Goal: Information Seeking & Learning: Learn about a topic

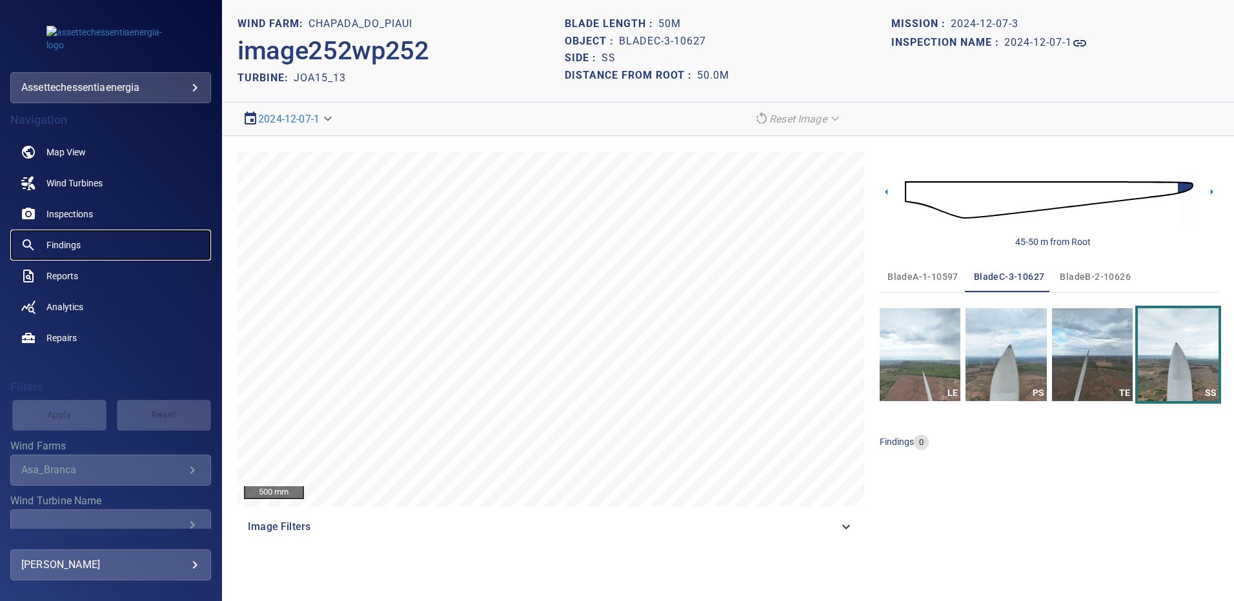
click at [85, 242] on link "Findings" at bounding box center [110, 245] width 201 height 31
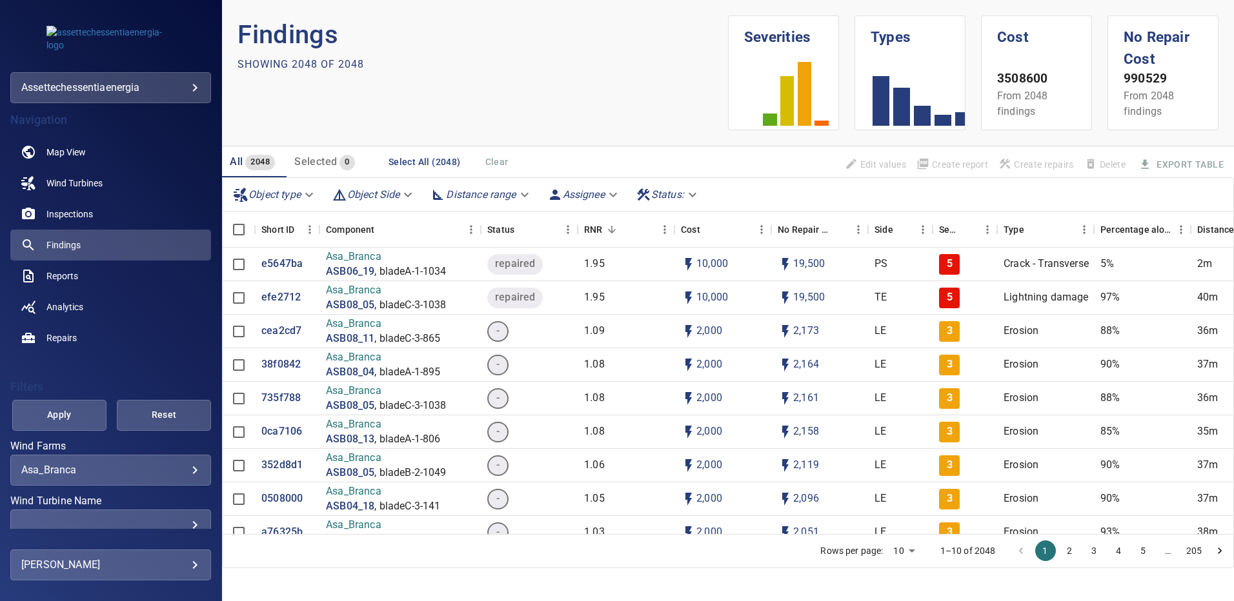
click at [186, 524] on div "​" at bounding box center [110, 525] width 179 height 12
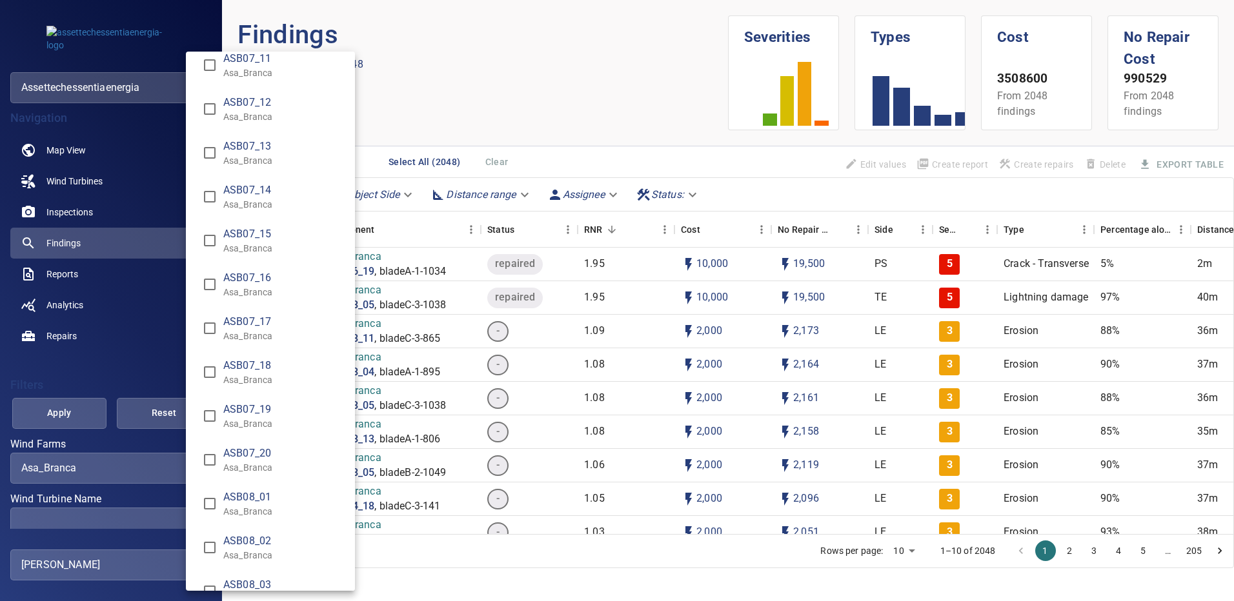
scroll to position [2698, 0]
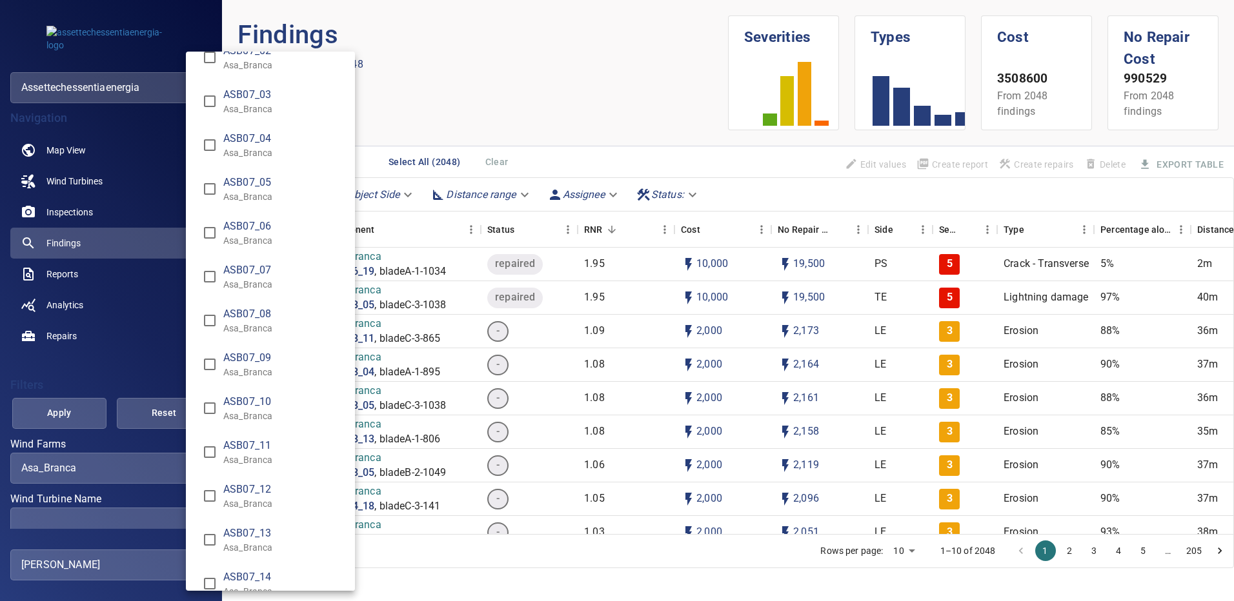
click at [182, 469] on div "Wind Turbine Name" at bounding box center [617, 300] width 1234 height 601
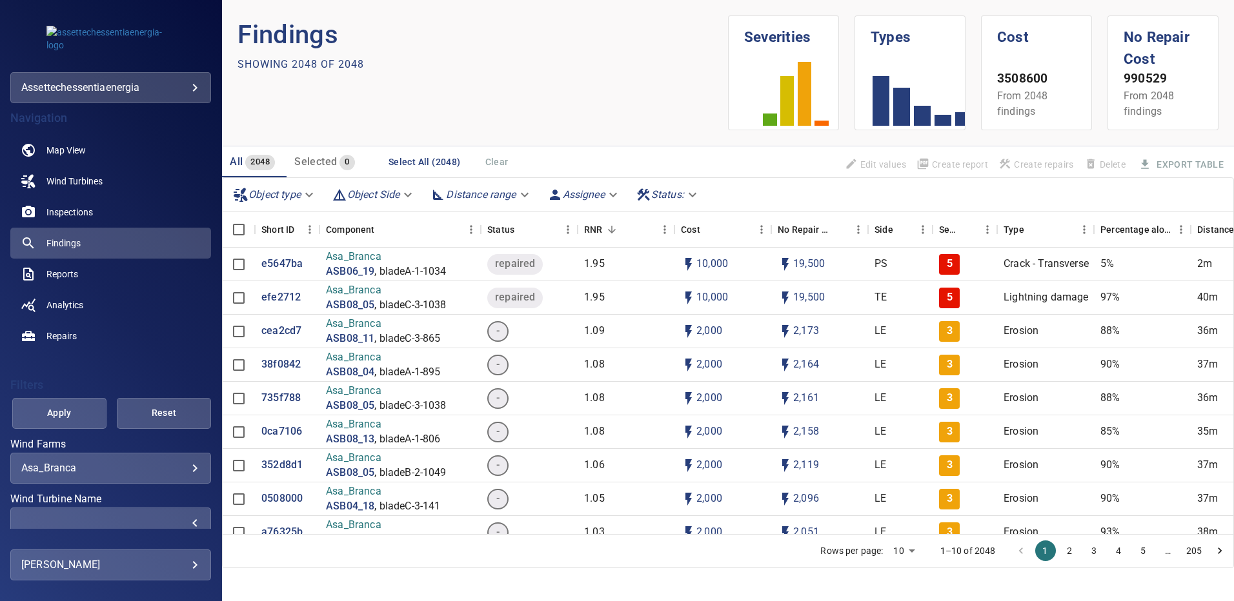
click at [188, 467] on body "**********" at bounding box center [617, 300] width 1234 height 601
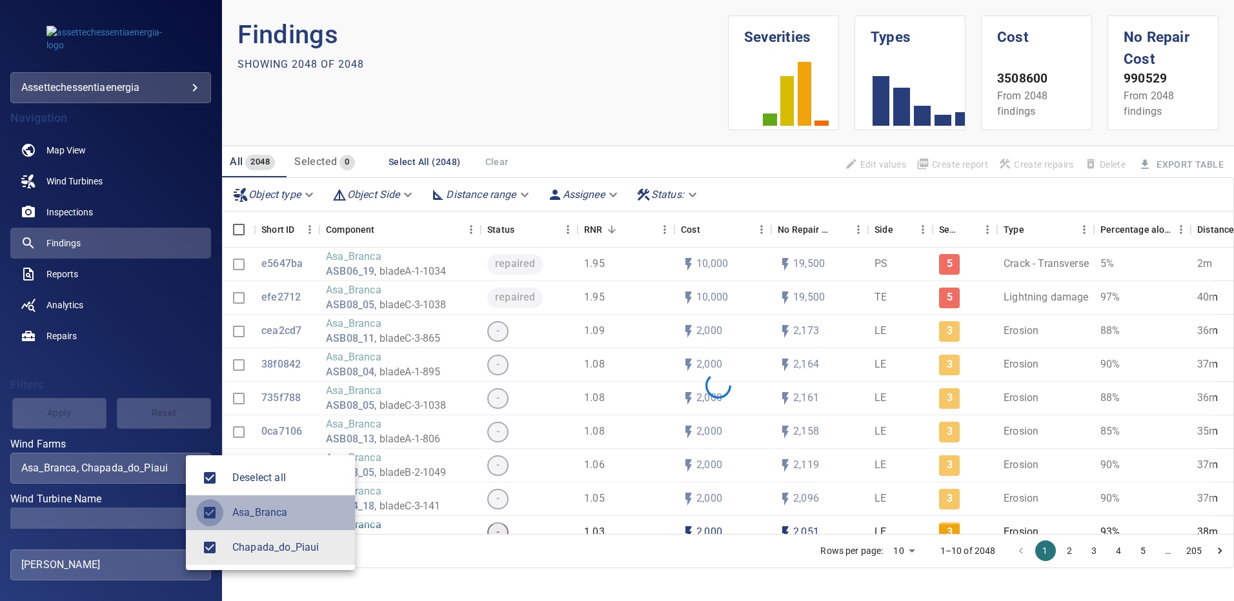
type input "**********"
click at [181, 515] on div at bounding box center [617, 300] width 1234 height 601
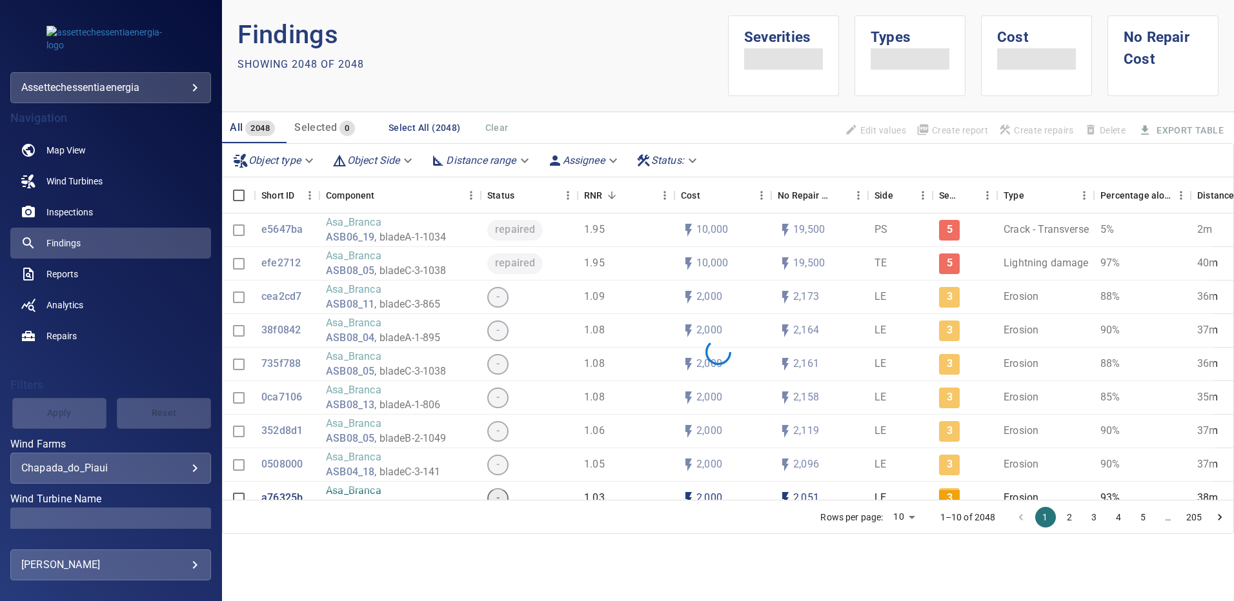
scroll to position [95, 0]
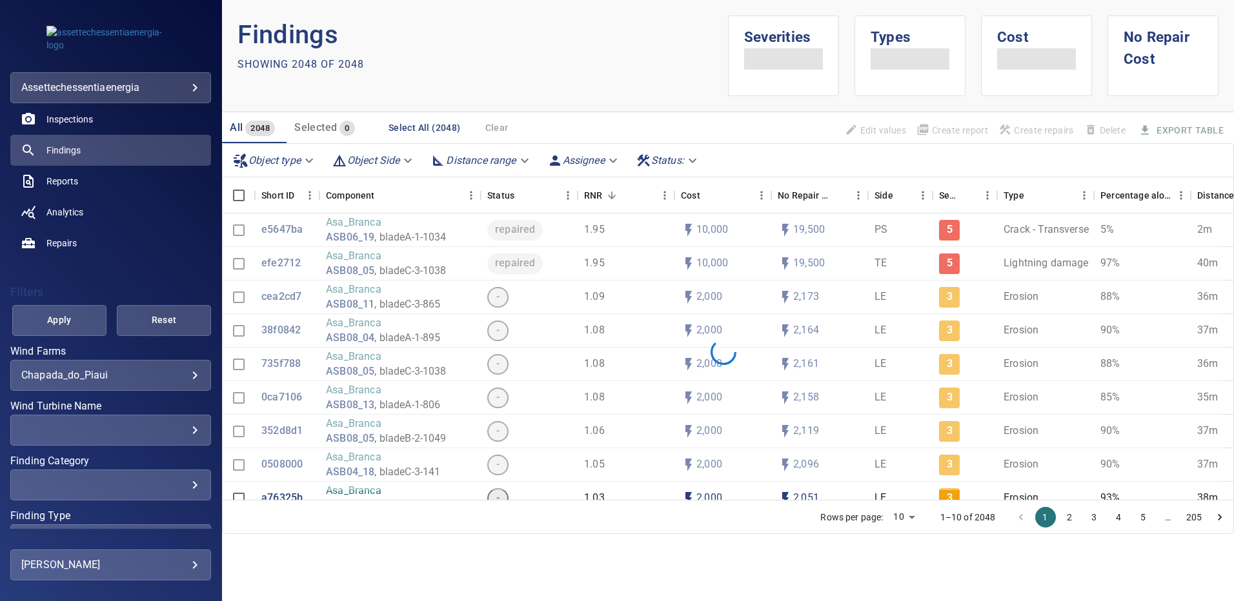
click at [190, 429] on div "​" at bounding box center [110, 430] width 179 height 12
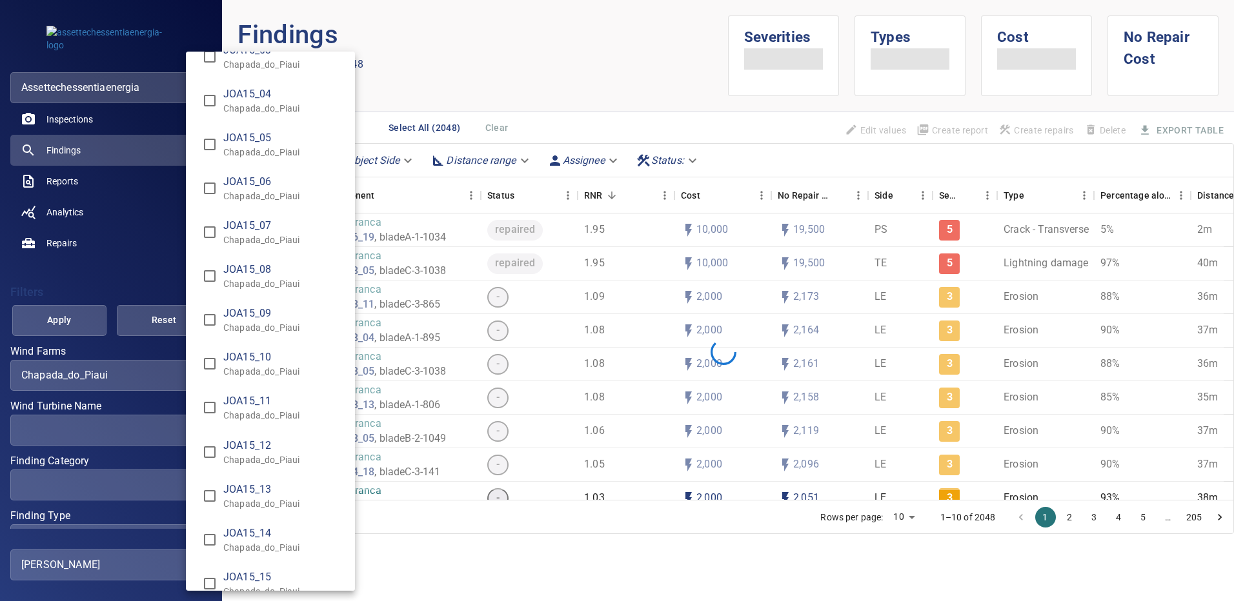
scroll to position [9479, 0]
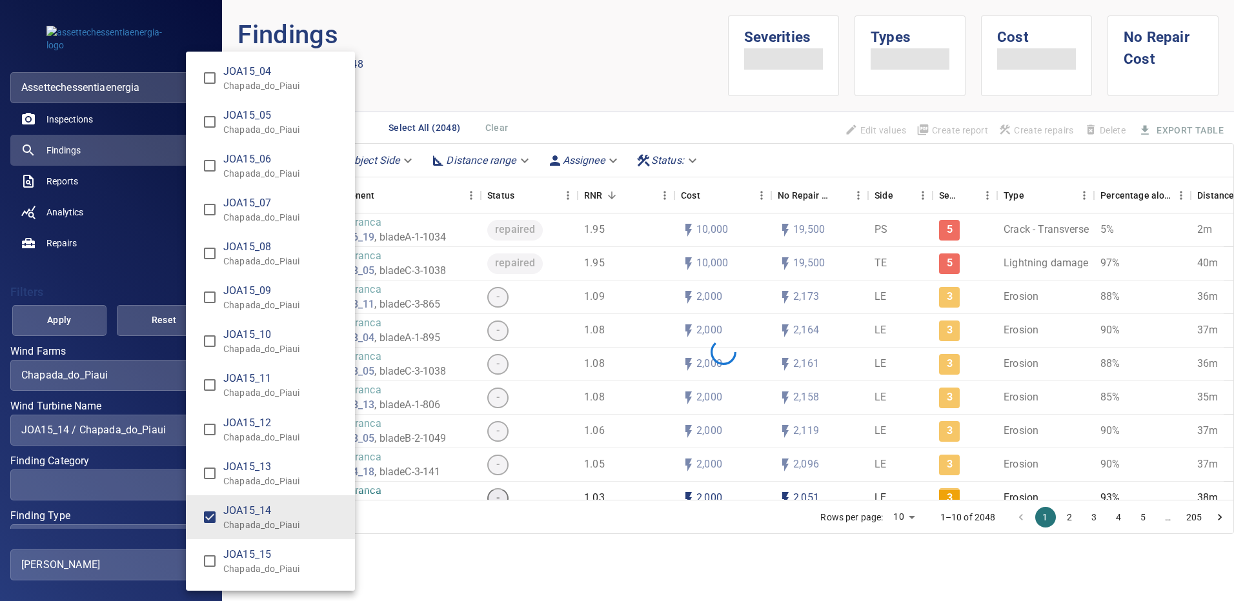
type input "**********"
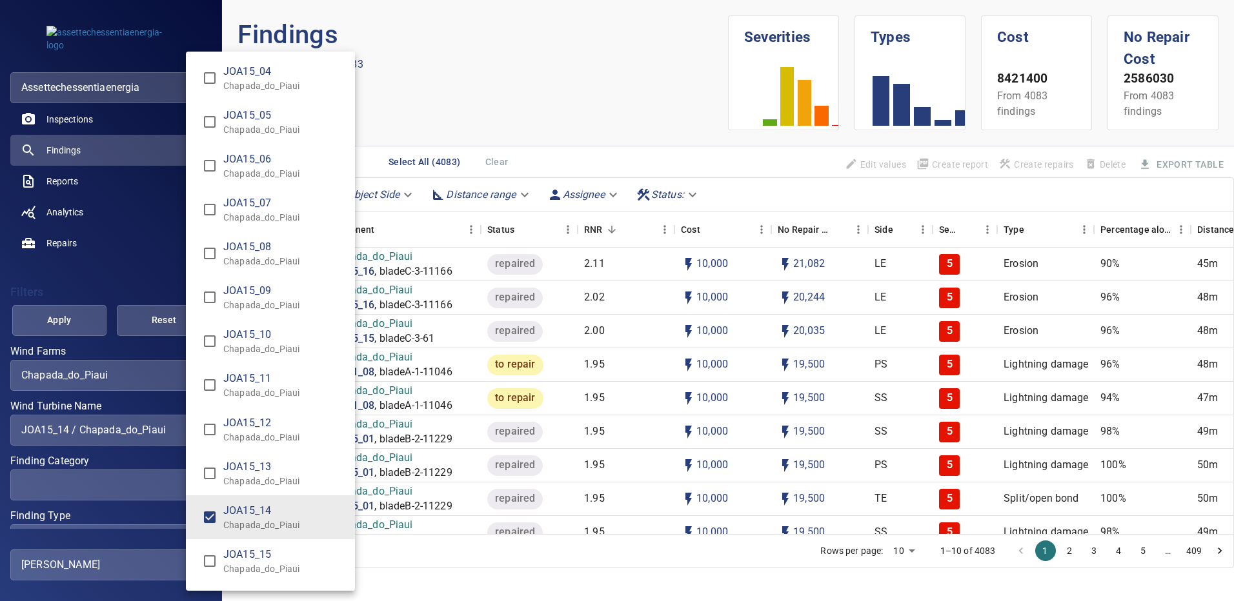
click at [61, 325] on div "Wind Turbine Name" at bounding box center [617, 300] width 1234 height 601
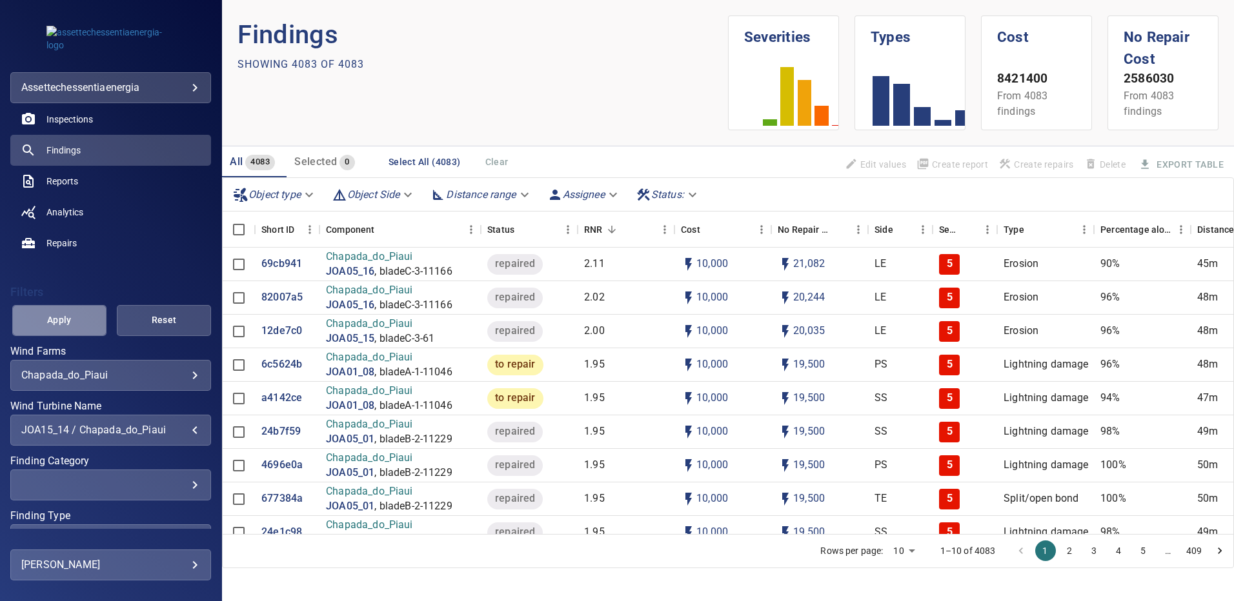
click at [61, 325] on span "Apply" at bounding box center [59, 320] width 62 height 16
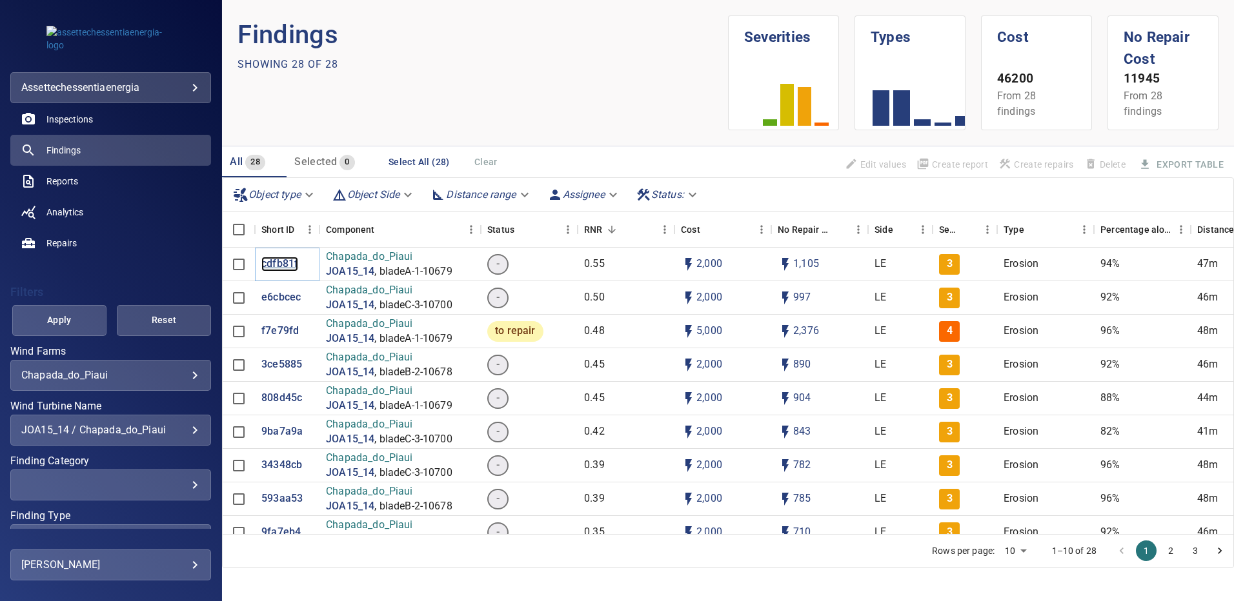
click at [272, 264] on p "cdfb81f" at bounding box center [279, 264] width 37 height 15
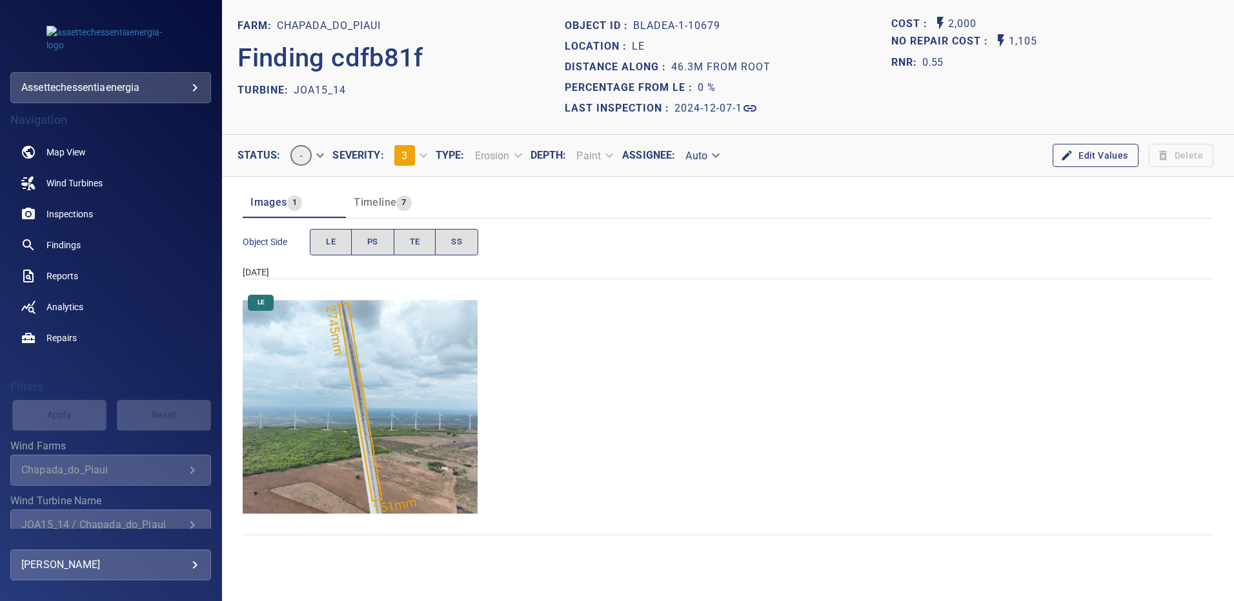
click at [392, 379] on img "Chapada_do_Piaui/JOA15_14/2024-12-07-1/2024-12-07-1/image19wp19.jpg" at bounding box center [360, 407] width 235 height 235
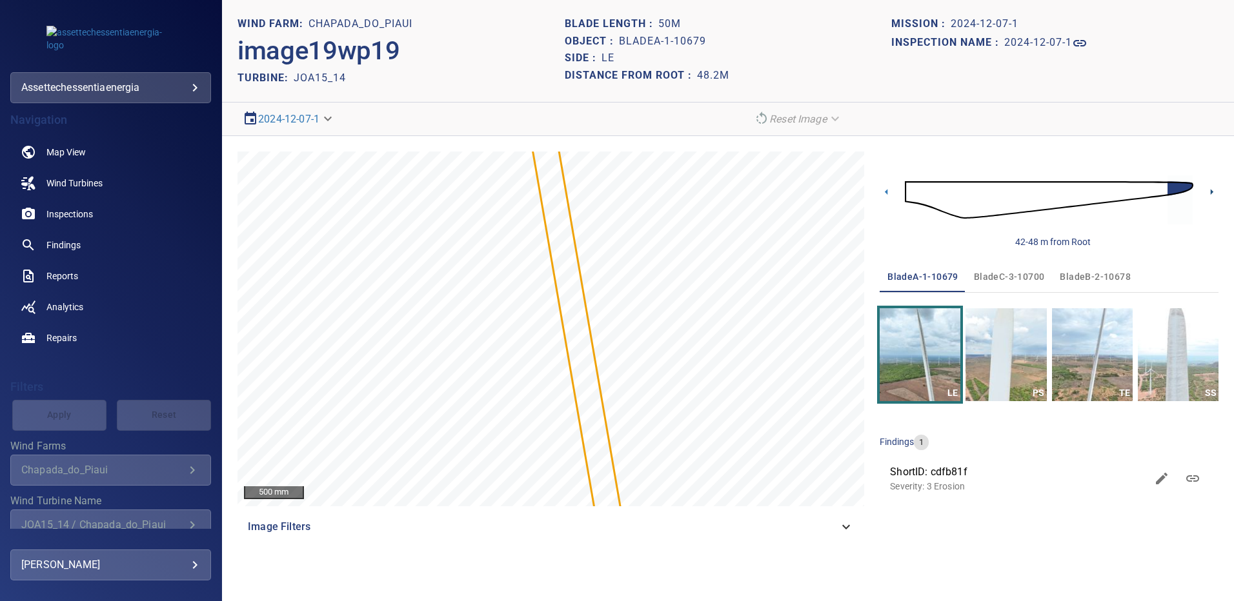
click at [1210, 190] on icon at bounding box center [1211, 192] width 3 height 6
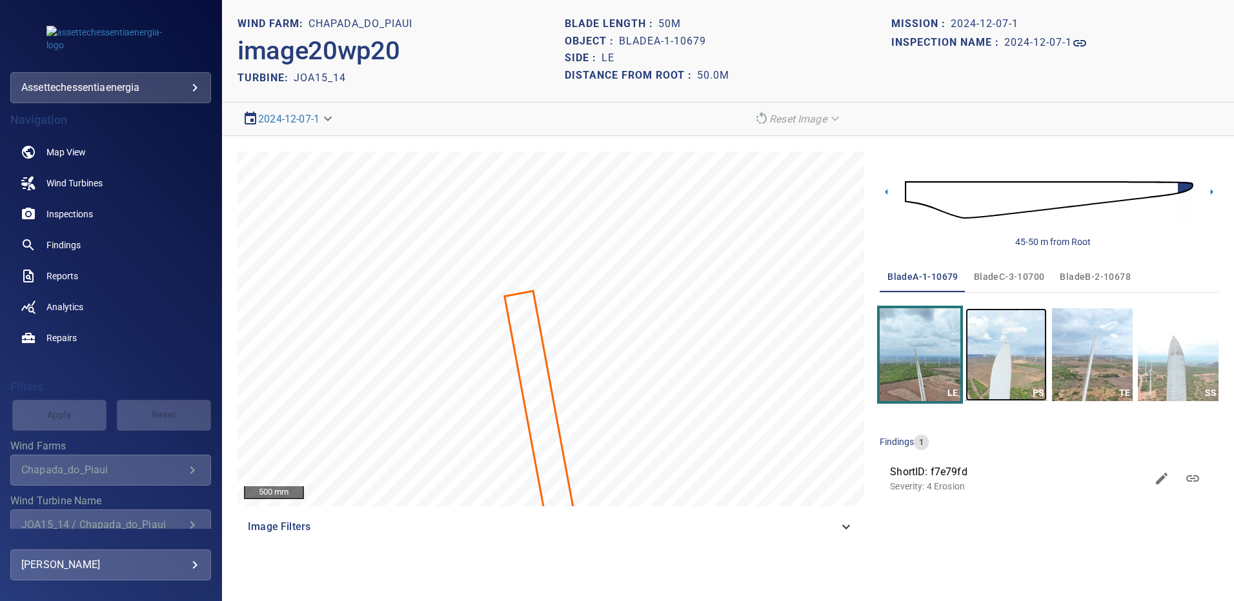
click at [1005, 355] on img "button" at bounding box center [1005, 354] width 81 height 93
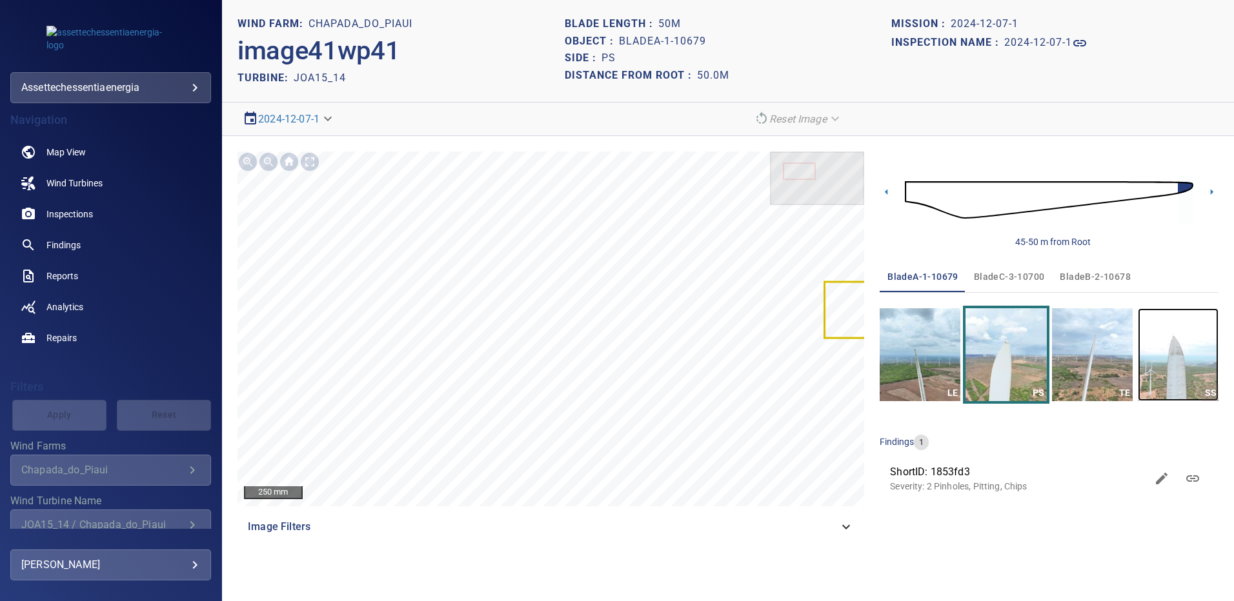
click at [1190, 368] on img "button" at bounding box center [1177, 354] width 81 height 93
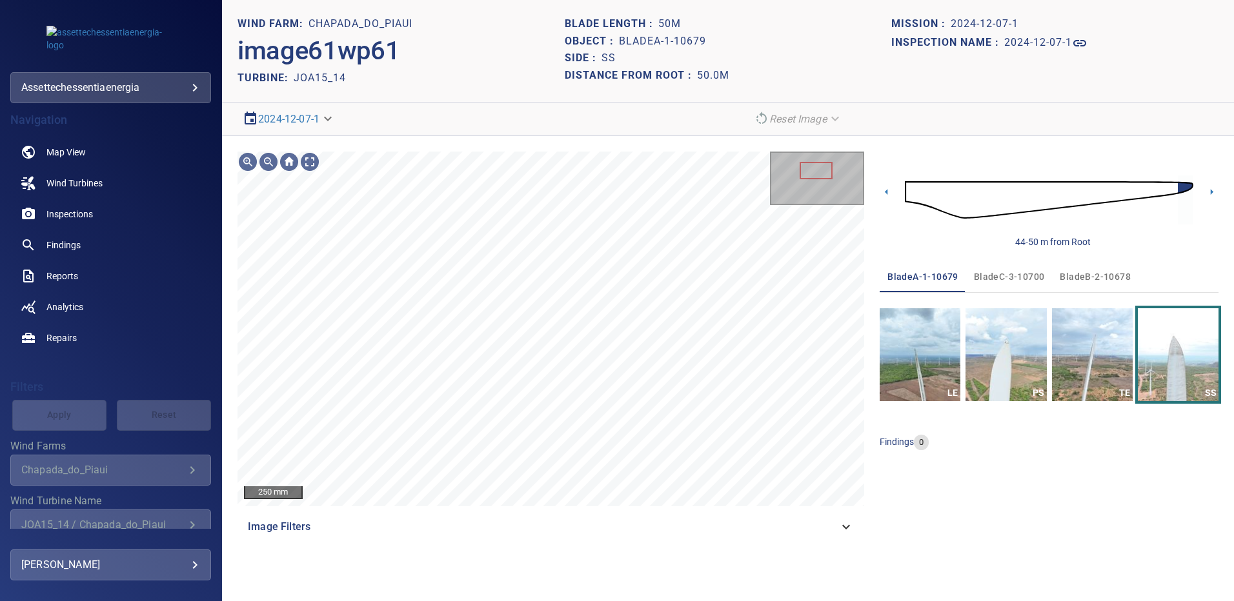
click at [1085, 274] on span "bladeB-2-10678" at bounding box center [1094, 277] width 71 height 16
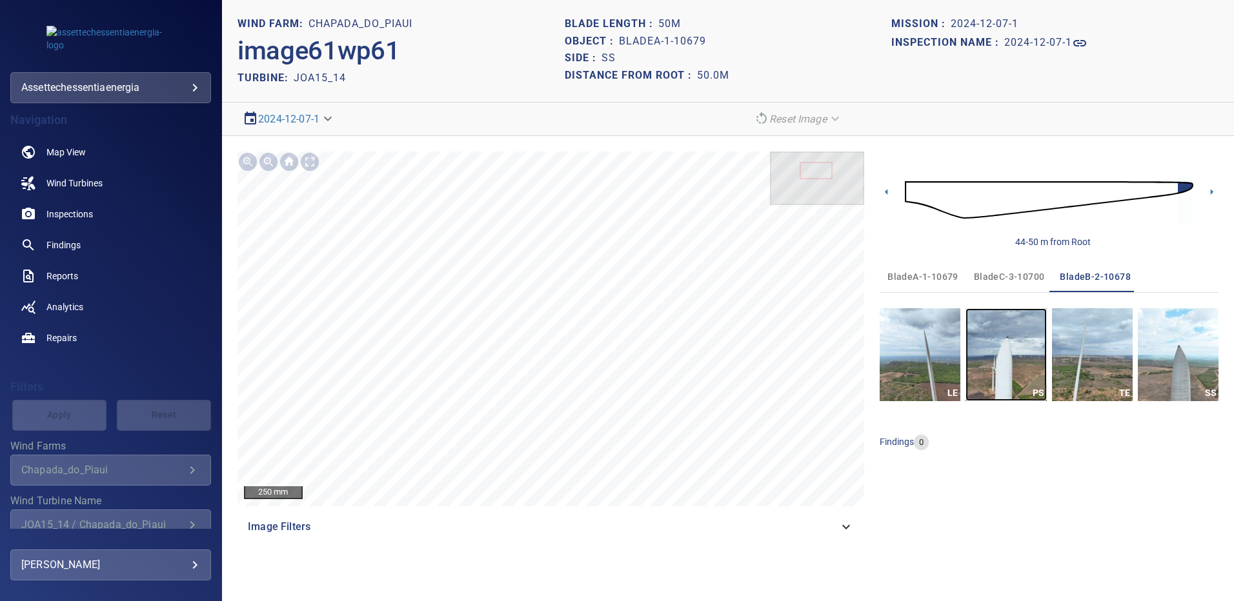
click at [1008, 347] on img "button" at bounding box center [1005, 354] width 81 height 93
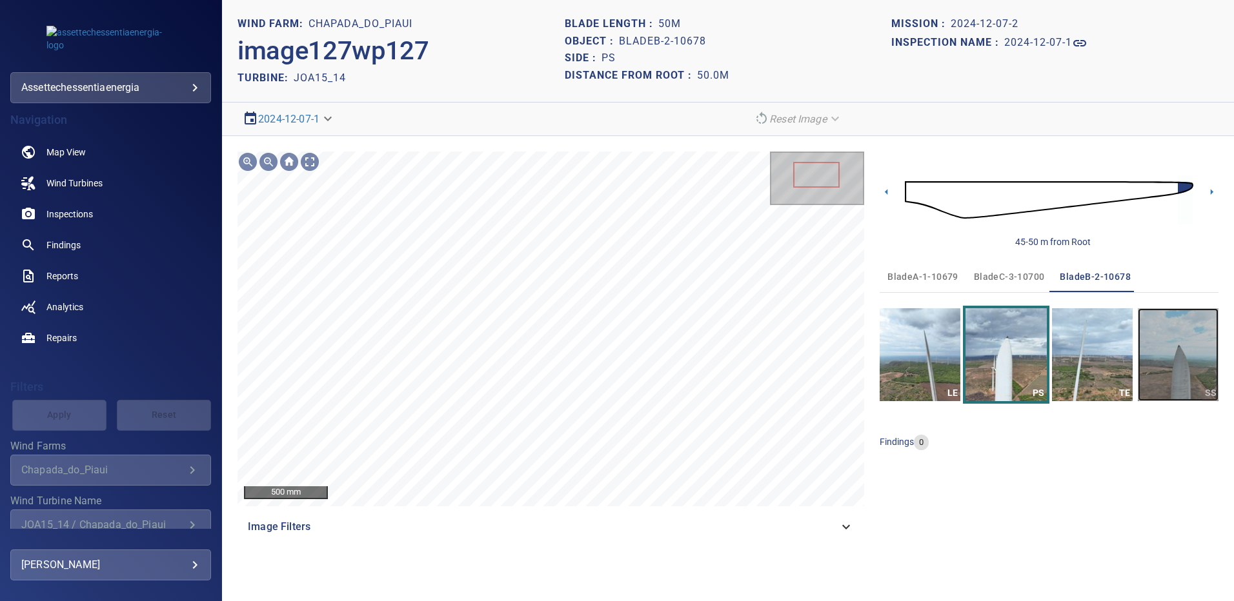
click at [1162, 343] on img "button" at bounding box center [1177, 354] width 81 height 93
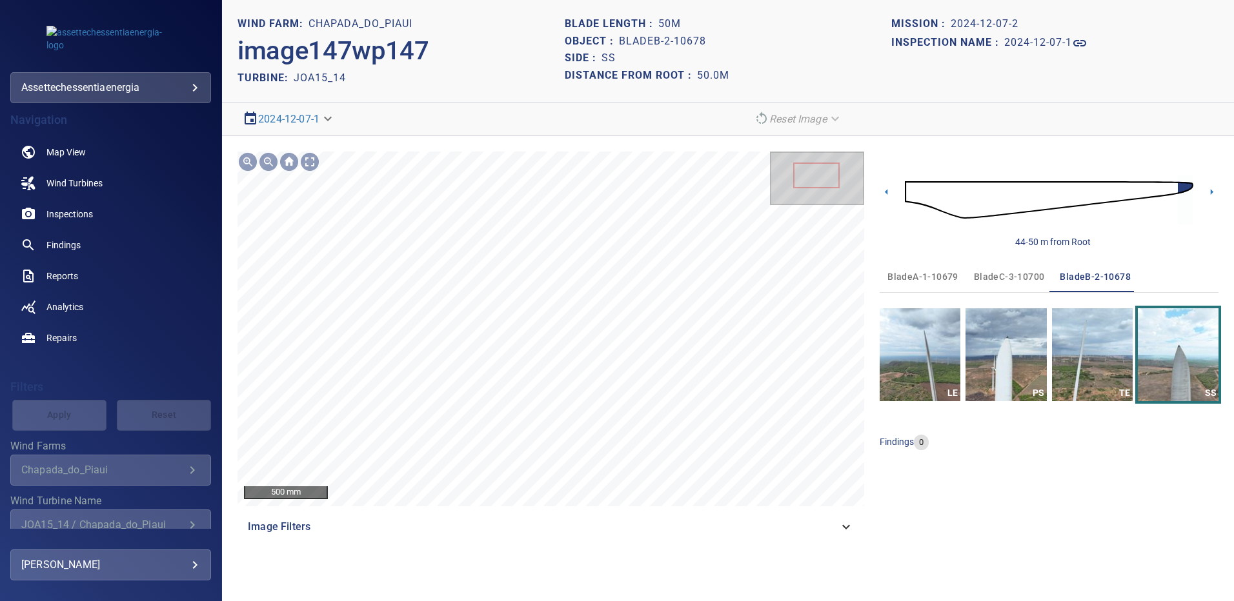
click at [1022, 275] on span "bladeC-3-10700" at bounding box center [1009, 277] width 71 height 16
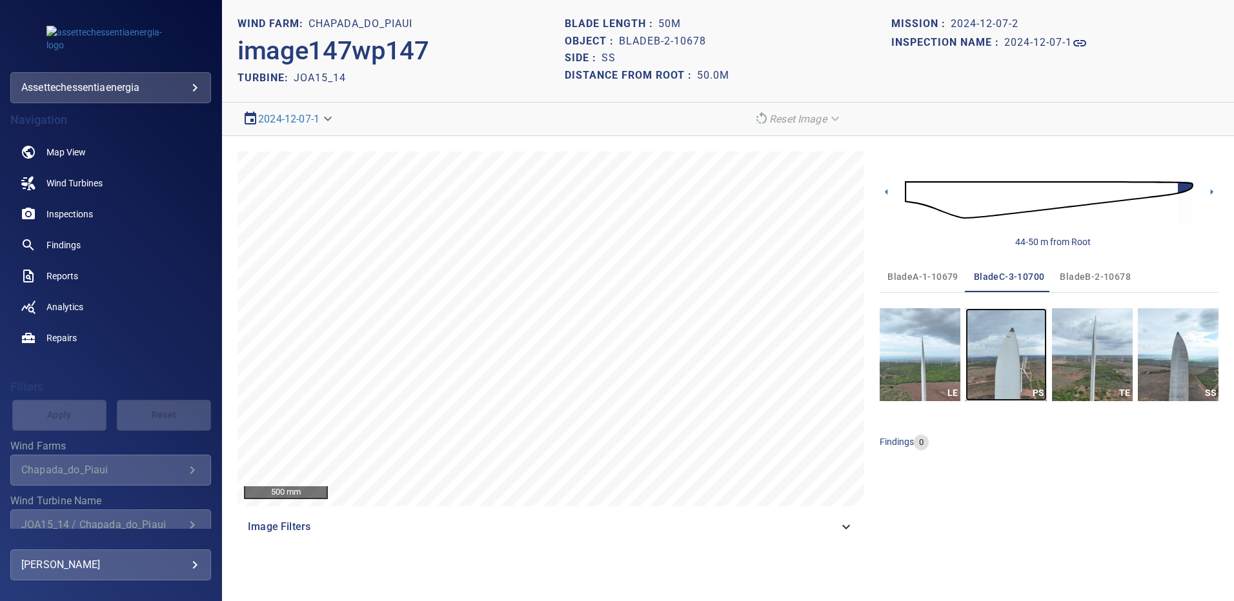
click at [1012, 363] on img "button" at bounding box center [1005, 354] width 81 height 93
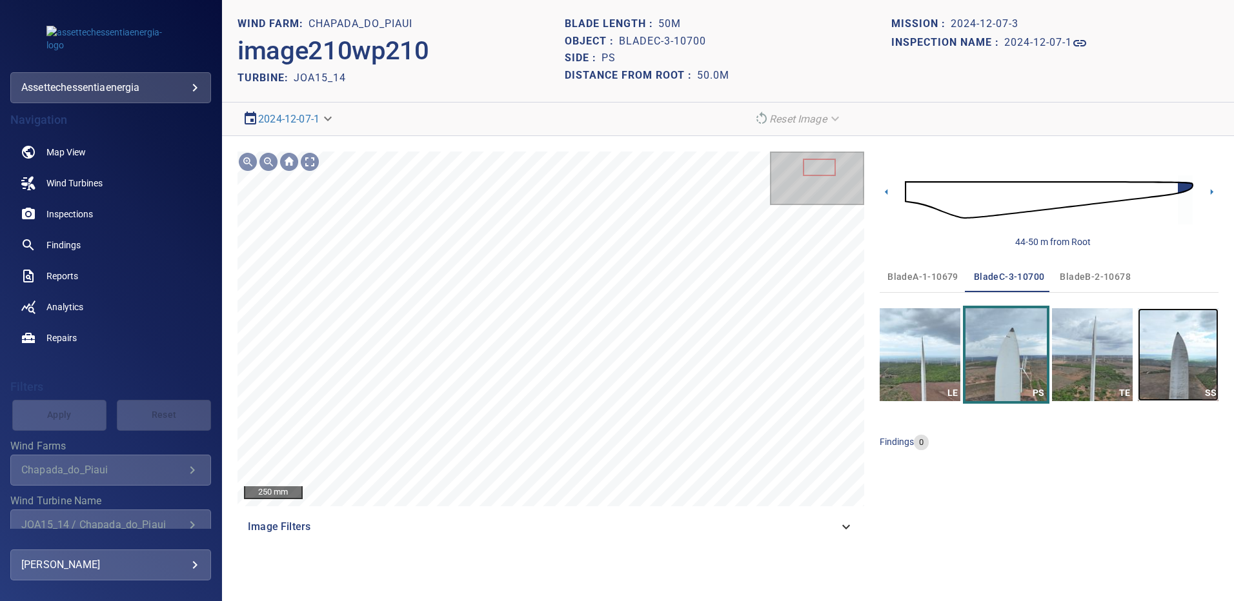
click at [1165, 350] on img "button" at bounding box center [1177, 354] width 81 height 93
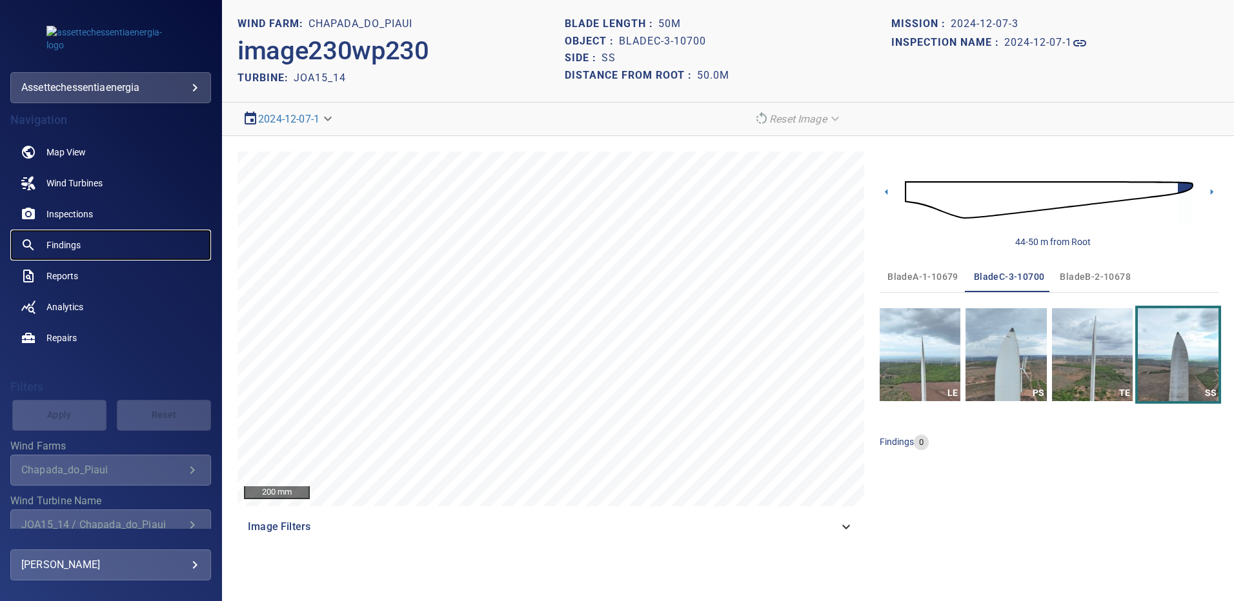
click at [77, 243] on span "Findings" at bounding box center [63, 245] width 34 height 13
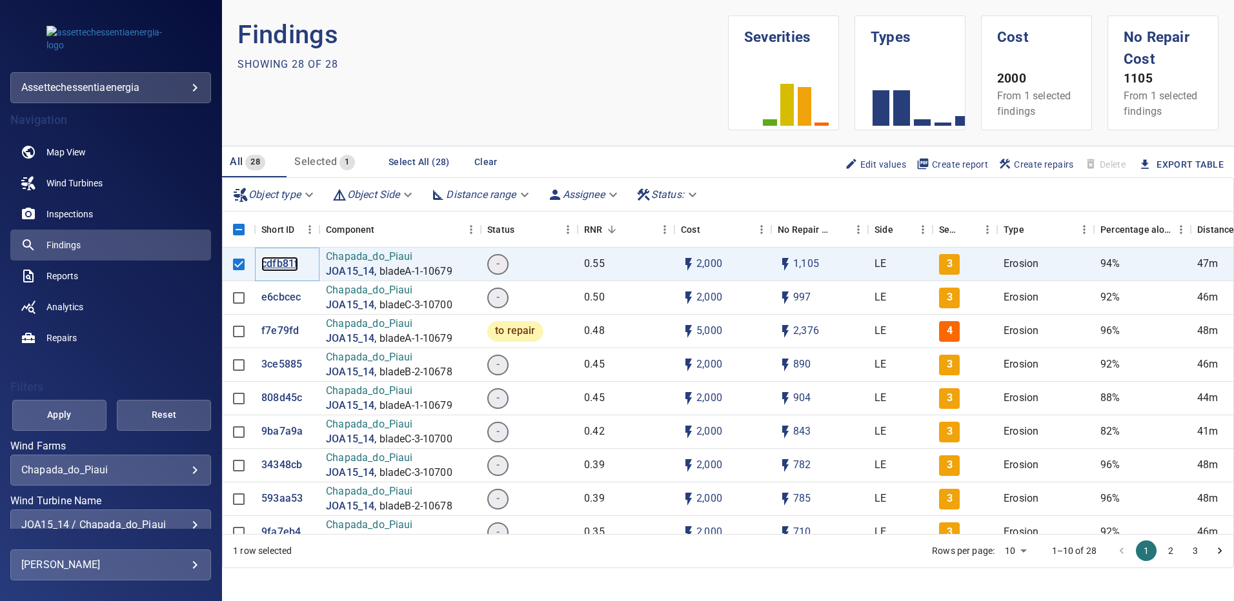
click at [291, 262] on p "cdfb81f" at bounding box center [279, 264] width 37 height 15
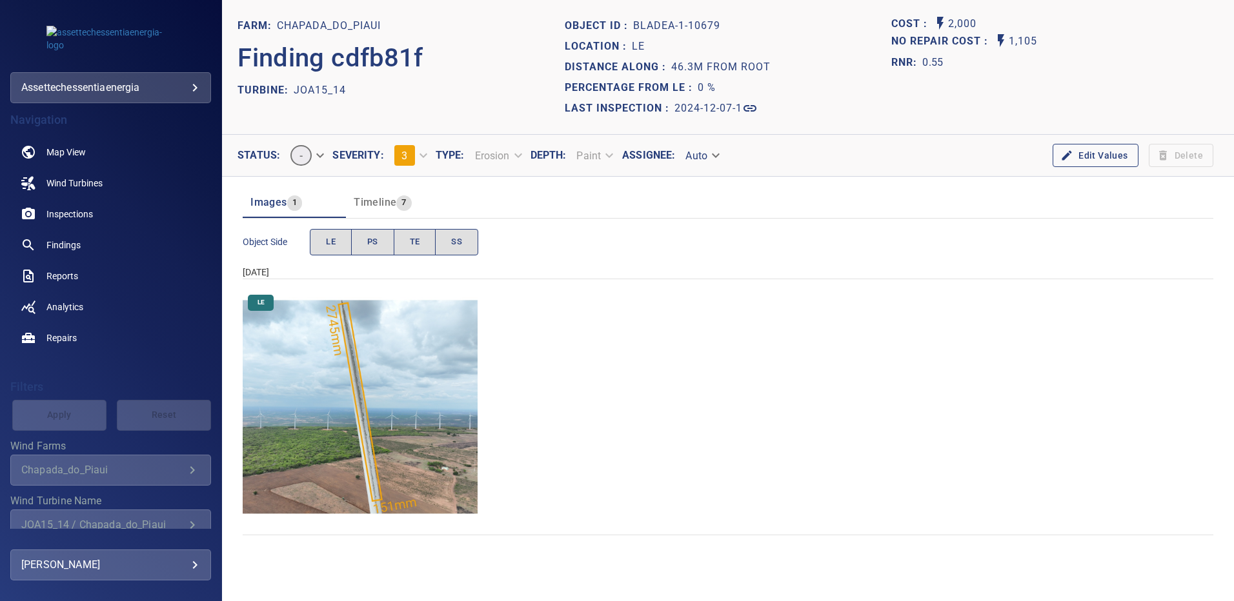
click at [376, 386] on img "Chapada_do_Piaui/JOA15_14/2024-12-07-1/2024-12-07-1/image19wp19.jpg" at bounding box center [360, 407] width 235 height 235
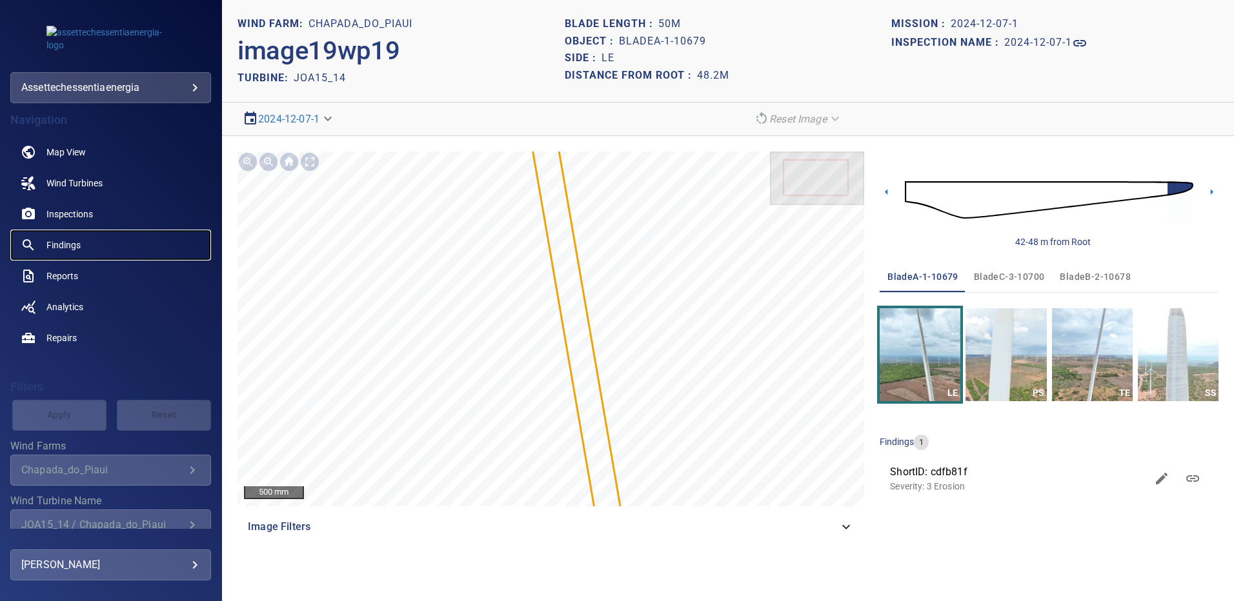
click at [66, 249] on span "Findings" at bounding box center [63, 245] width 34 height 13
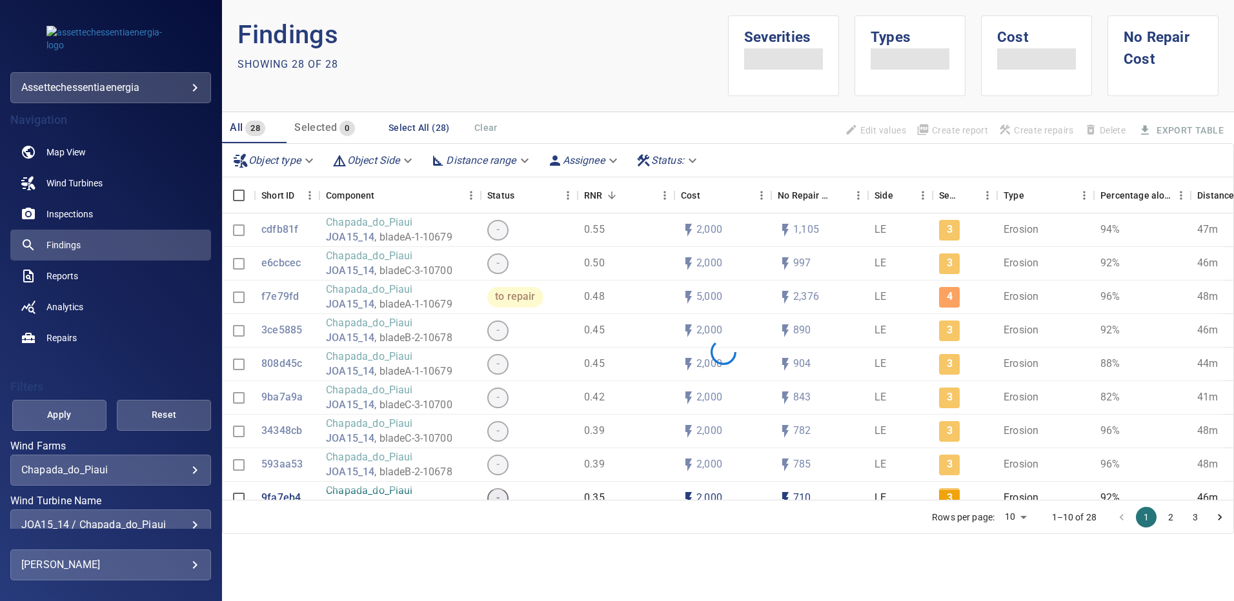
click at [188, 518] on div "**********" at bounding box center [110, 525] width 201 height 31
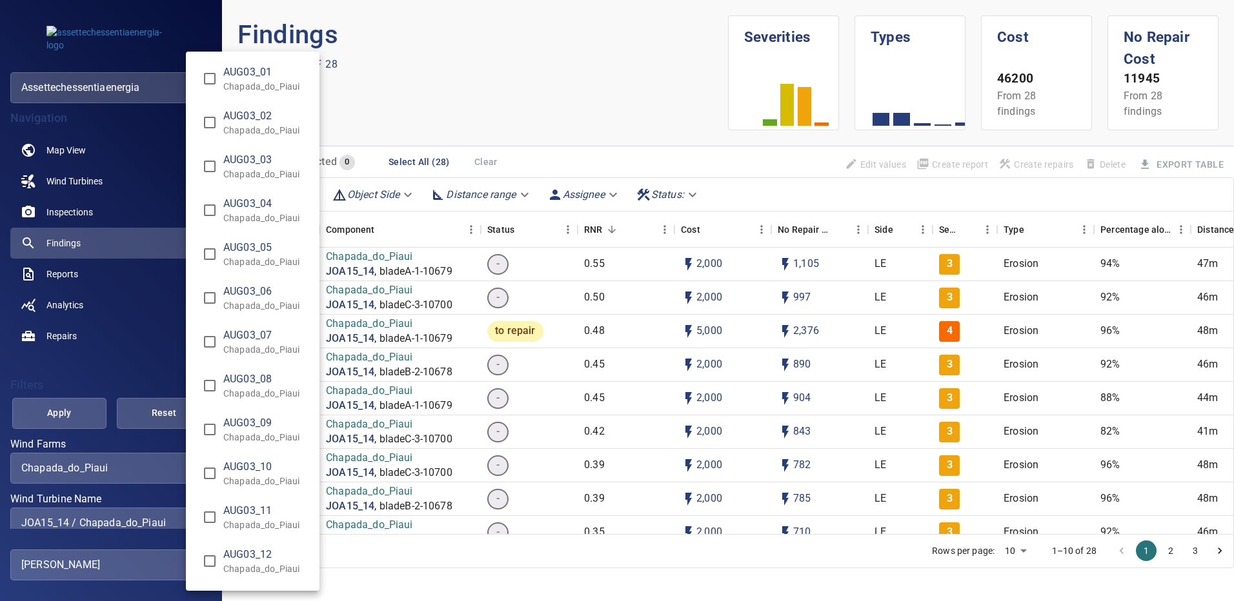
scroll to position [9675, 0]
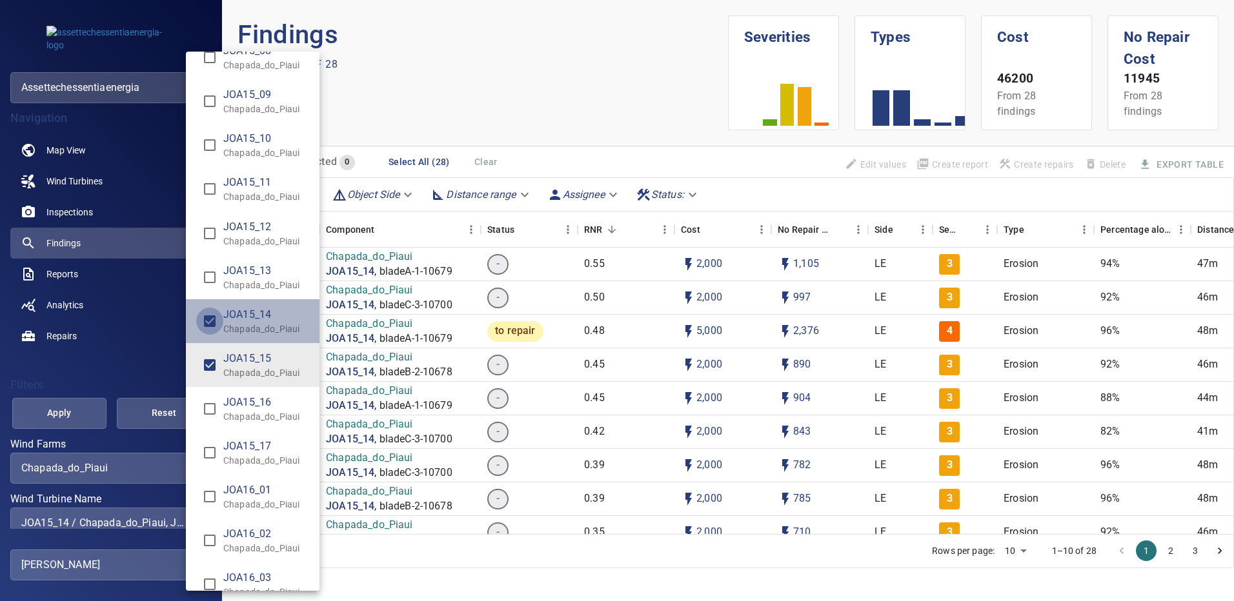
type input "**********"
click at [80, 415] on div "Wind Turbine Name" at bounding box center [617, 300] width 1234 height 601
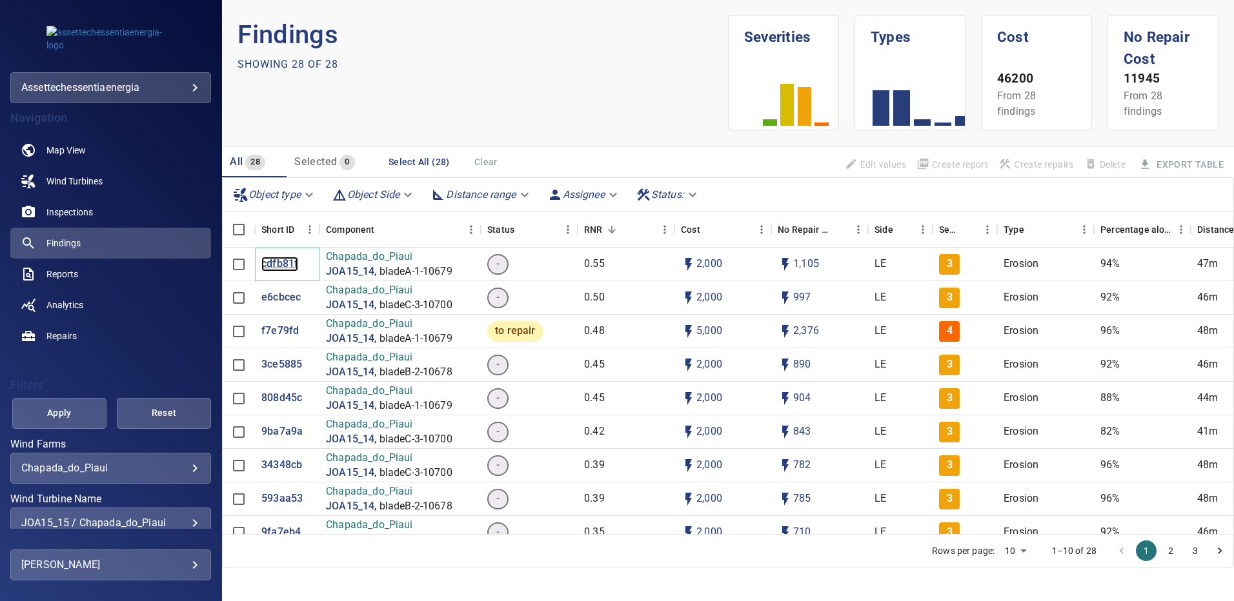
click at [281, 268] on p "cdfb81f" at bounding box center [279, 264] width 37 height 15
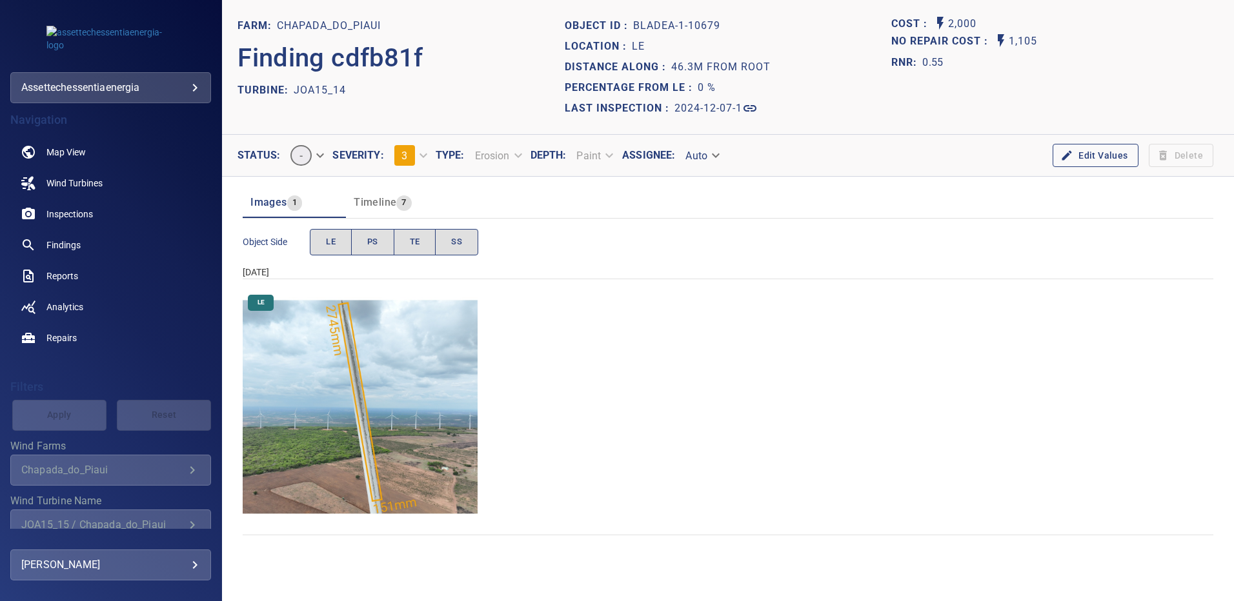
click at [388, 350] on img "Chapada_do_Piaui/JOA15_14/2024-12-07-1/2024-12-07-1/image19wp19.jpg" at bounding box center [360, 407] width 235 height 235
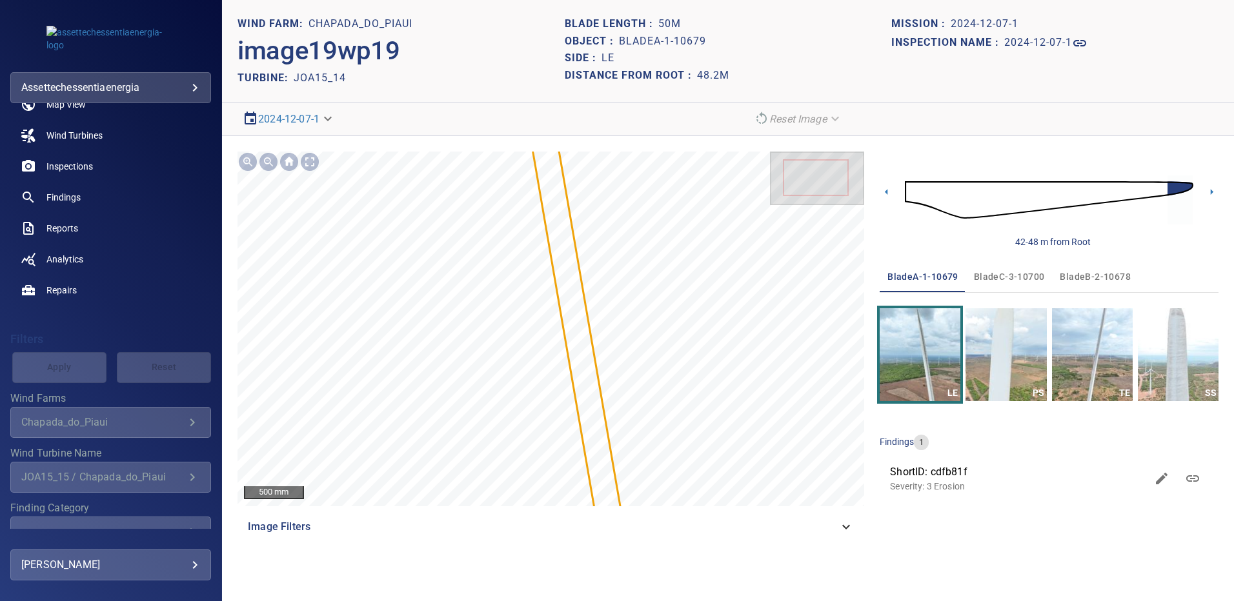
scroll to position [55, 0]
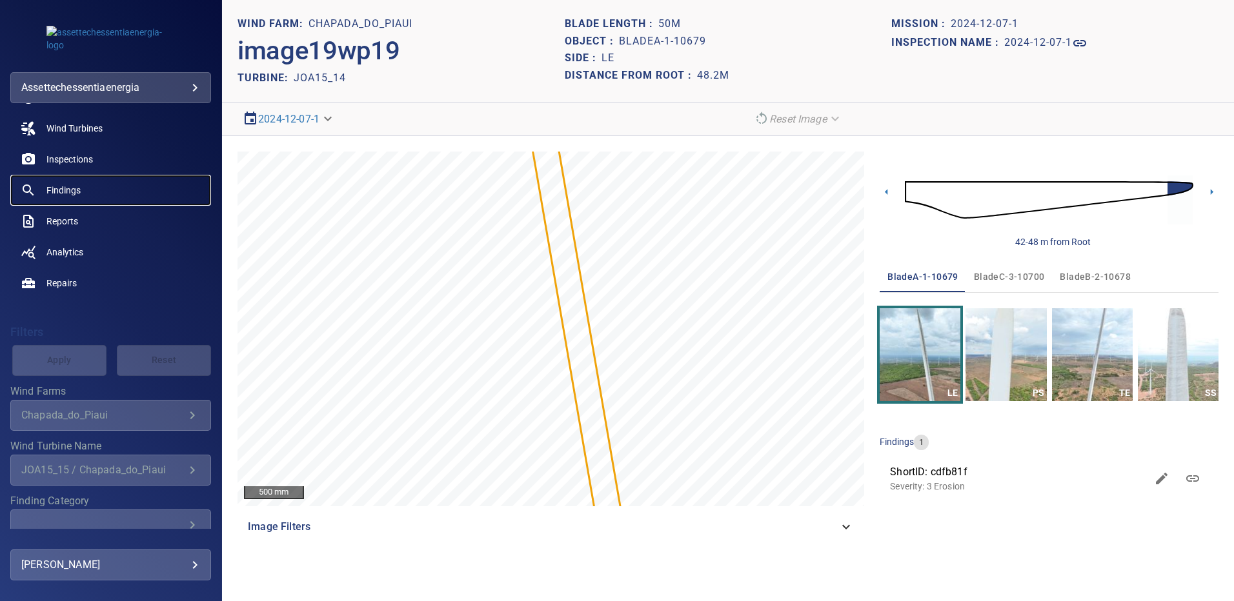
click at [54, 193] on span "Findings" at bounding box center [63, 190] width 34 height 13
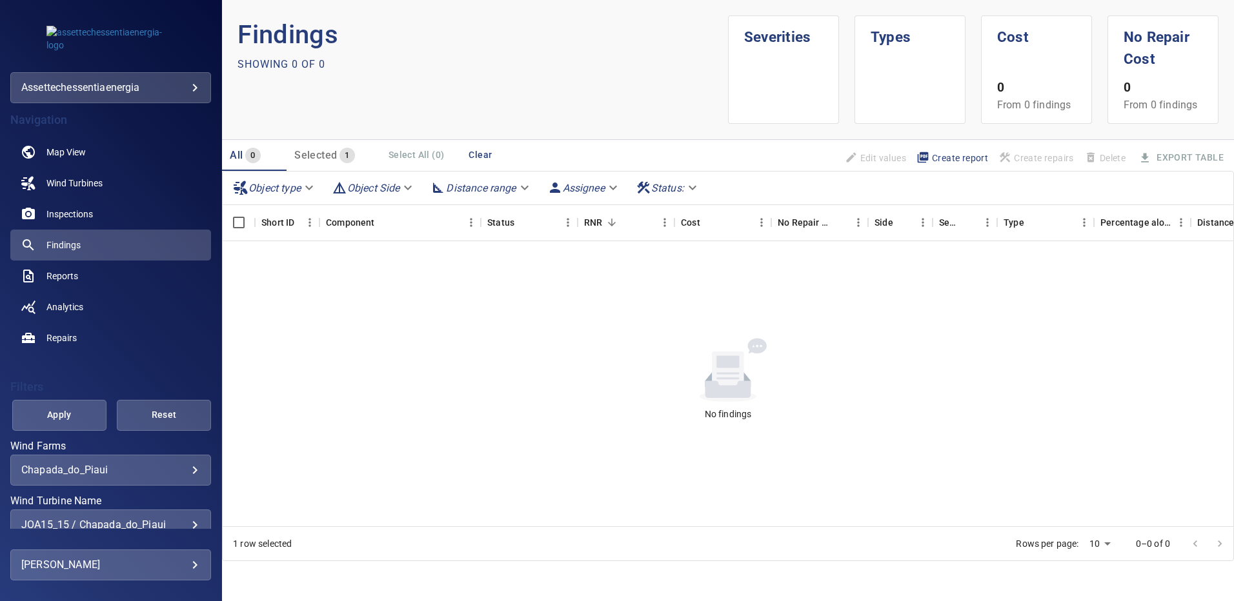
scroll to position [65, 0]
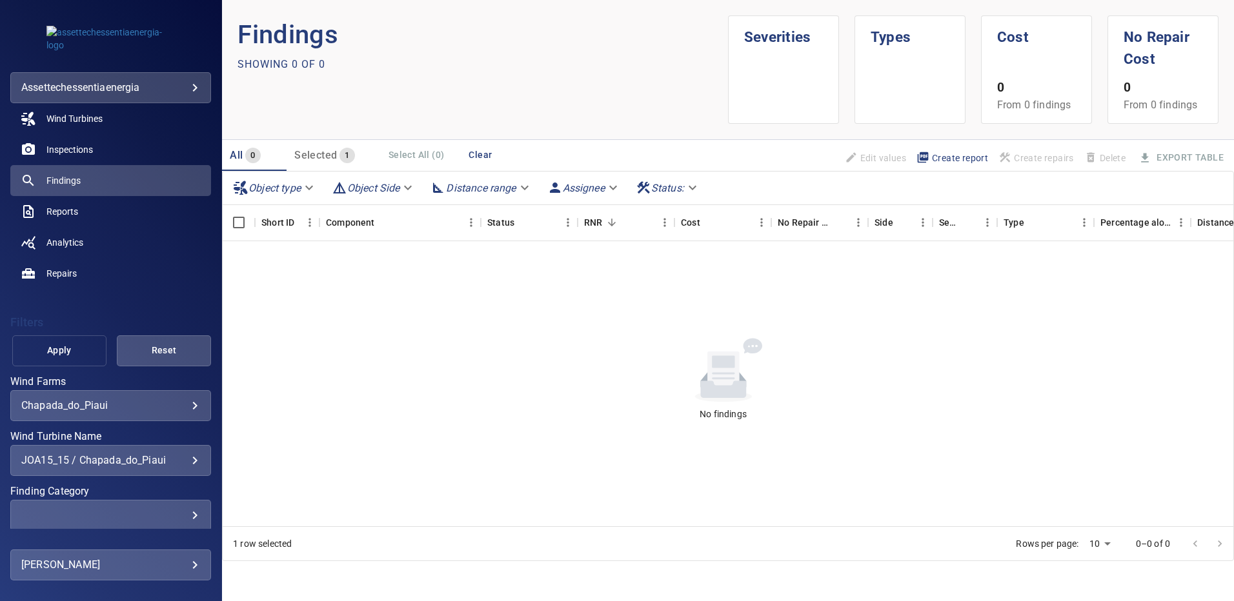
click at [72, 355] on span "Apply" at bounding box center [59, 351] width 62 height 16
click at [75, 183] on span "Findings" at bounding box center [63, 180] width 34 height 13
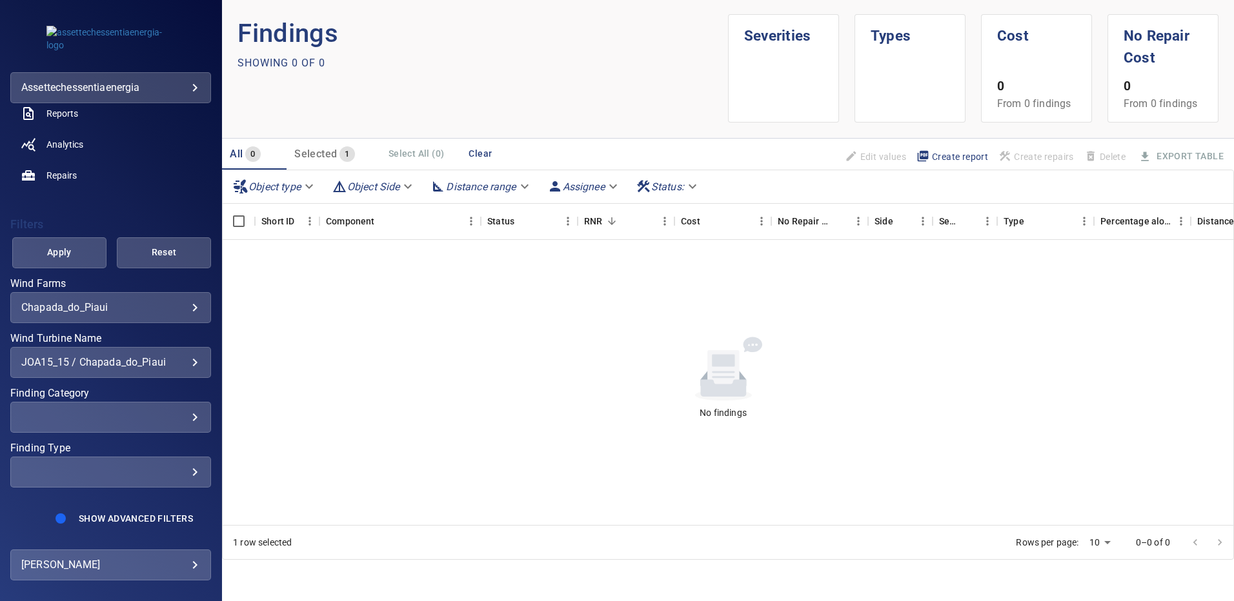
click at [188, 361] on div "JOA15_15 / Chapada_do_Piaui" at bounding box center [110, 362] width 179 height 12
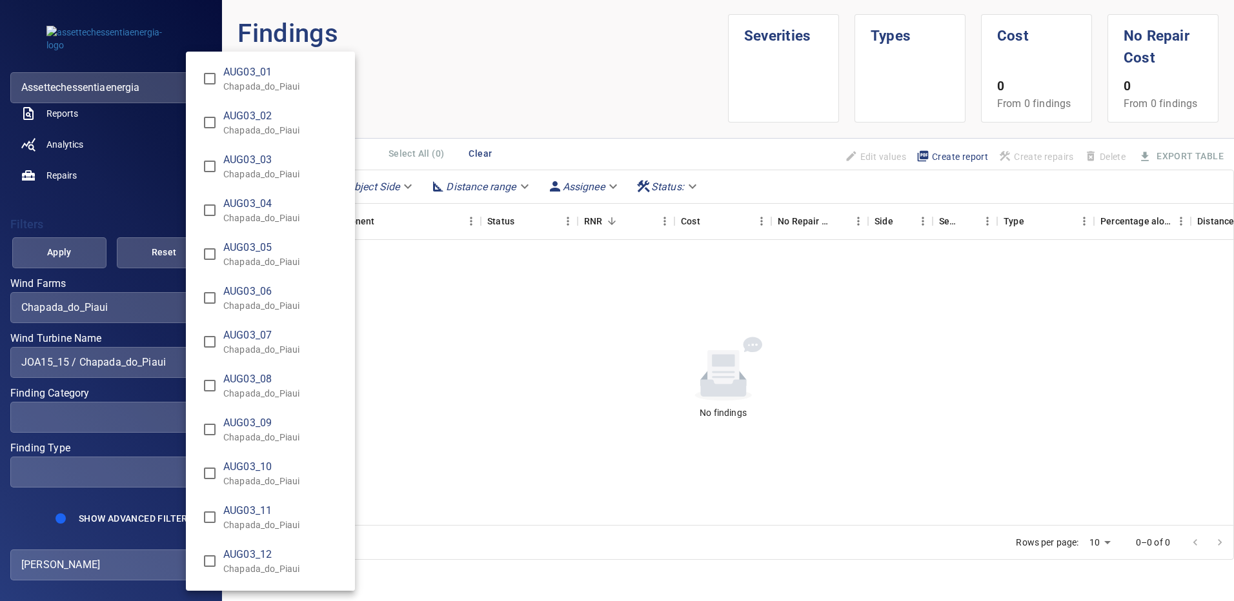
scroll to position [9719, 0]
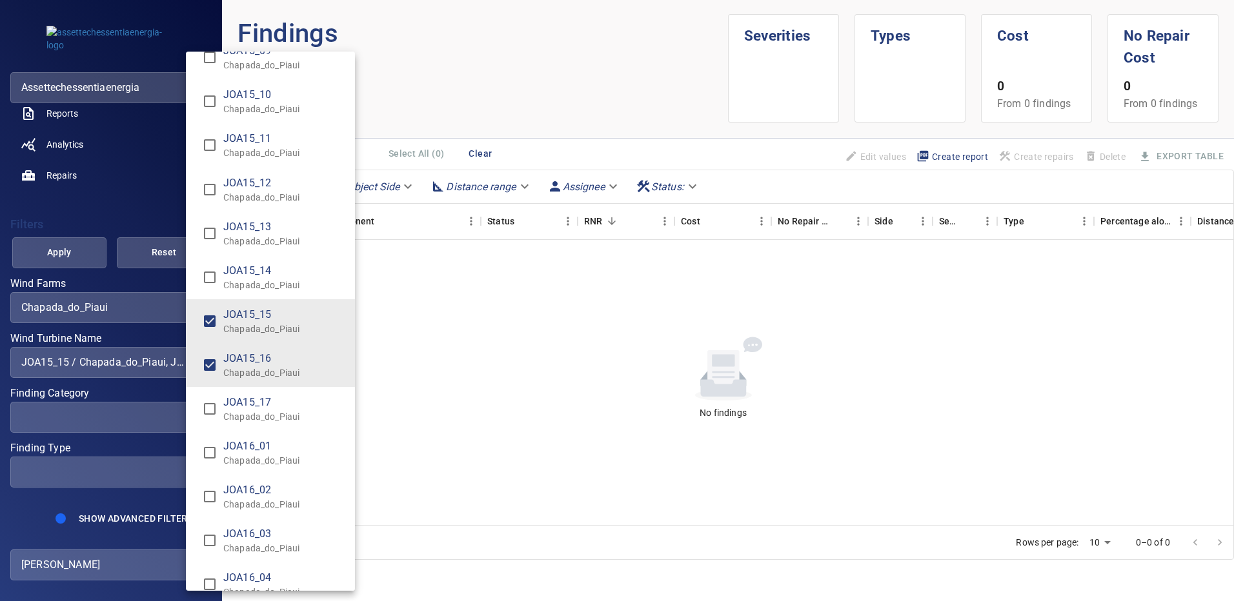
type input "**********"
click at [77, 261] on div "Wind Turbine Name" at bounding box center [617, 300] width 1234 height 601
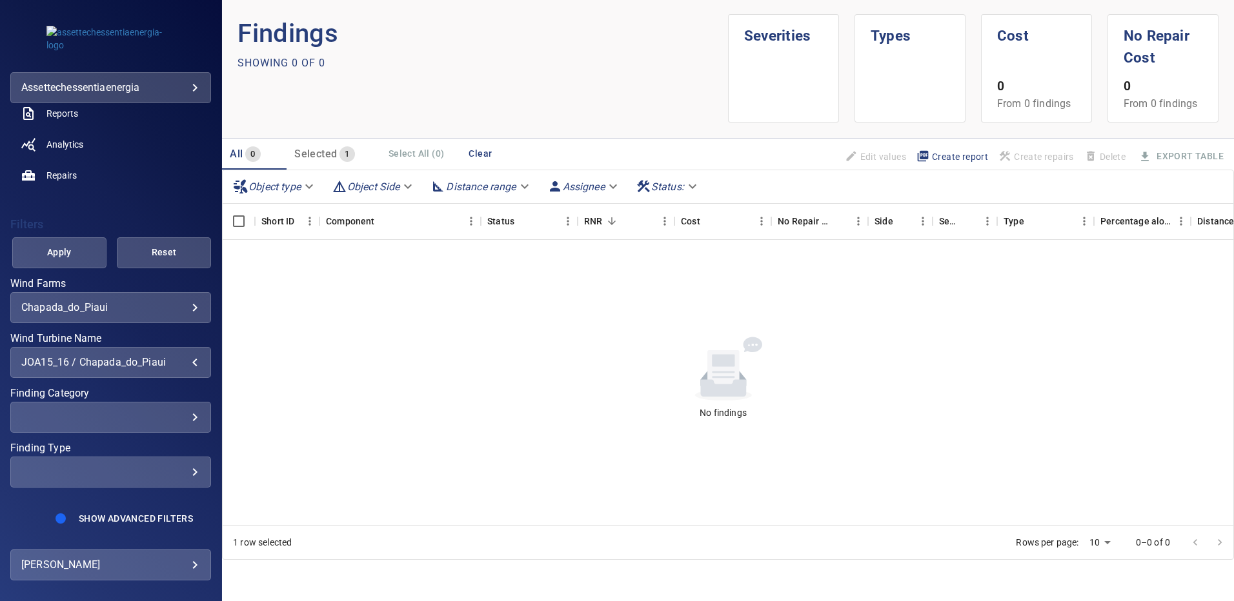
click at [77, 259] on span "Apply" at bounding box center [59, 253] width 62 height 16
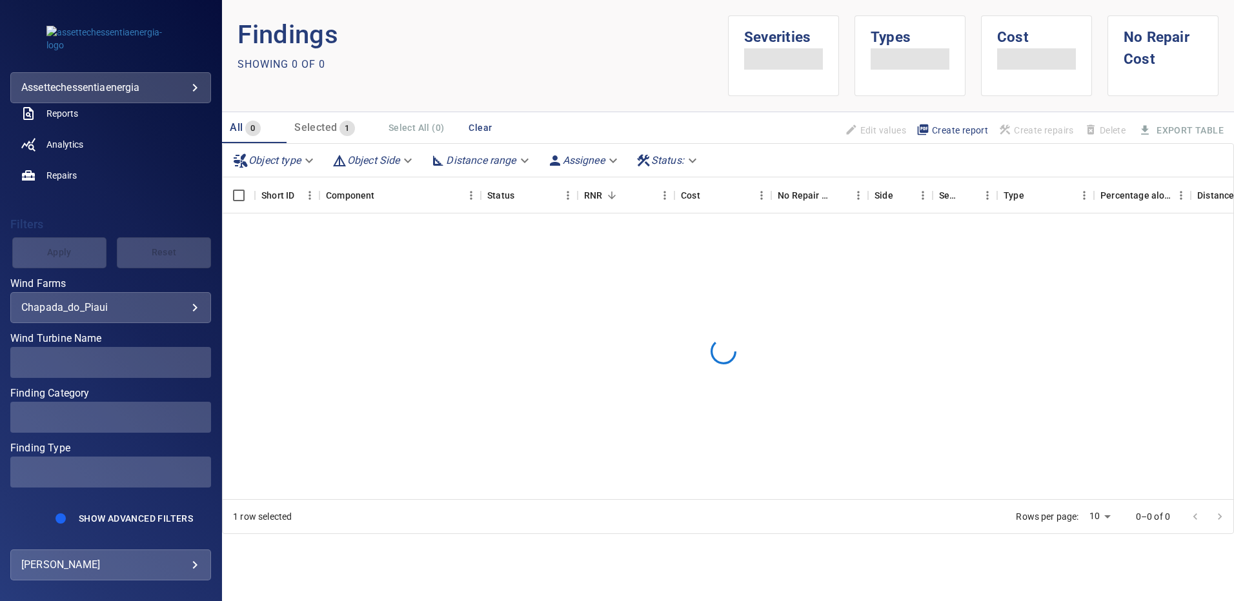
scroll to position [0, 0]
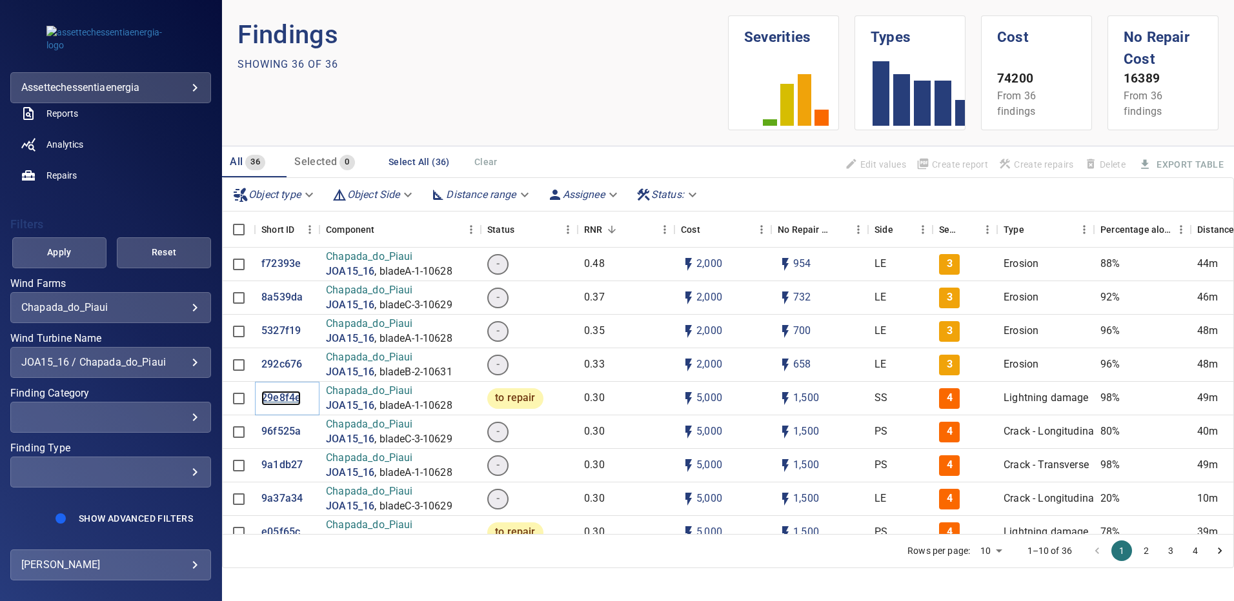
click at [285, 403] on p "29e8f4e" at bounding box center [280, 398] width 39 height 15
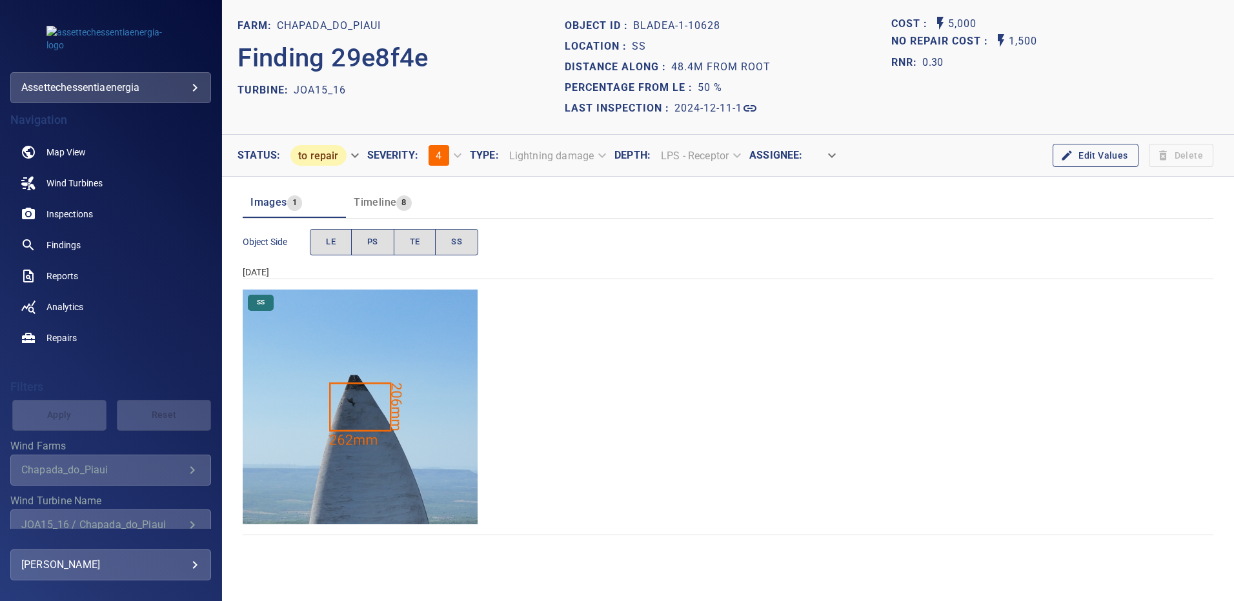
click at [377, 351] on img "Chapada_do_Piaui/JOA15_16/2024-12-11-1/2024-12-11-1/image50wp50.jpg" at bounding box center [360, 407] width 235 height 235
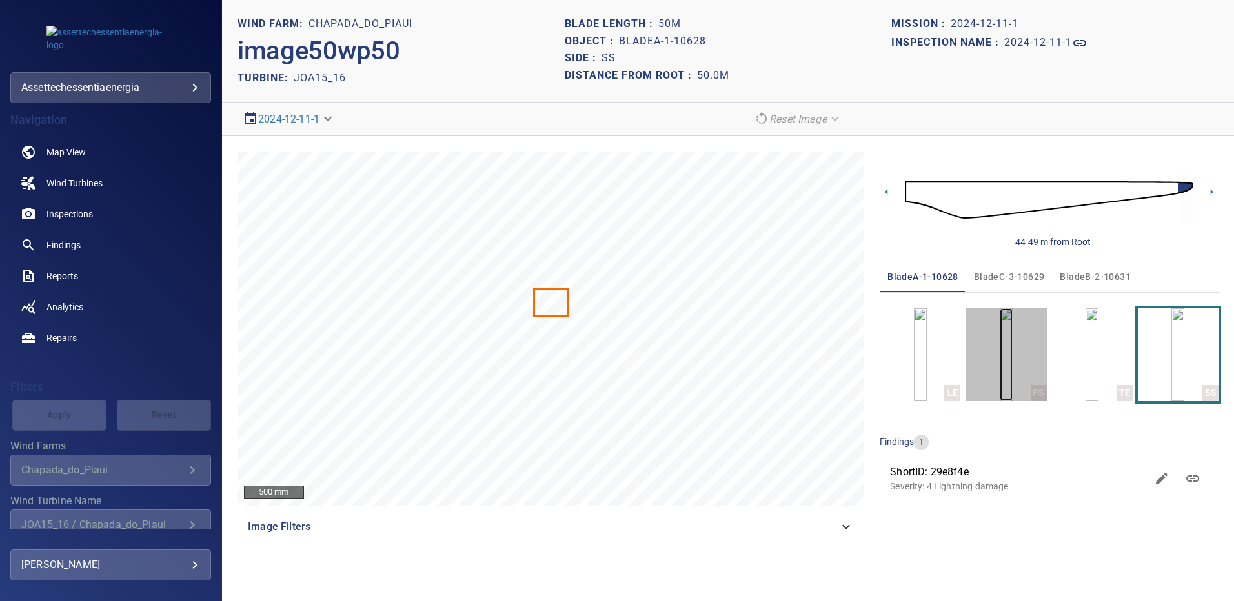
click at [1004, 354] on img "button" at bounding box center [1005, 354] width 13 height 93
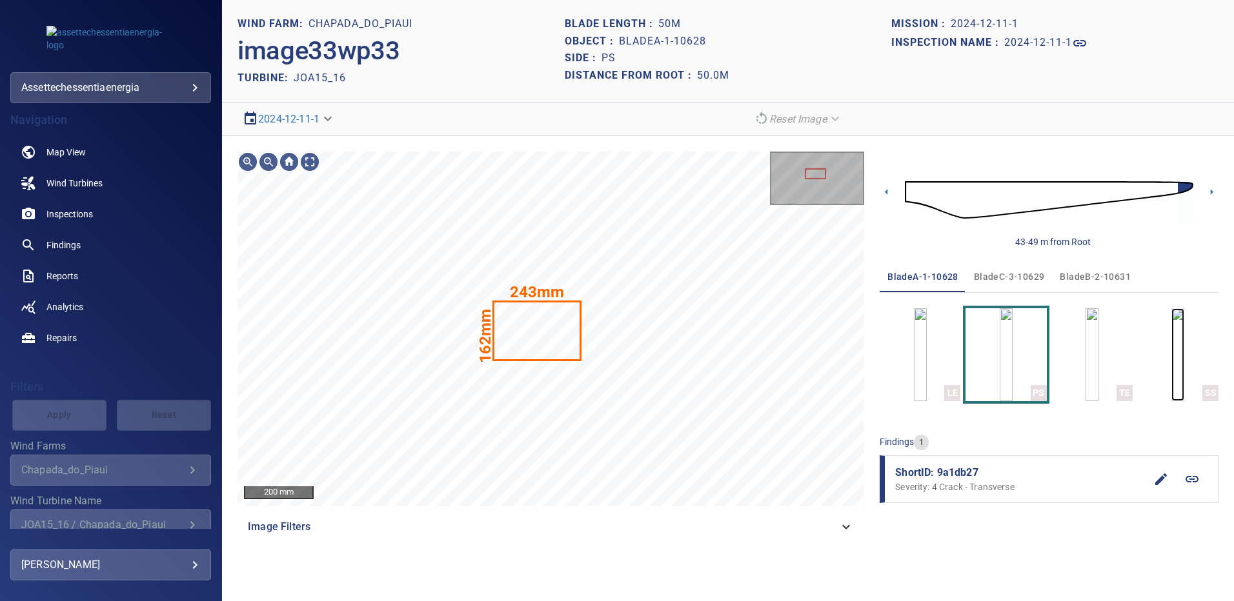
click at [1177, 346] on img "button" at bounding box center [1177, 354] width 13 height 93
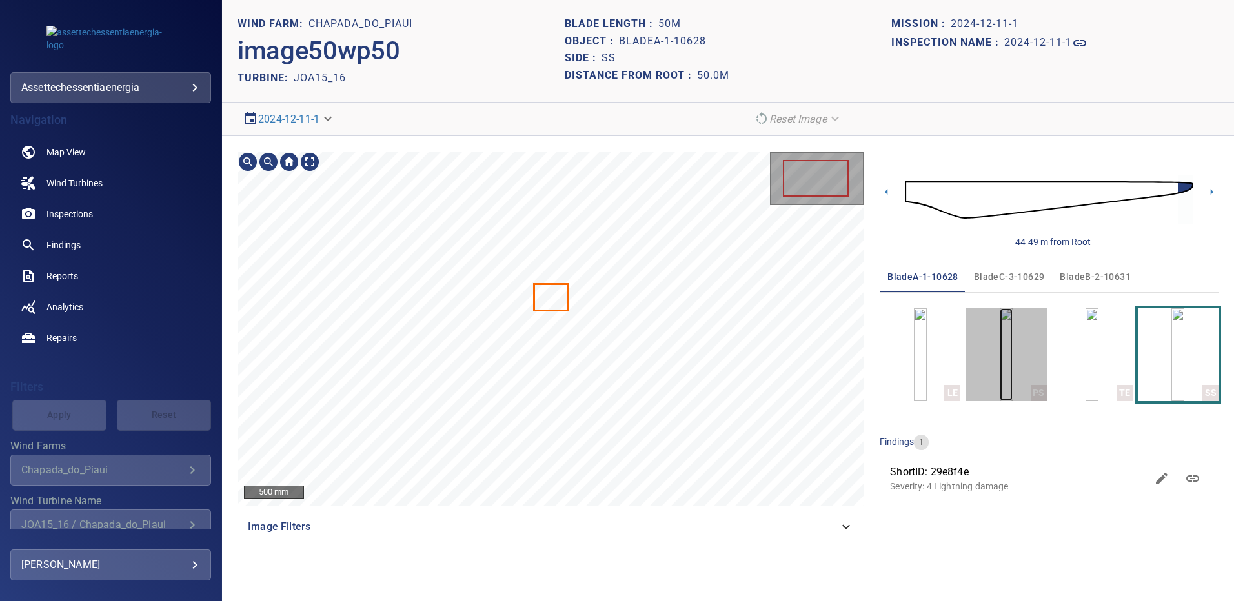
click at [1012, 358] on img "button" at bounding box center [1005, 354] width 13 height 93
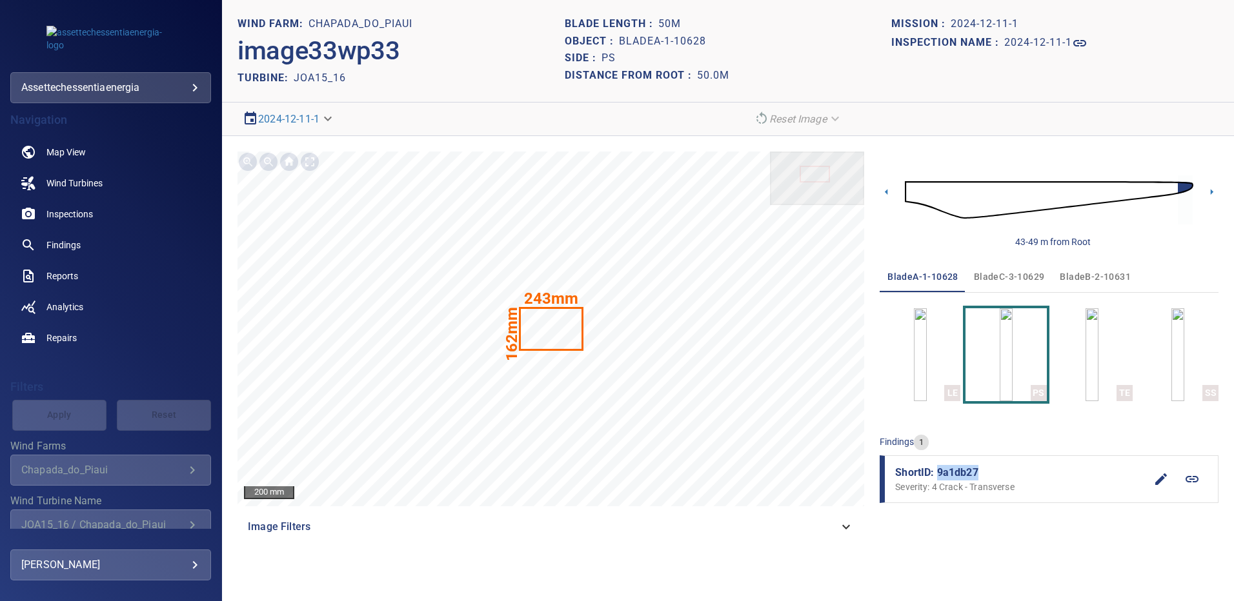
drag, startPoint x: 965, startPoint y: 472, endPoint x: 937, endPoint y: 473, distance: 28.4
click at [937, 473] on span "ShortID: 9a1db27" at bounding box center [1020, 472] width 250 height 15
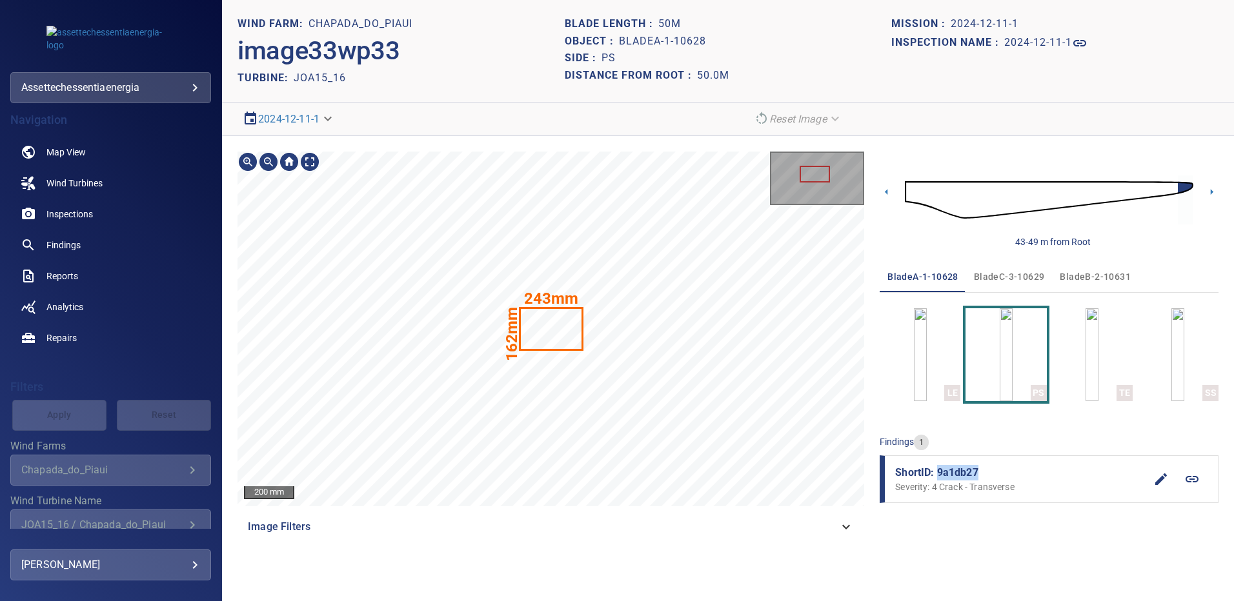
copy span "9a1db27"
click at [1175, 358] on img "button" at bounding box center [1177, 354] width 13 height 93
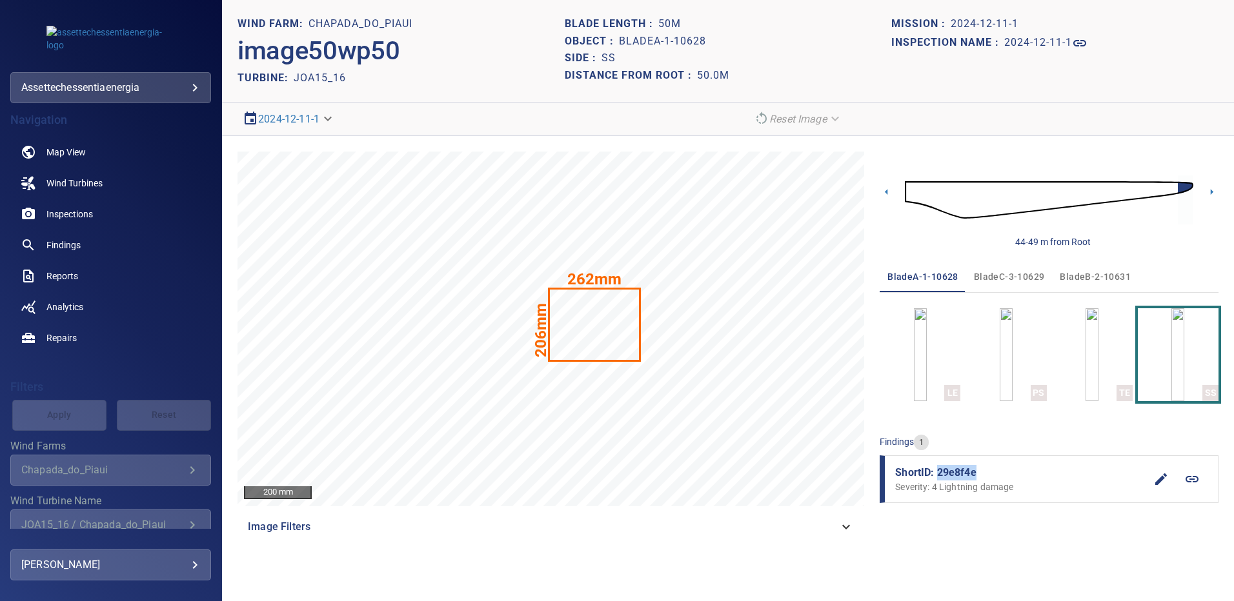
drag, startPoint x: 974, startPoint y: 473, endPoint x: 937, endPoint y: 472, distance: 36.8
click at [937, 472] on span "ShortID: 29e8f4e" at bounding box center [1020, 472] width 250 height 15
copy span "29e8f4e"
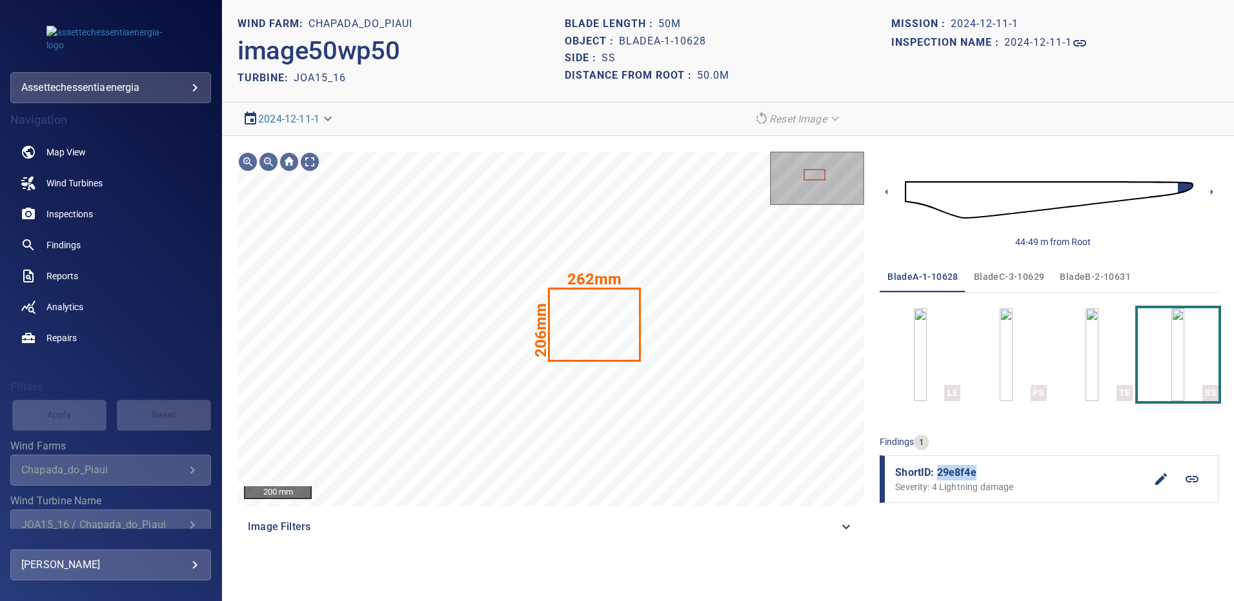
click at [1072, 278] on span "bladeB-2-10631" at bounding box center [1094, 277] width 71 height 16
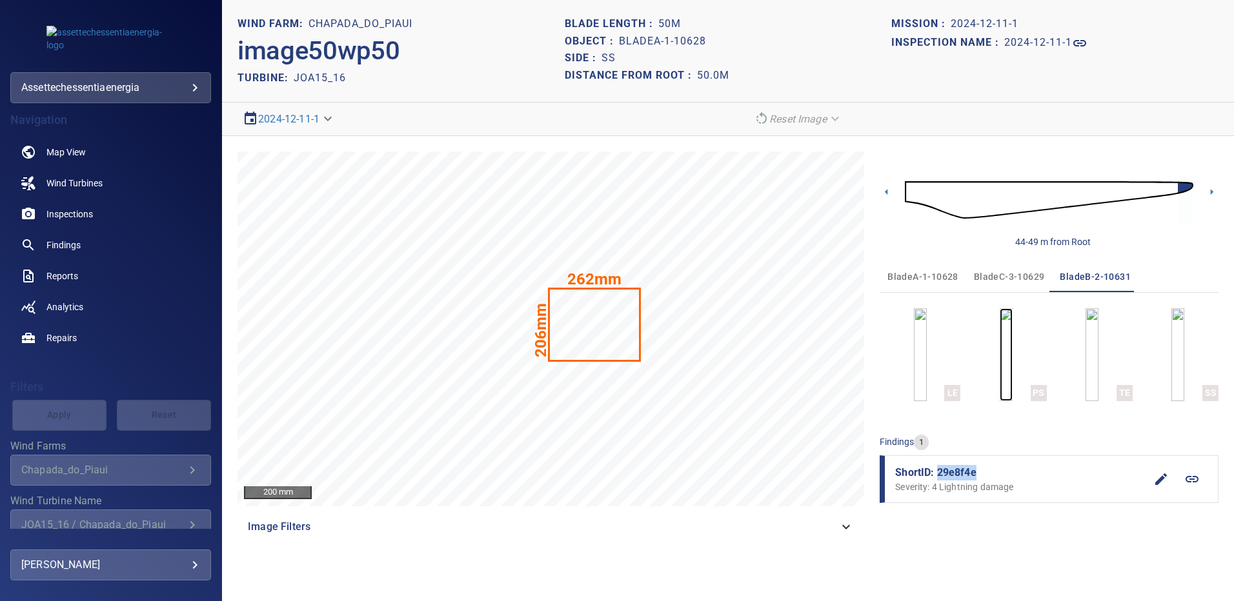
click at [1012, 359] on img "button" at bounding box center [1005, 354] width 13 height 93
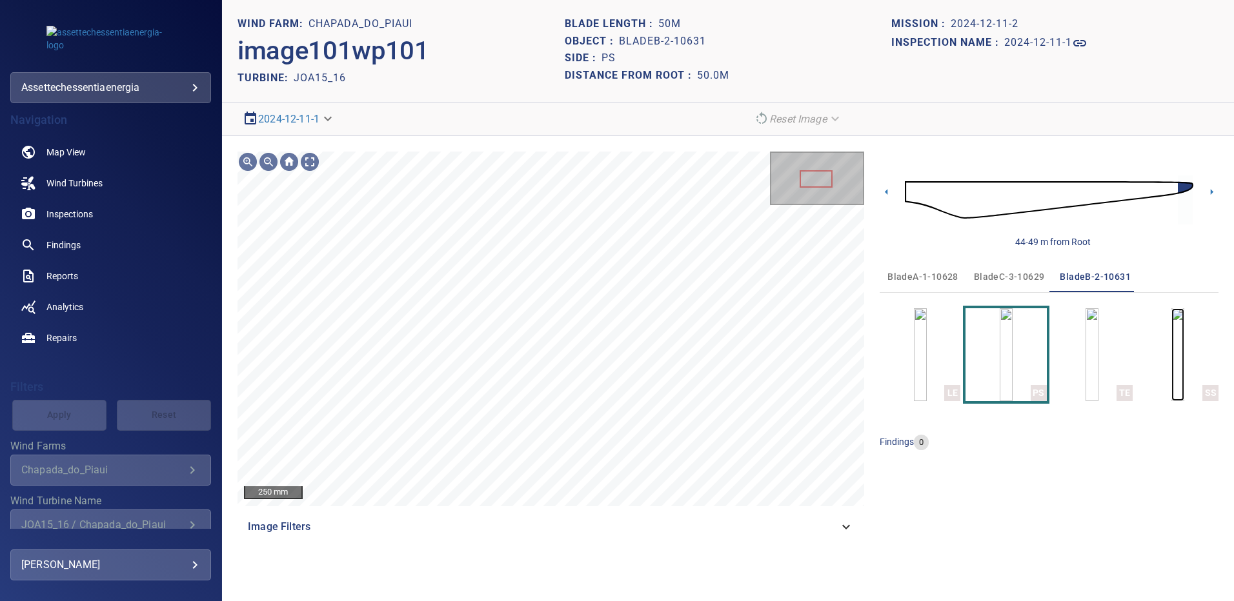
click at [1171, 360] on img "button" at bounding box center [1177, 354] width 13 height 93
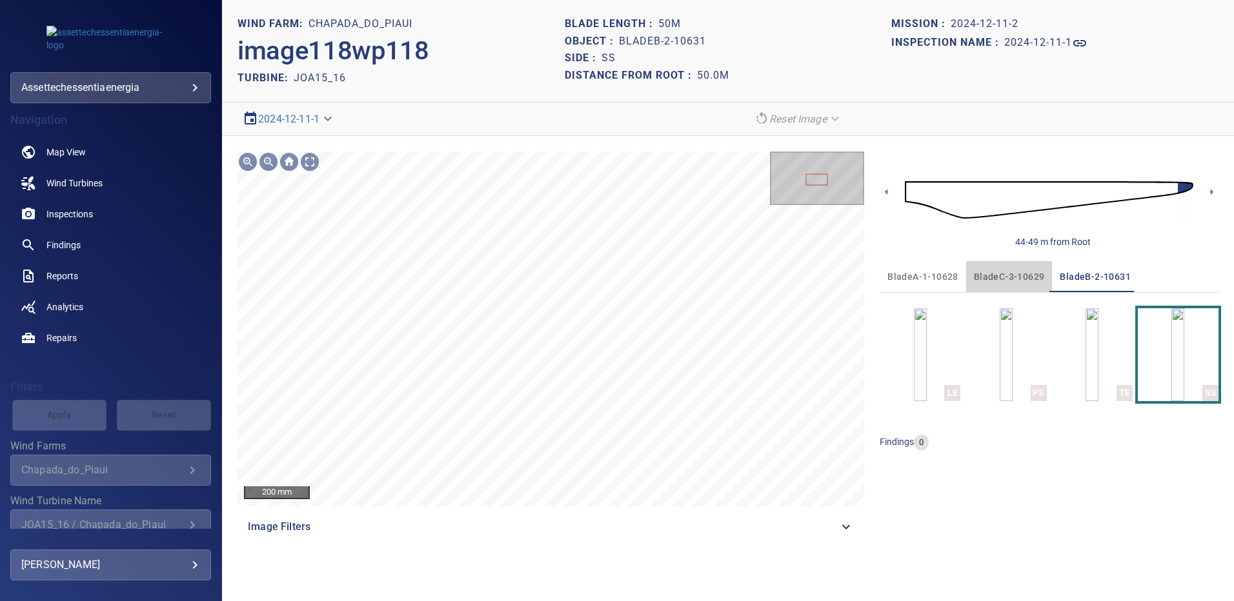
click at [1025, 279] on span "bladeC-3-10629" at bounding box center [1009, 277] width 71 height 16
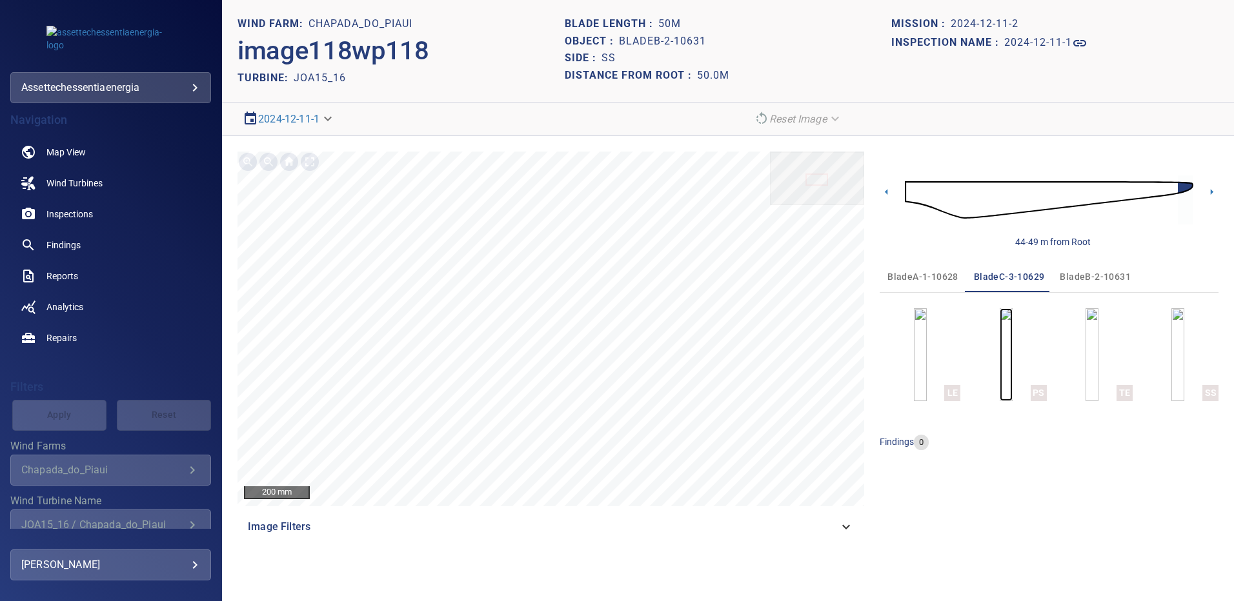
click at [1006, 363] on img "button" at bounding box center [1005, 354] width 13 height 93
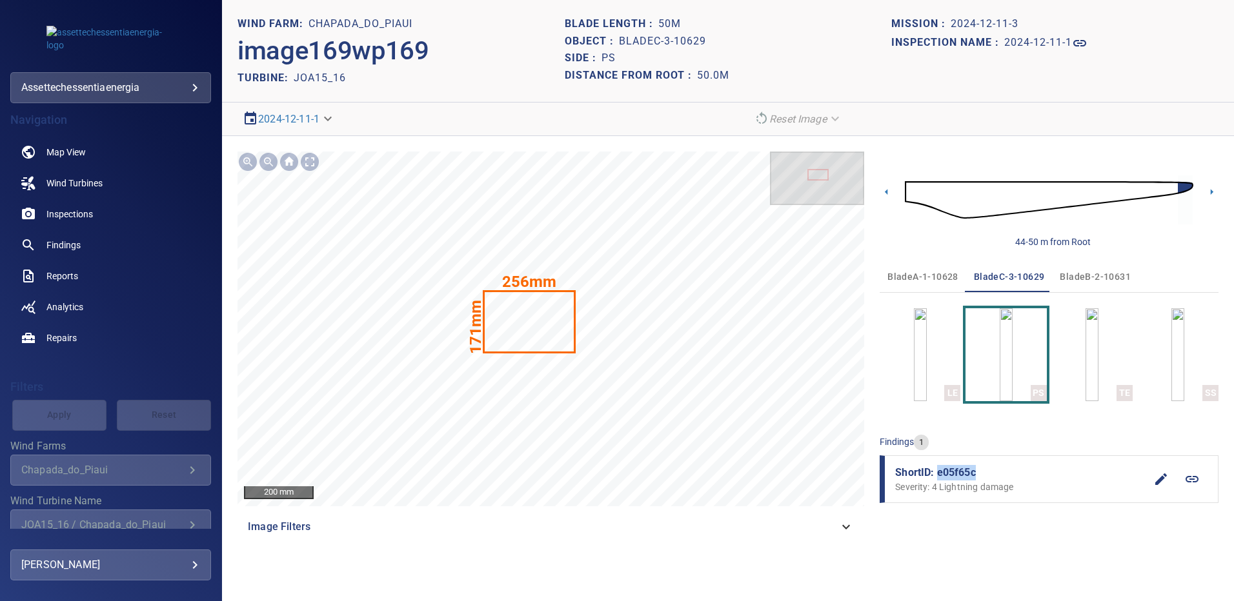
drag, startPoint x: 981, startPoint y: 474, endPoint x: 939, endPoint y: 477, distance: 42.0
click at [939, 477] on span "ShortID: e05f65c" at bounding box center [1020, 472] width 250 height 15
copy span "e05f65c"
click at [1184, 386] on img "button" at bounding box center [1177, 354] width 13 height 93
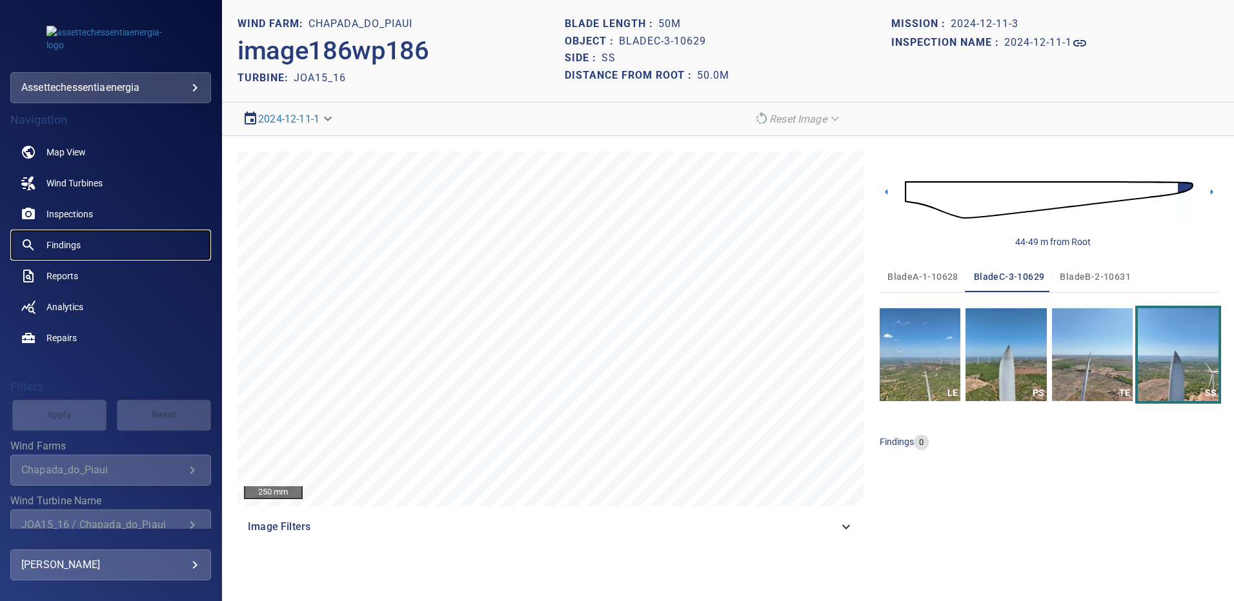
click at [59, 235] on link "Findings" at bounding box center [110, 245] width 201 height 31
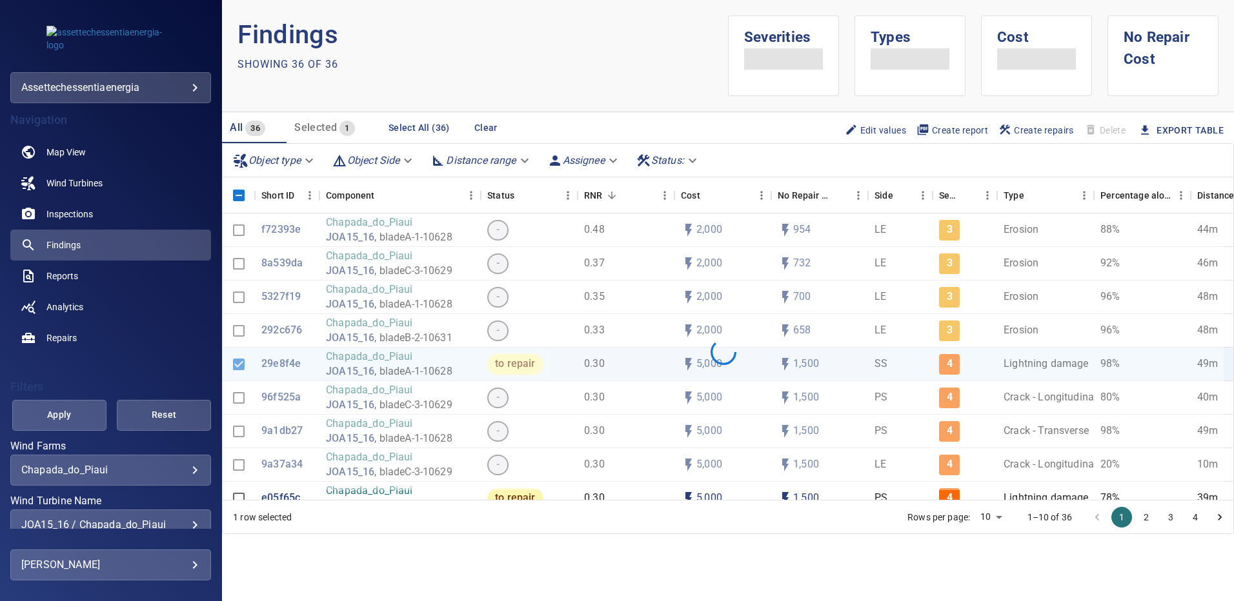
click at [187, 520] on div "JOA15_16 / Chapada_do_Piaui" at bounding box center [110, 525] width 179 height 12
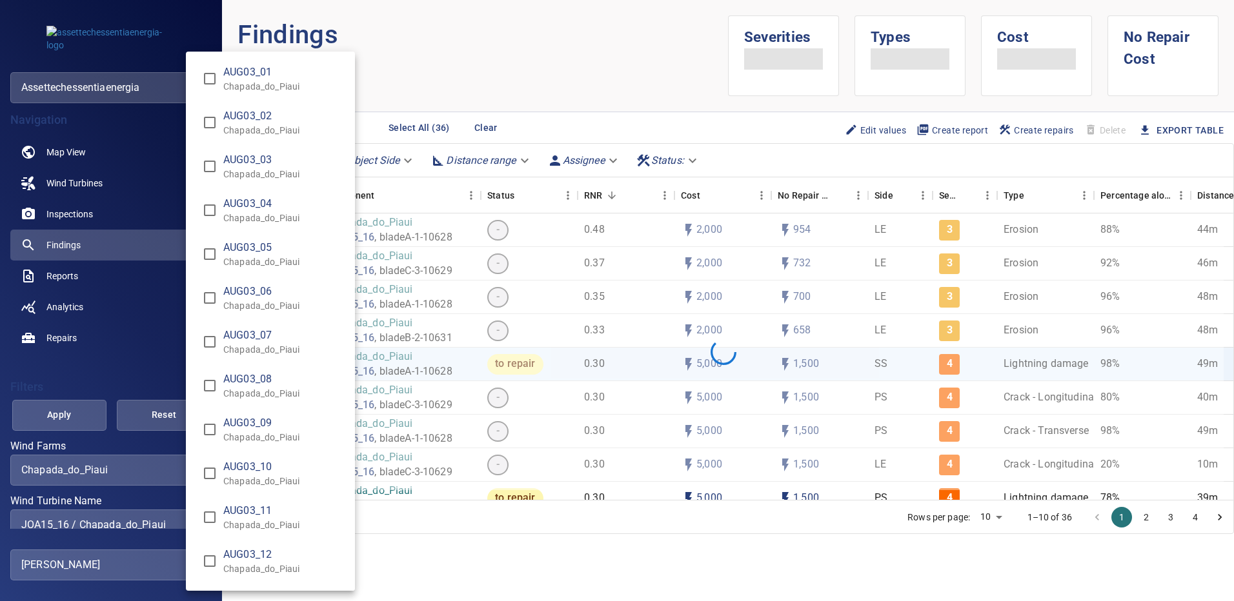
scroll to position [2, 0]
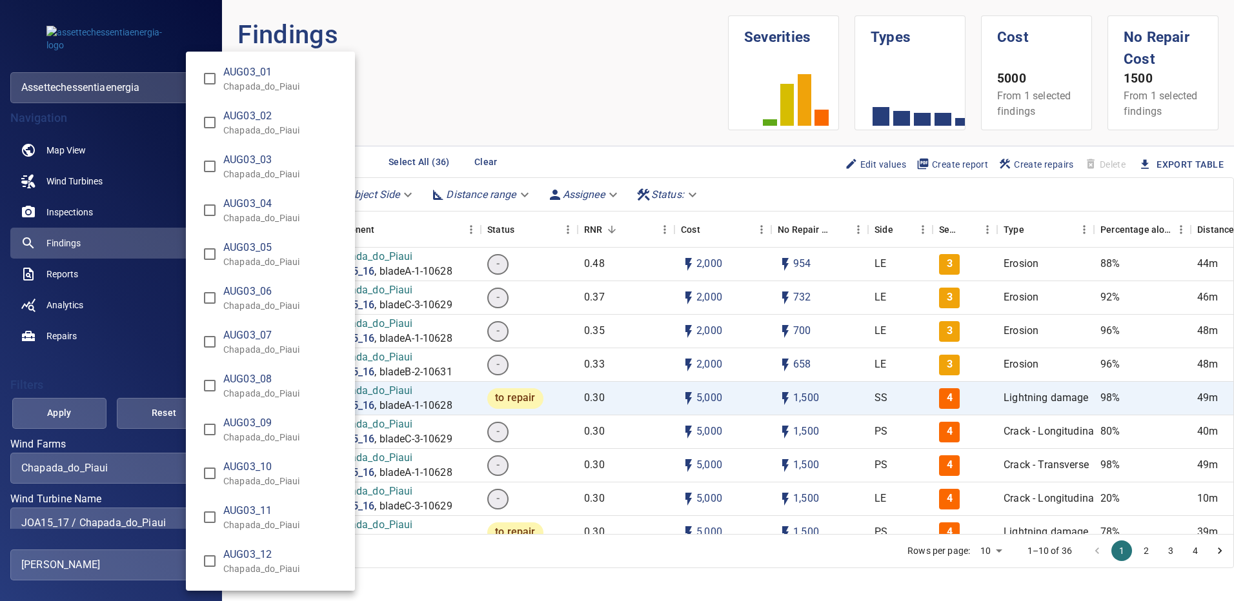
type input "**********"
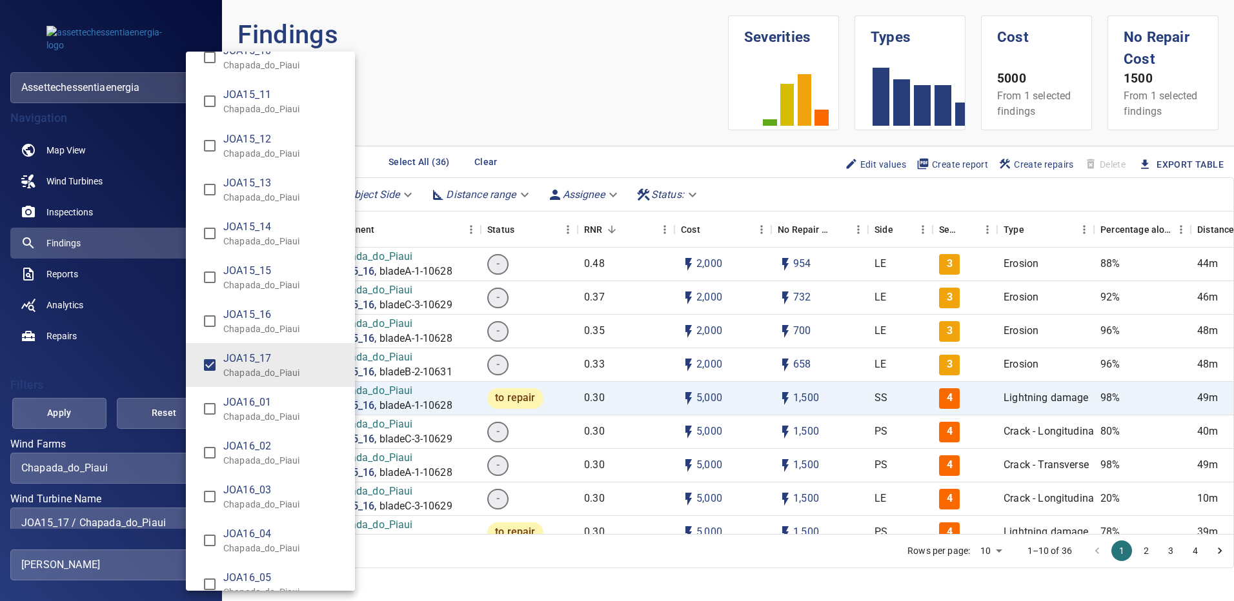
click at [81, 414] on div "Wind Turbine Name" at bounding box center [617, 300] width 1234 height 601
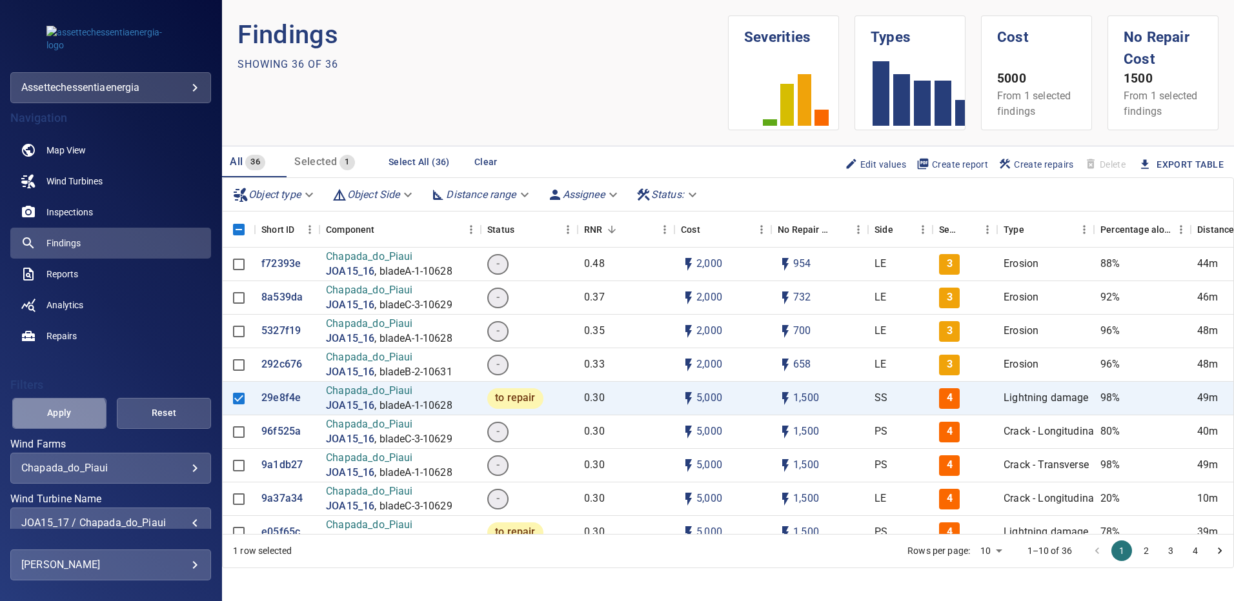
click at [57, 415] on span "Apply" at bounding box center [59, 413] width 62 height 16
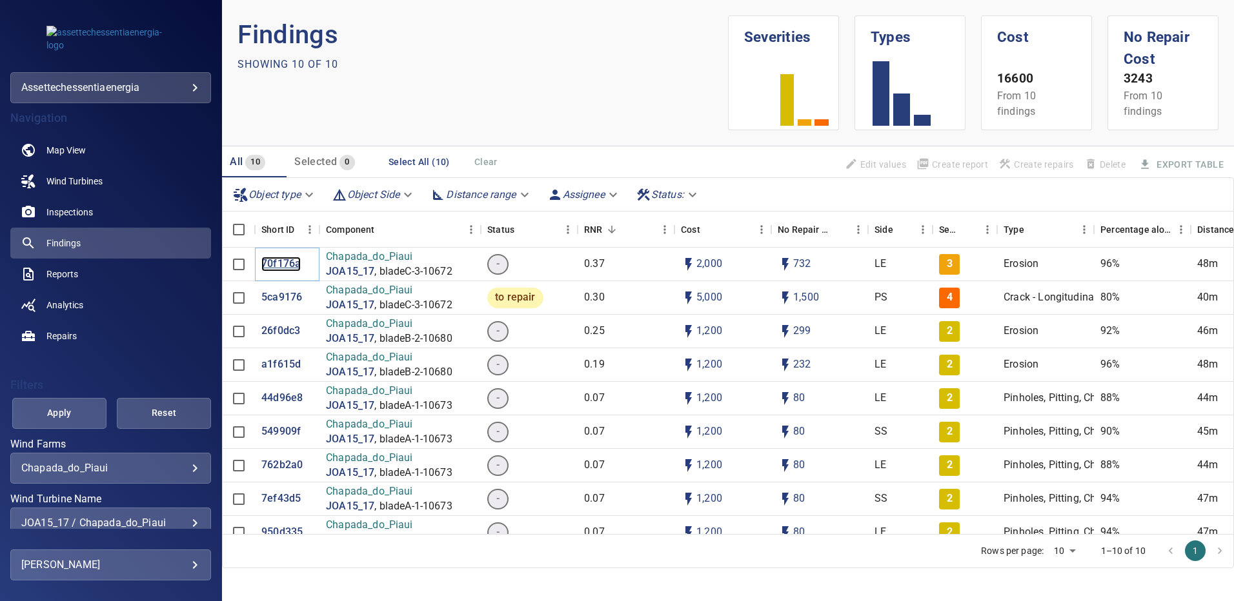
click at [285, 266] on p "70f176a" at bounding box center [280, 264] width 39 height 15
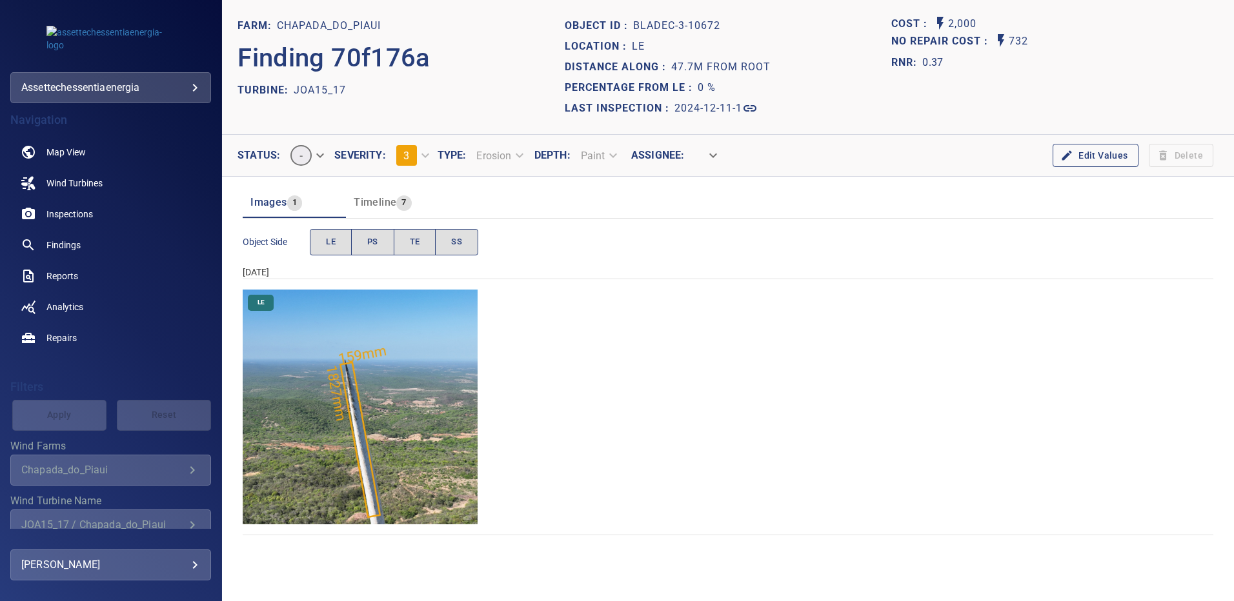
click at [401, 417] on img "Chapada_do_Piaui/JOA15_17/2024-12-11-1/2024-12-11-3/image167wp167.jpg" at bounding box center [360, 407] width 235 height 235
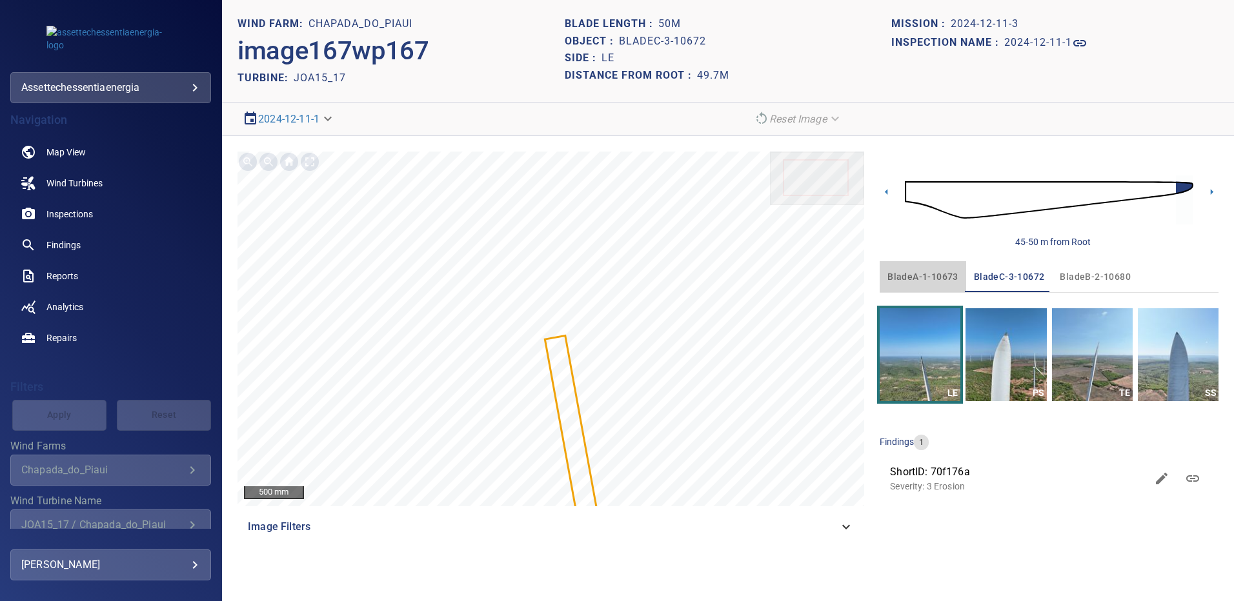
click at [925, 279] on span "bladeA-1-10673" at bounding box center [922, 277] width 71 height 16
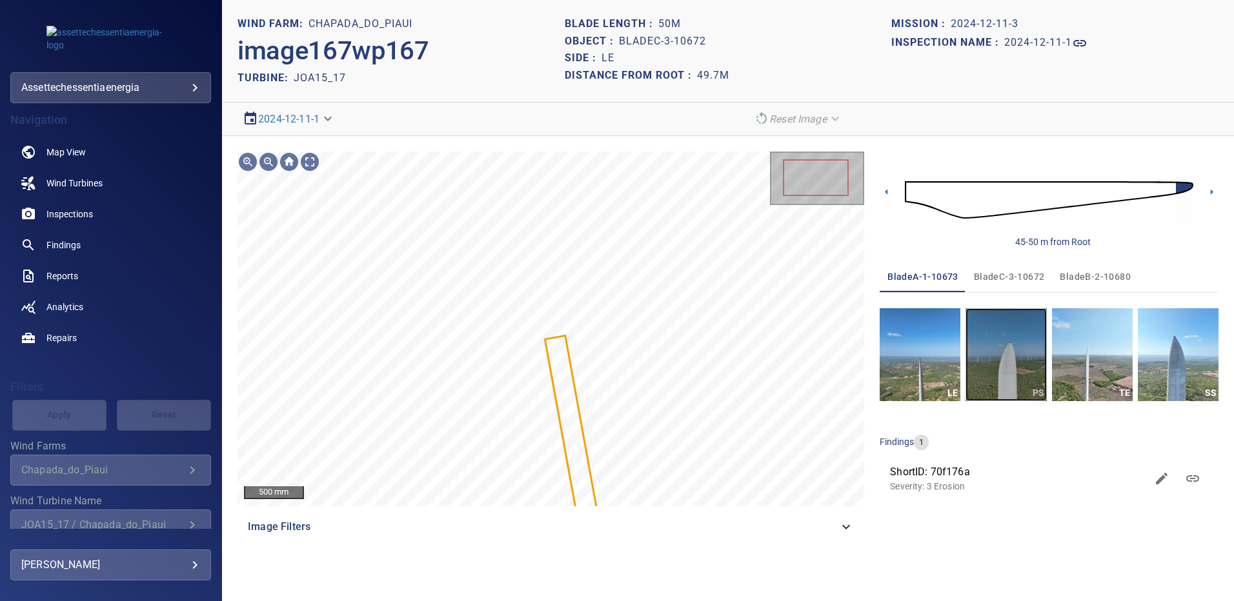
click at [1026, 343] on img "button" at bounding box center [1005, 354] width 81 height 93
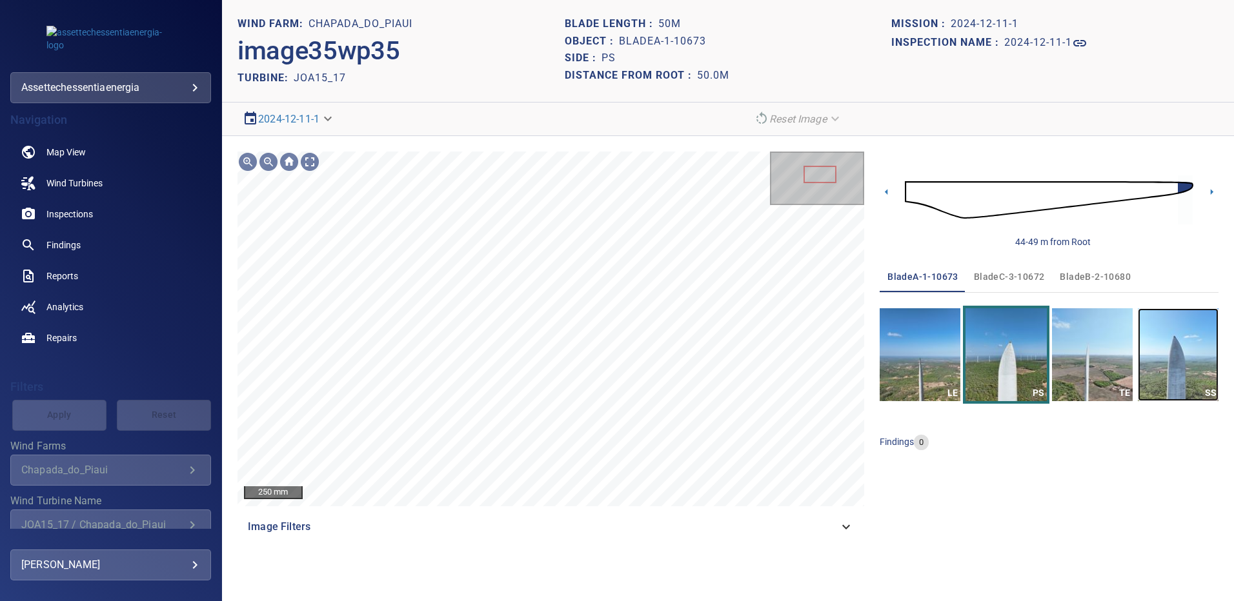
drag, startPoint x: 1165, startPoint y: 366, endPoint x: 1162, endPoint y: 360, distance: 6.6
click at [1165, 366] on img "button" at bounding box center [1177, 354] width 81 height 93
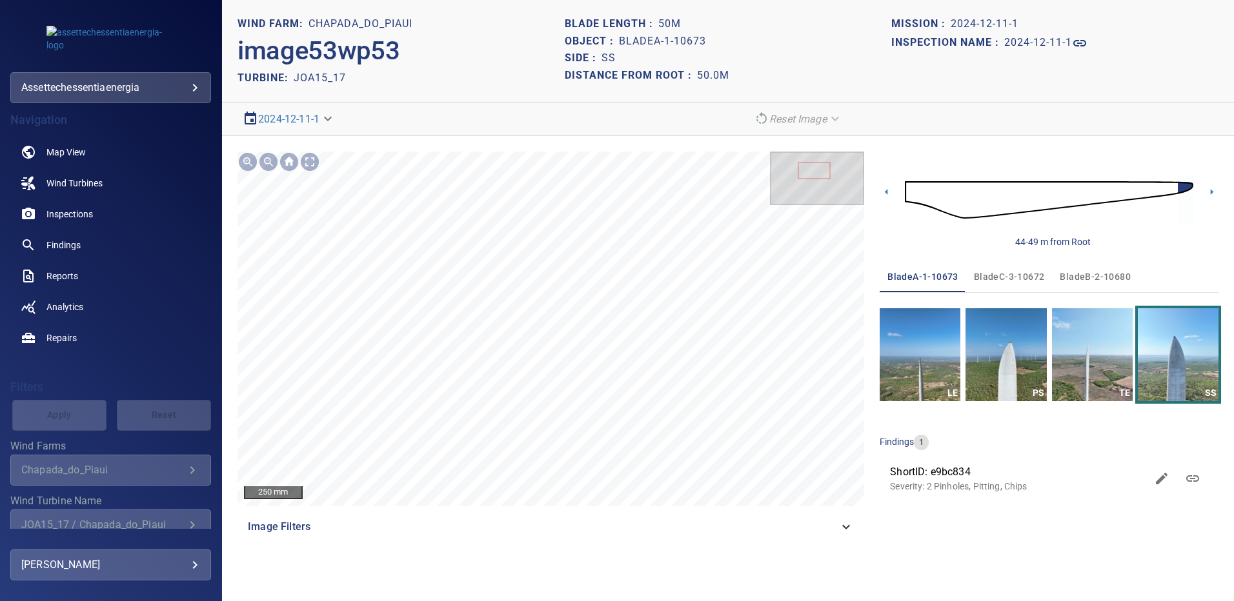
click at [1066, 271] on span "bladeB-2-10680" at bounding box center [1094, 277] width 71 height 16
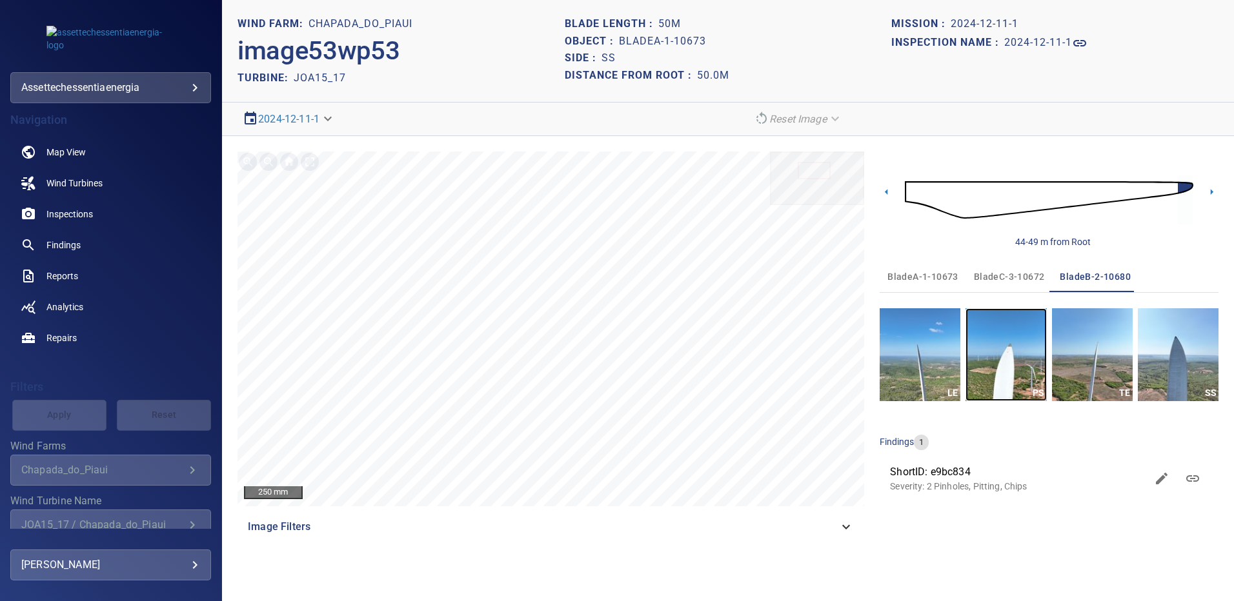
click at [1012, 367] on img "button" at bounding box center [1005, 354] width 81 height 93
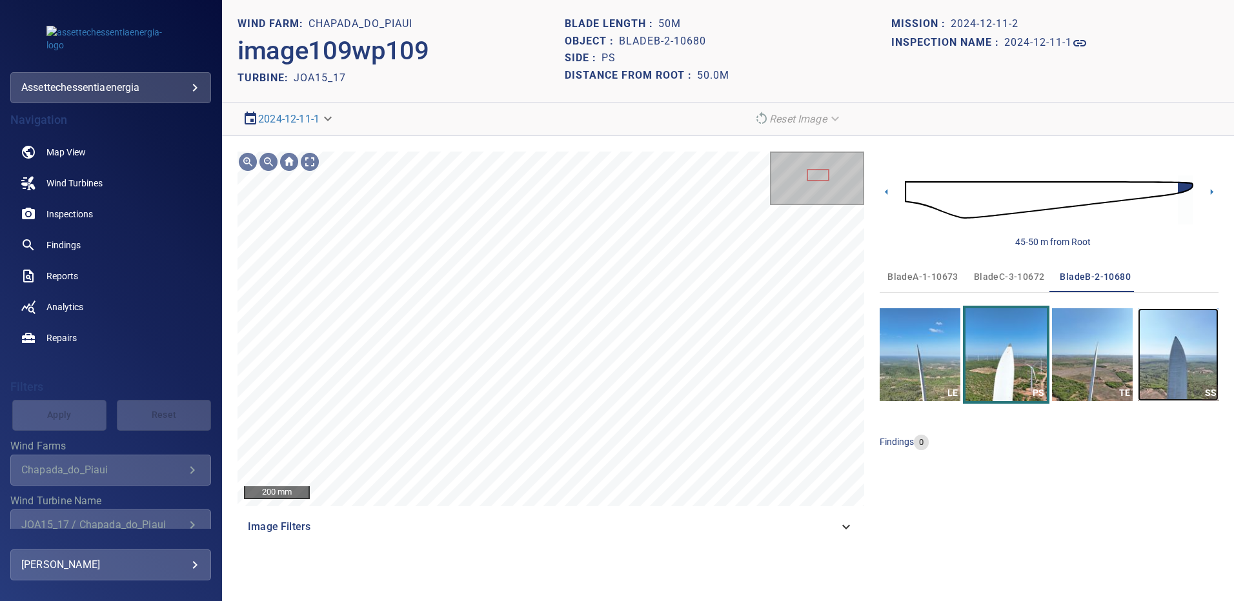
click at [1150, 345] on img "button" at bounding box center [1177, 354] width 81 height 93
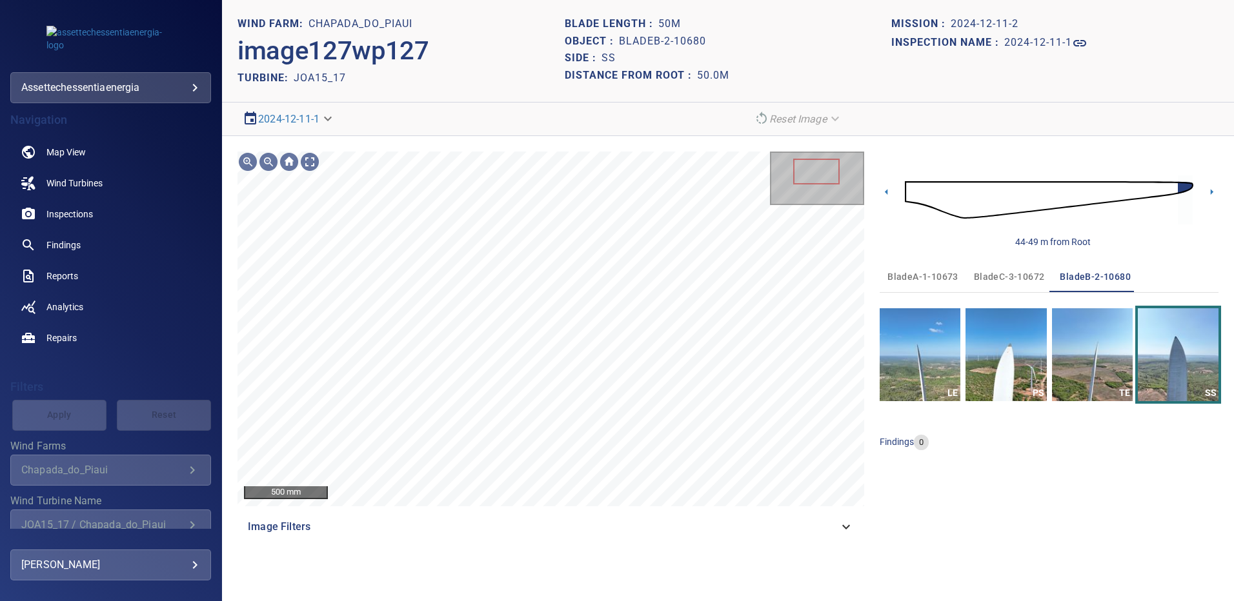
drag, startPoint x: 1015, startPoint y: 277, endPoint x: 1012, endPoint y: 319, distance: 42.1
click at [1015, 277] on span "bladeC-3-10672" at bounding box center [1009, 277] width 71 height 16
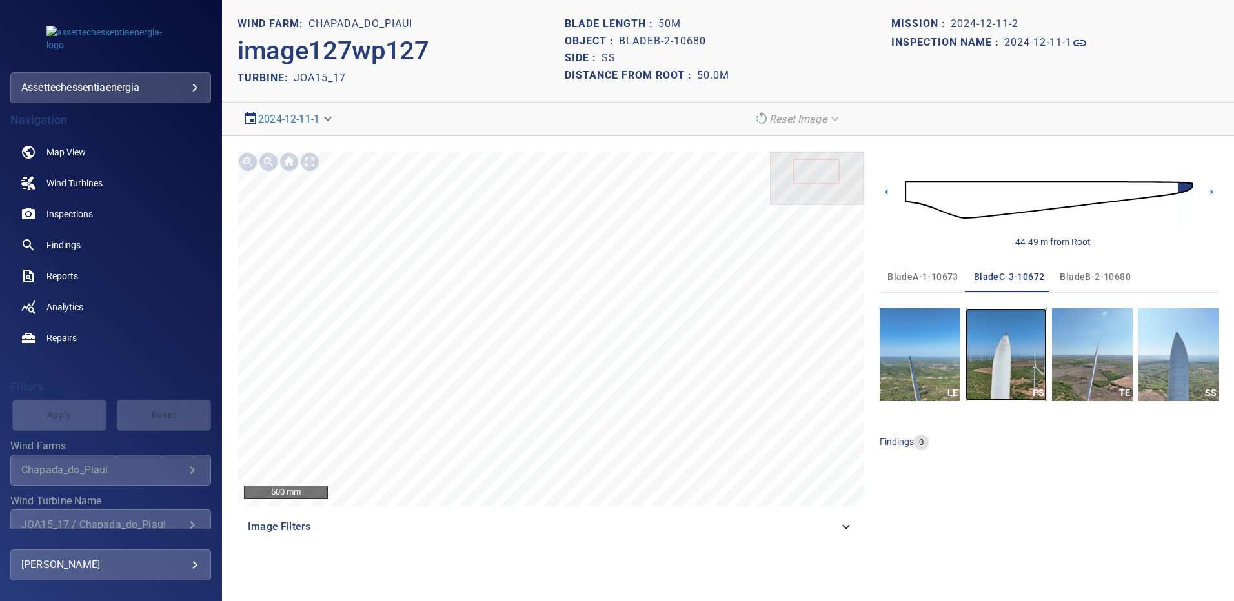
click at [1012, 360] on img "button" at bounding box center [1005, 354] width 81 height 93
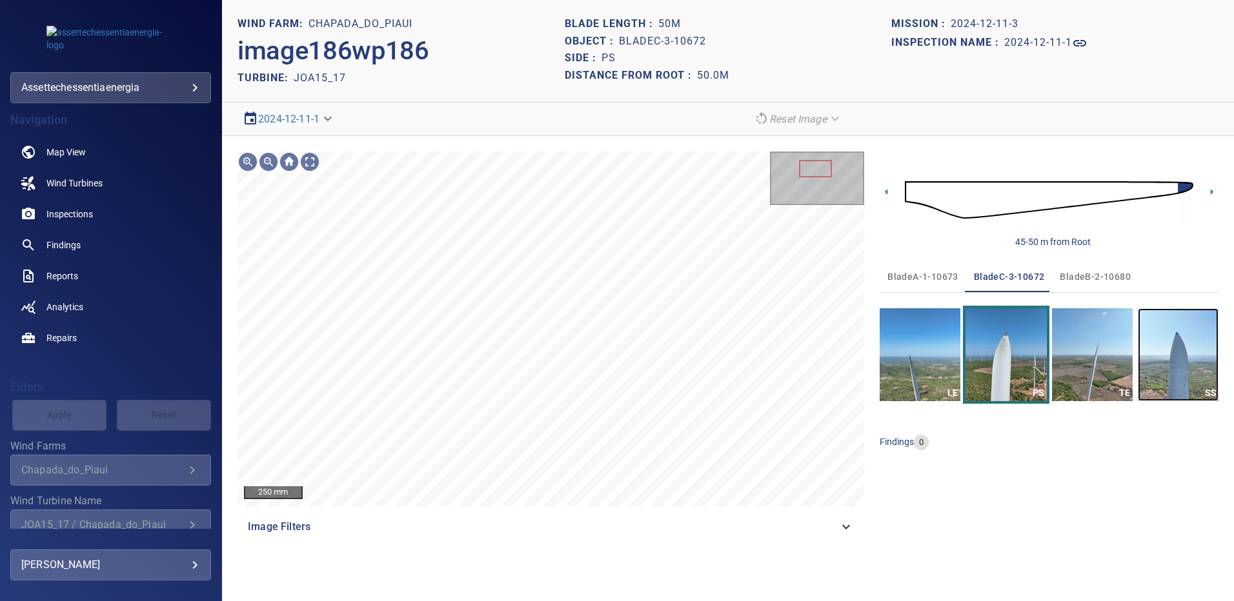
click at [1148, 340] on img "button" at bounding box center [1177, 354] width 81 height 93
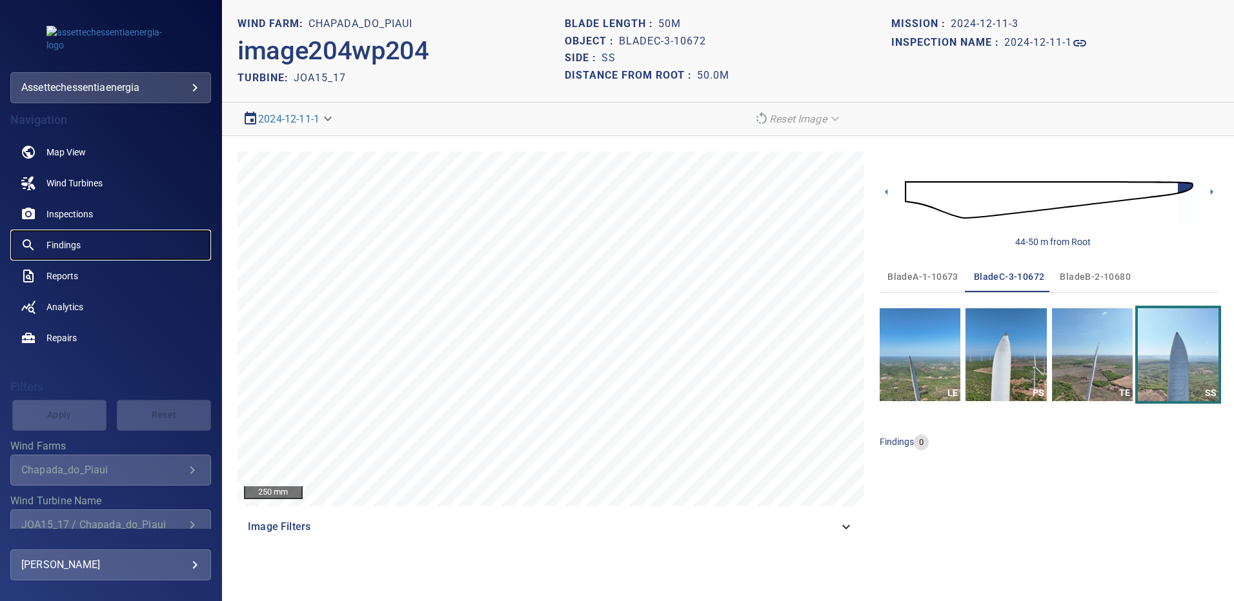
click at [69, 246] on span "Findings" at bounding box center [63, 245] width 34 height 13
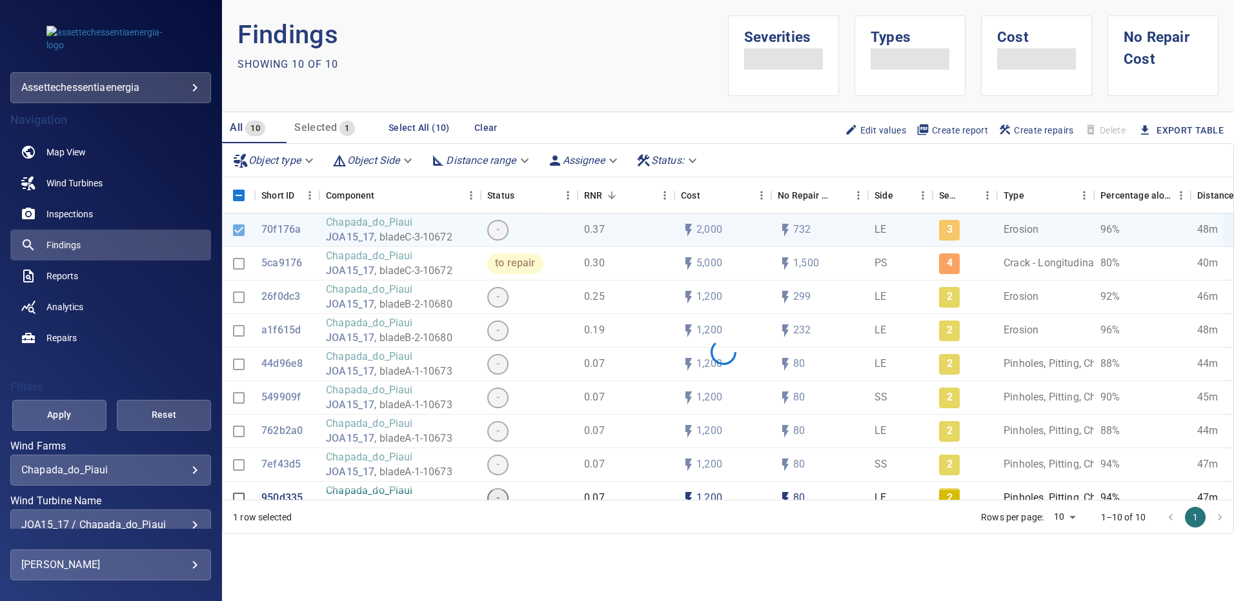
click at [189, 519] on div "JOA15_17 / Chapada_do_Piaui" at bounding box center [110, 525] width 179 height 12
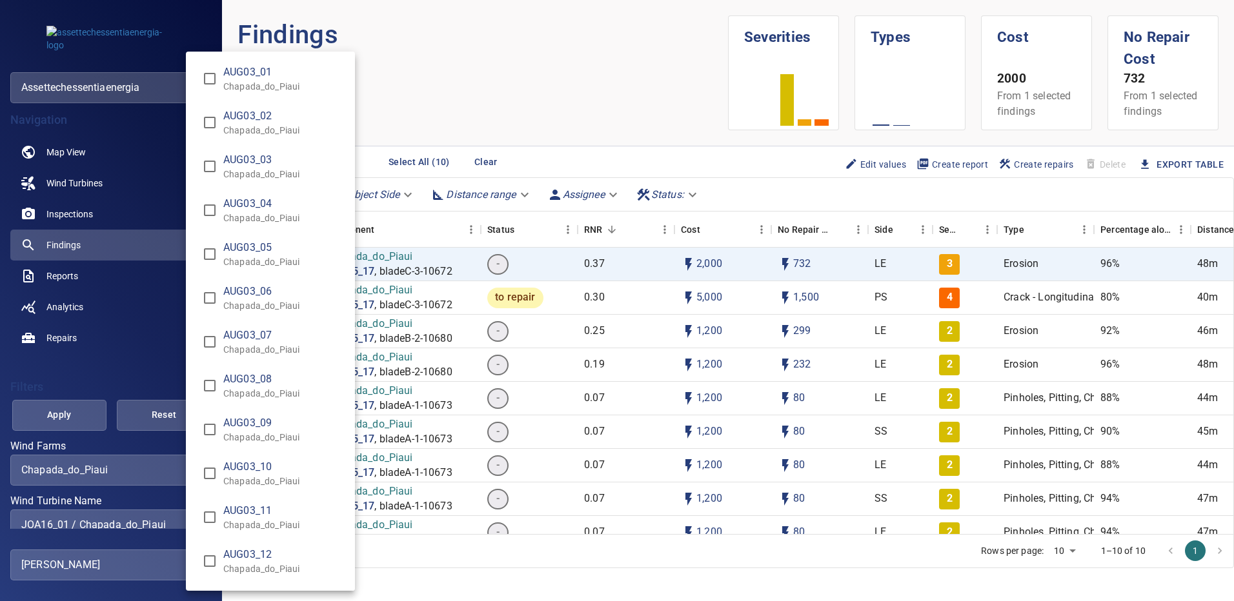
type input "**********"
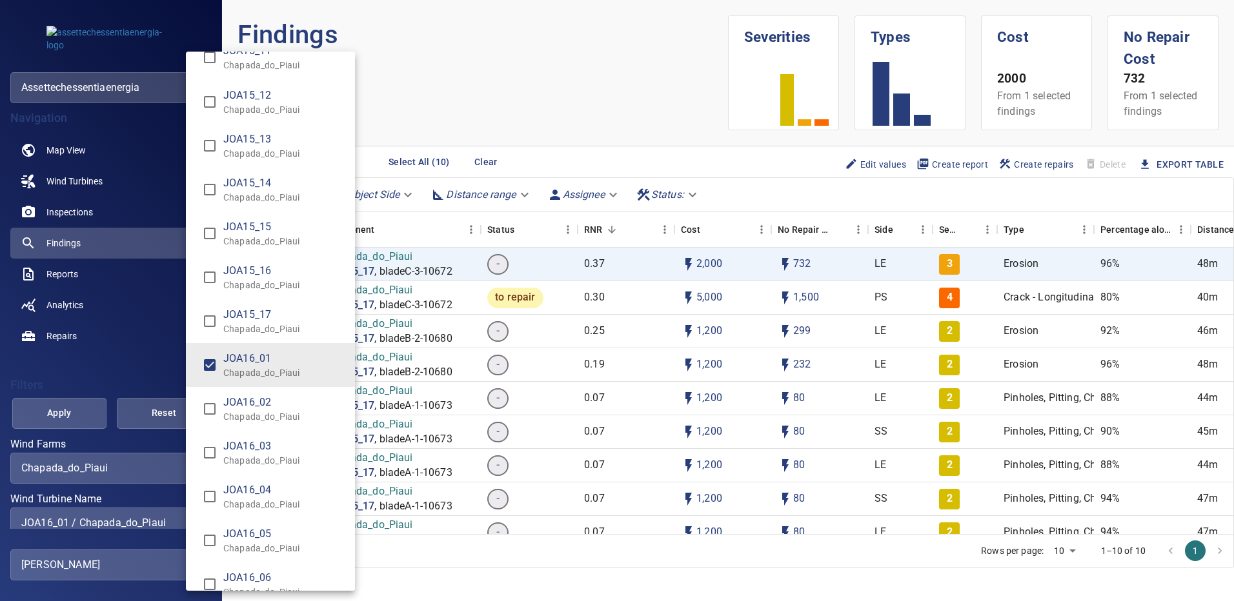
click at [71, 422] on div "Wind Turbine Name" at bounding box center [617, 300] width 1234 height 601
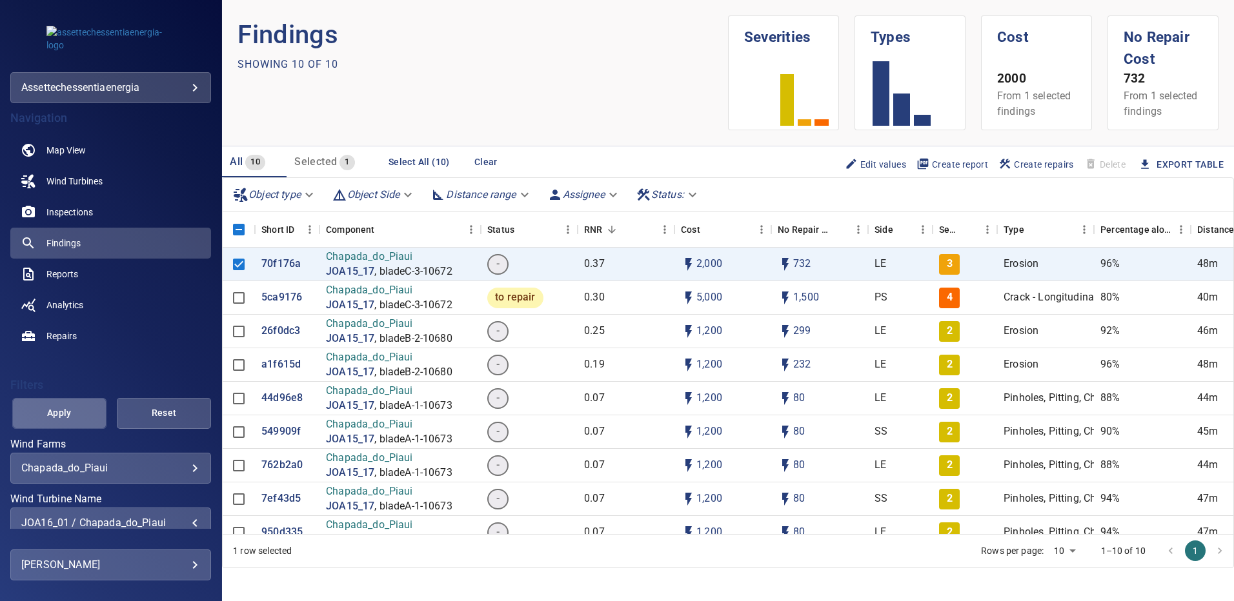
click at [74, 417] on span "Apply" at bounding box center [59, 413] width 62 height 16
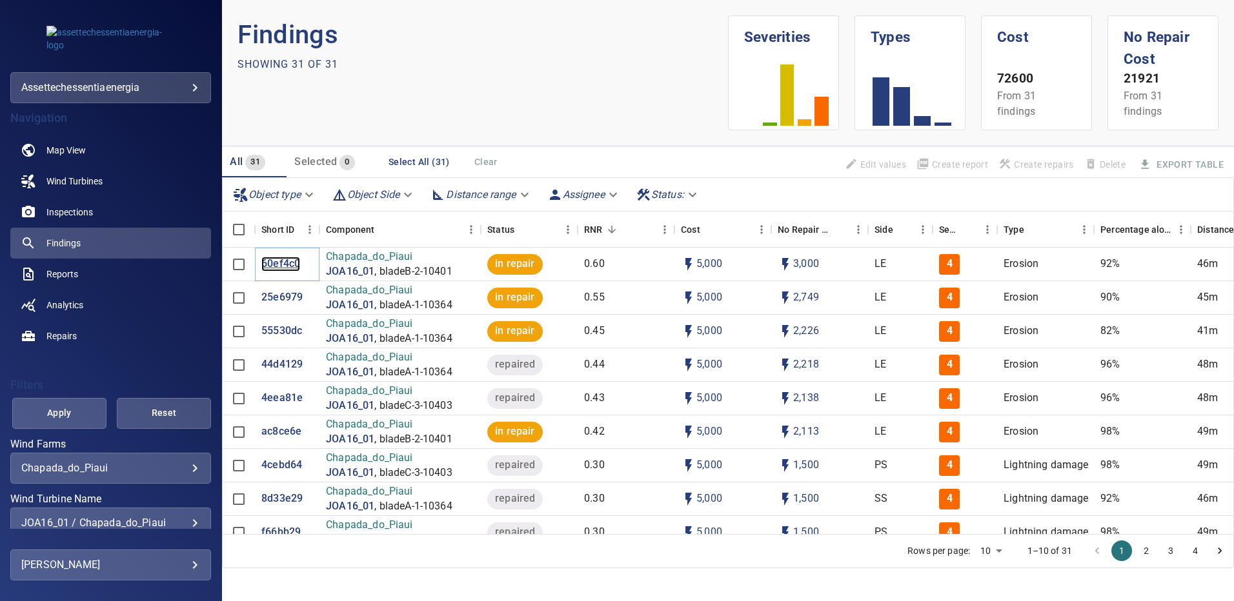
click at [288, 265] on p "60ef4c0" at bounding box center [280, 264] width 39 height 15
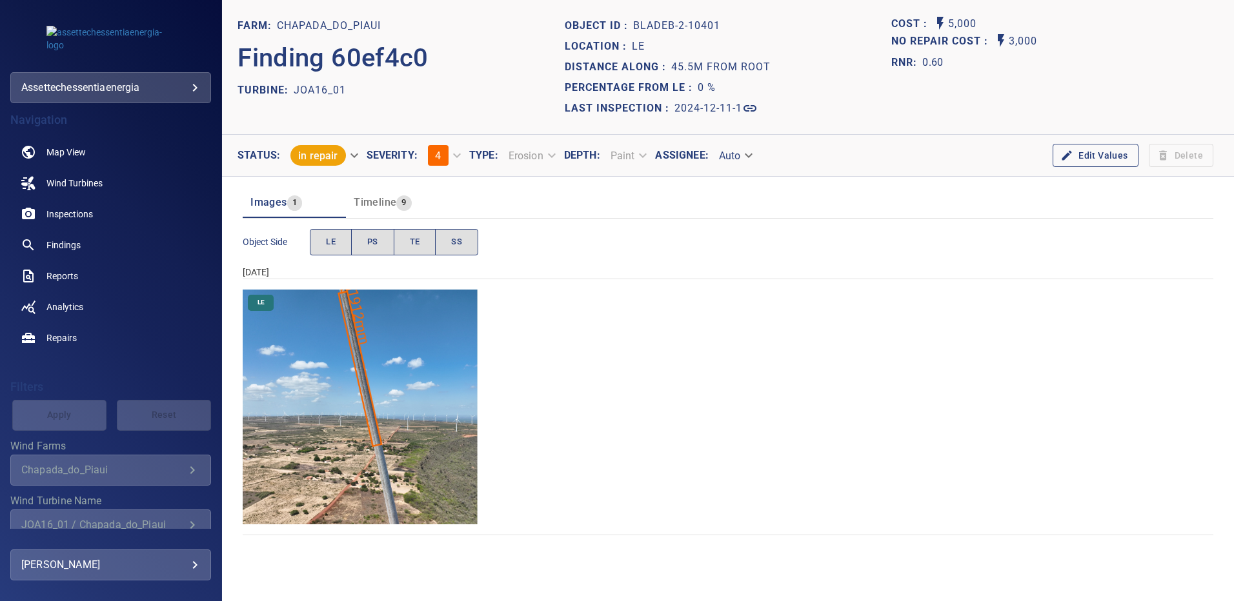
click at [414, 374] on img "Chapada_do_Piaui/JOA16_01/2024-12-11-1/2024-12-11-2/image81wp81.jpg" at bounding box center [360, 407] width 235 height 235
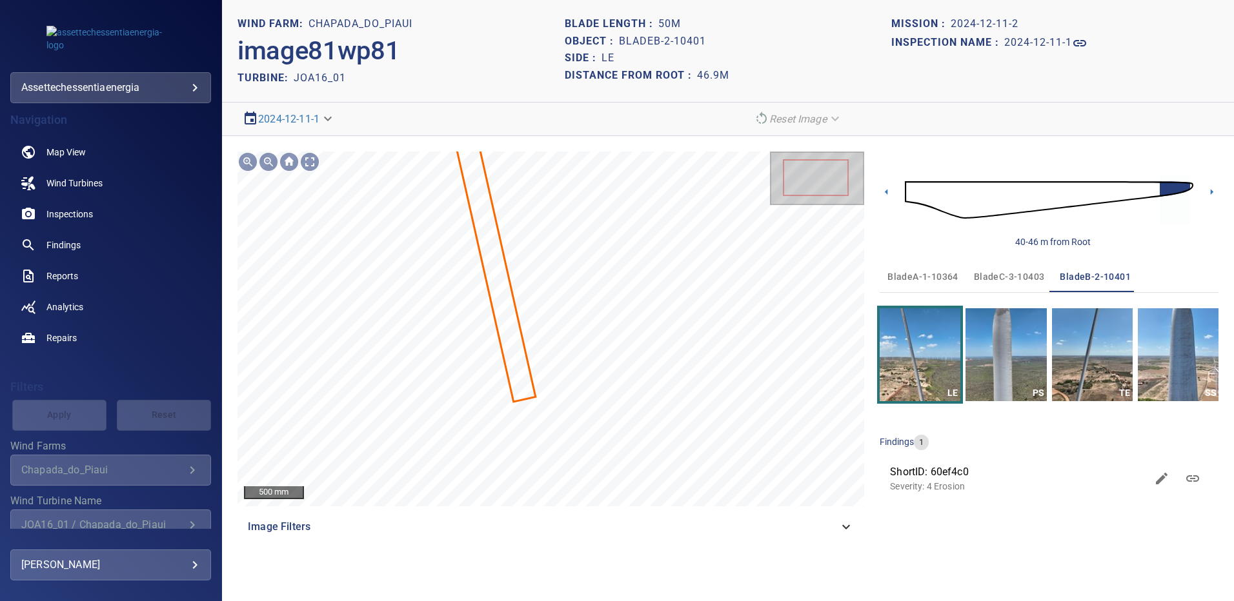
click at [935, 278] on span "bladeA-1-10364" at bounding box center [922, 277] width 71 height 16
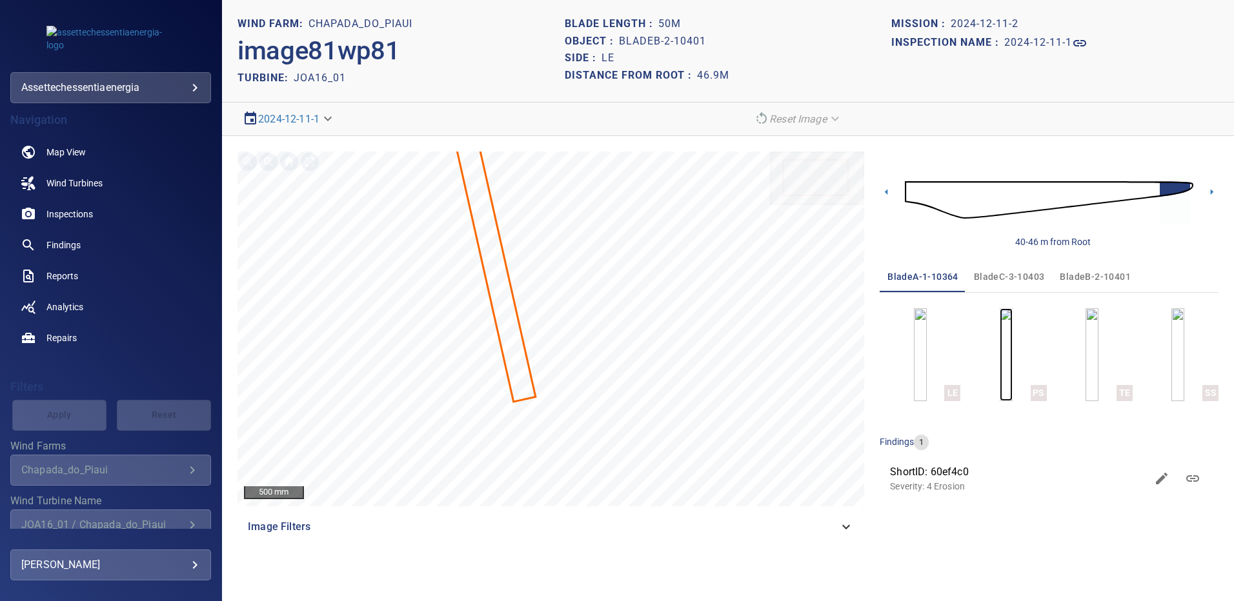
click at [999, 325] on img "button" at bounding box center [1005, 354] width 13 height 93
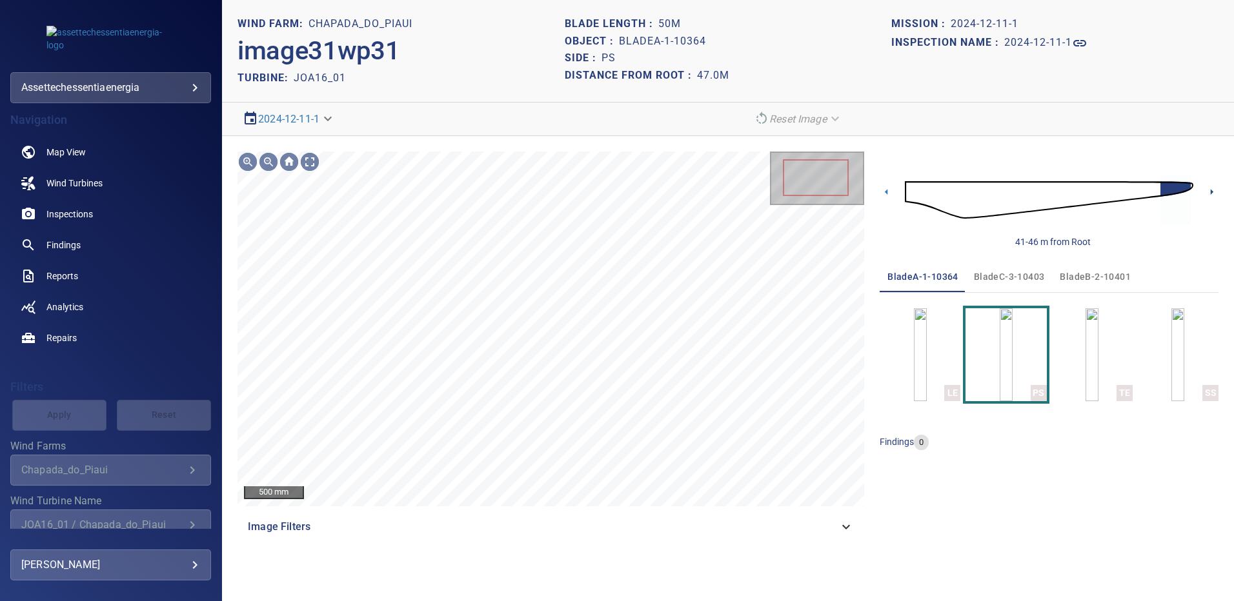
click at [1207, 194] on icon at bounding box center [1212, 192] width 14 height 14
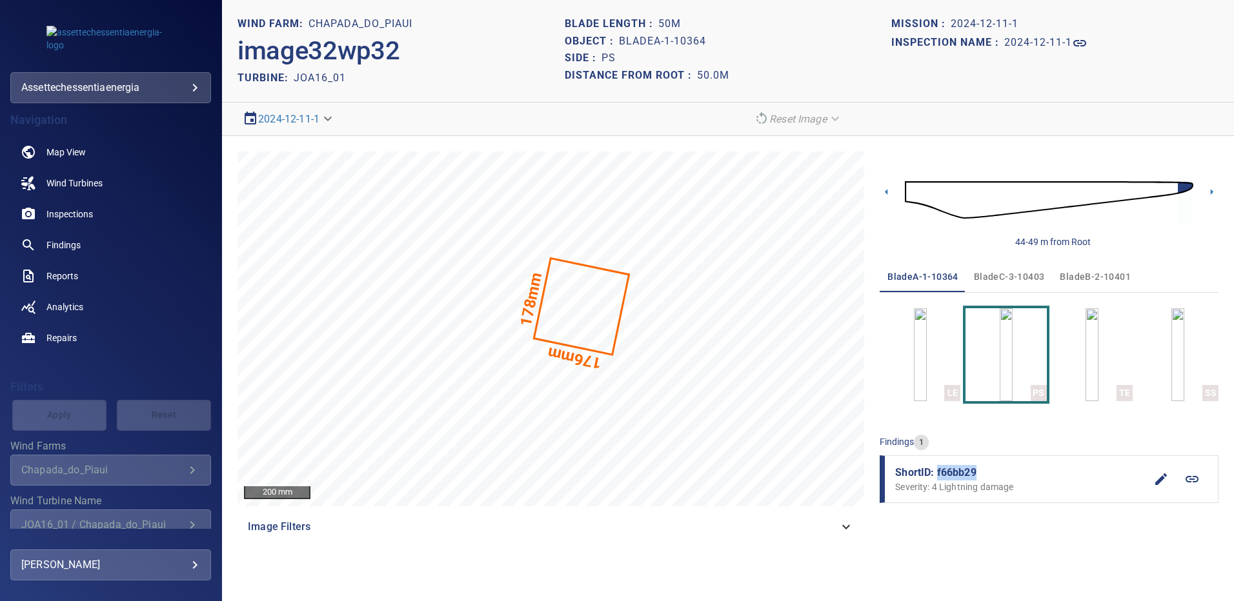
drag, startPoint x: 980, startPoint y: 470, endPoint x: 937, endPoint y: 472, distance: 43.3
click at [937, 472] on span "ShortID: f66bb29" at bounding box center [1020, 472] width 250 height 15
copy span "f66bb29"
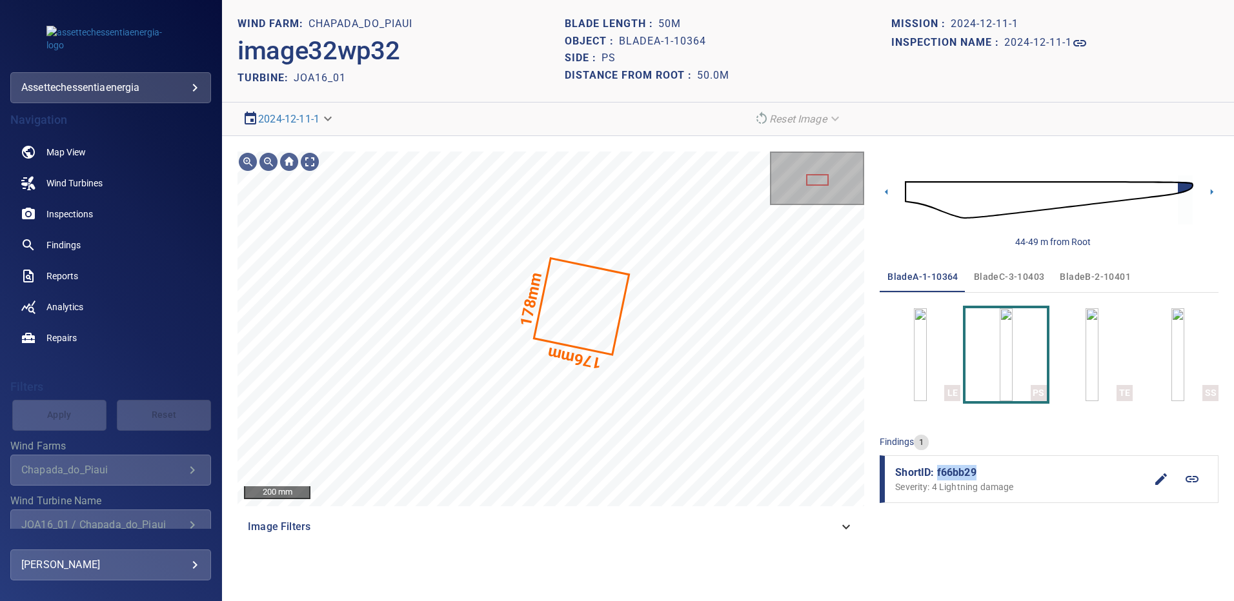
copy span "f66bb29"
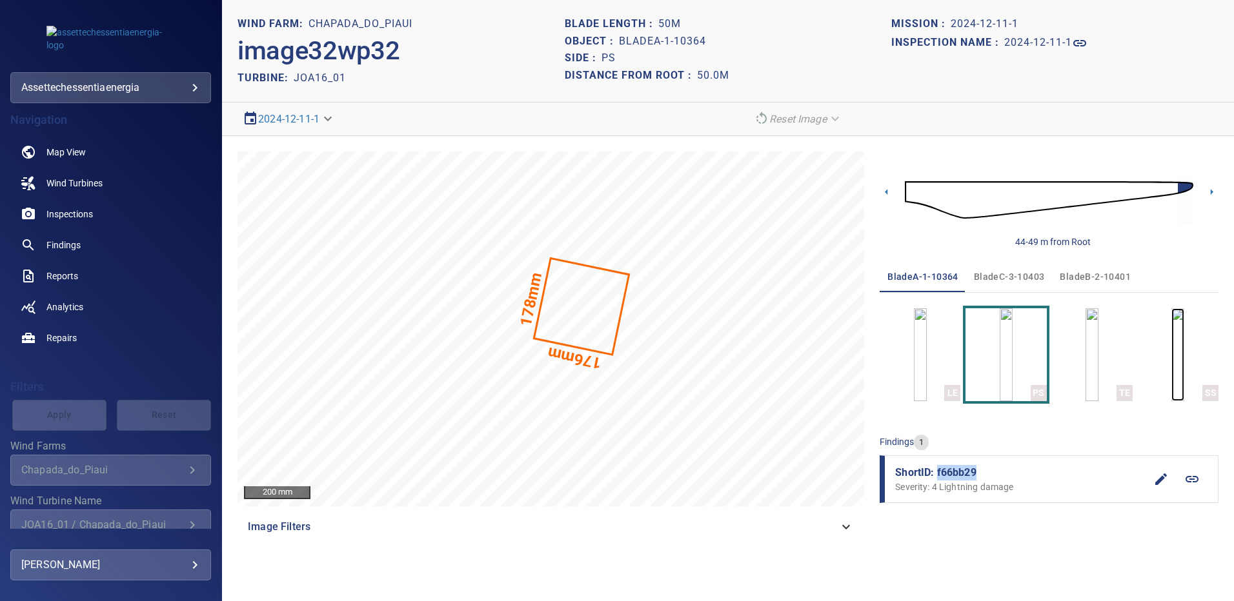
click at [1171, 373] on img "button" at bounding box center [1177, 354] width 13 height 93
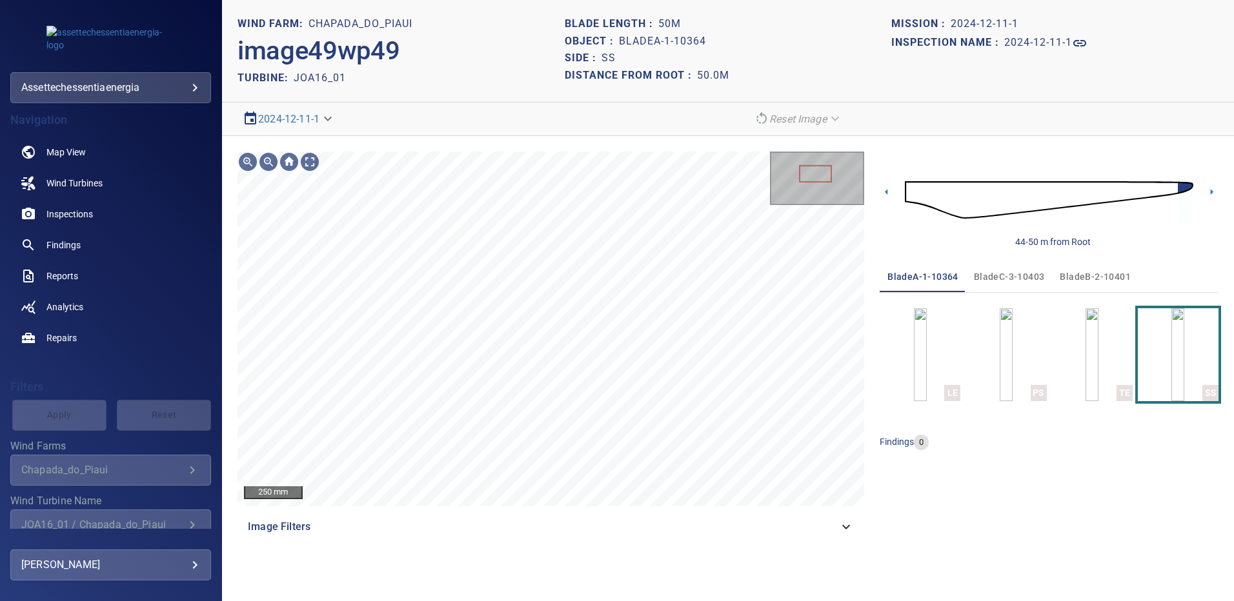
click at [1092, 277] on span "bladeB-2-10401" at bounding box center [1094, 277] width 71 height 16
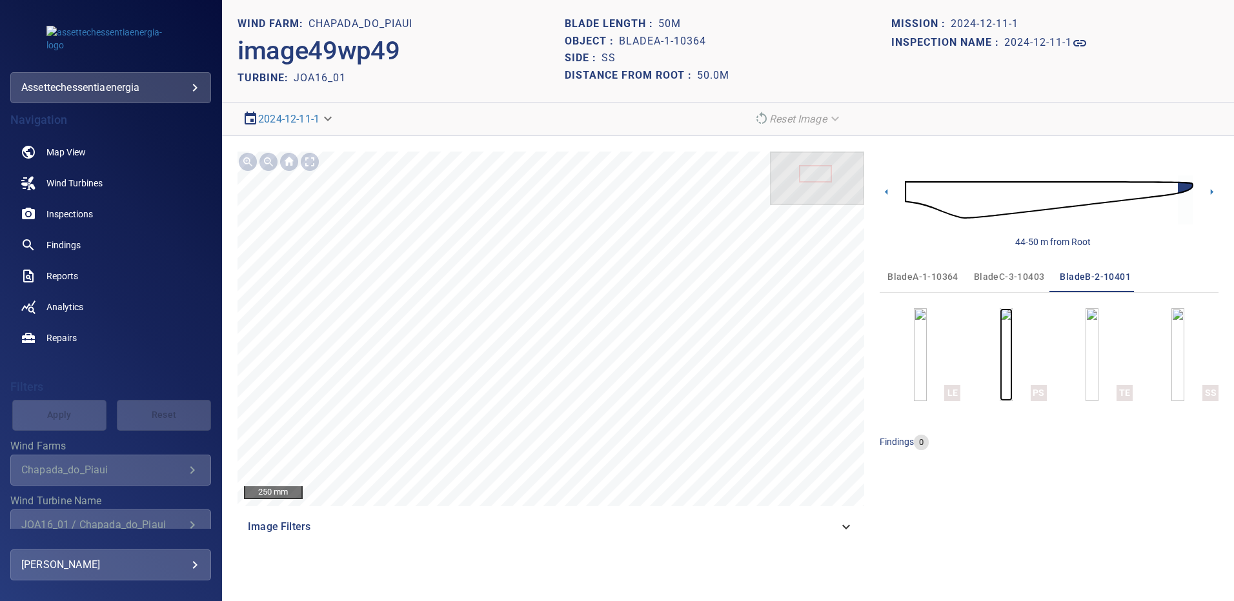
click at [1004, 360] on img "button" at bounding box center [1005, 354] width 13 height 93
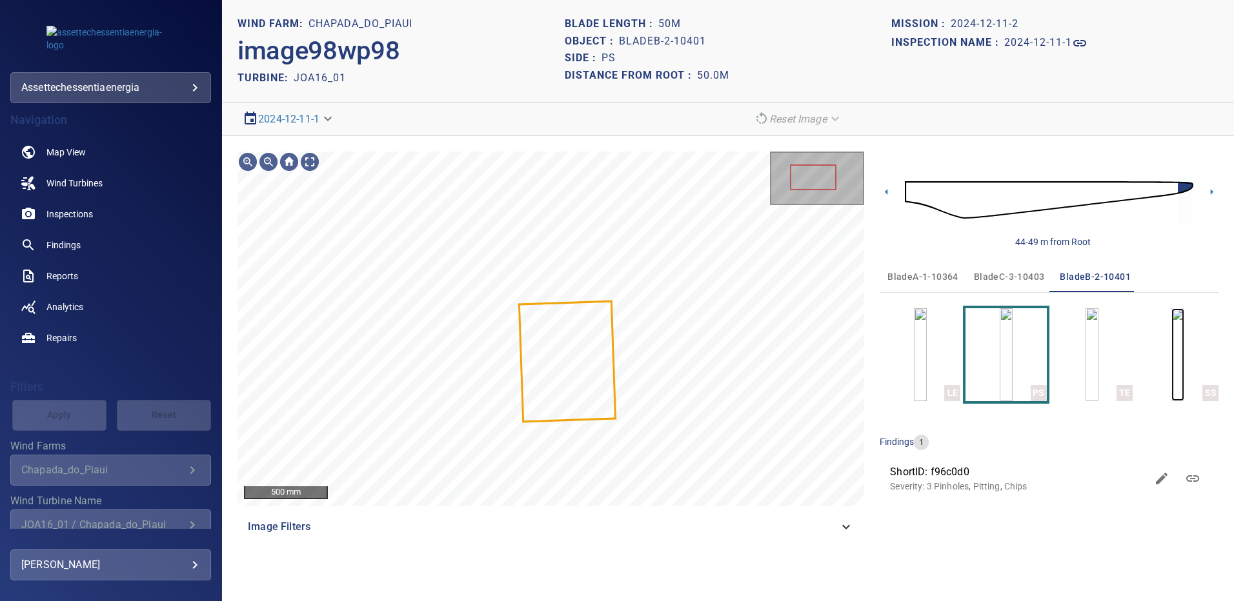
click at [1184, 359] on img "button" at bounding box center [1177, 354] width 13 height 93
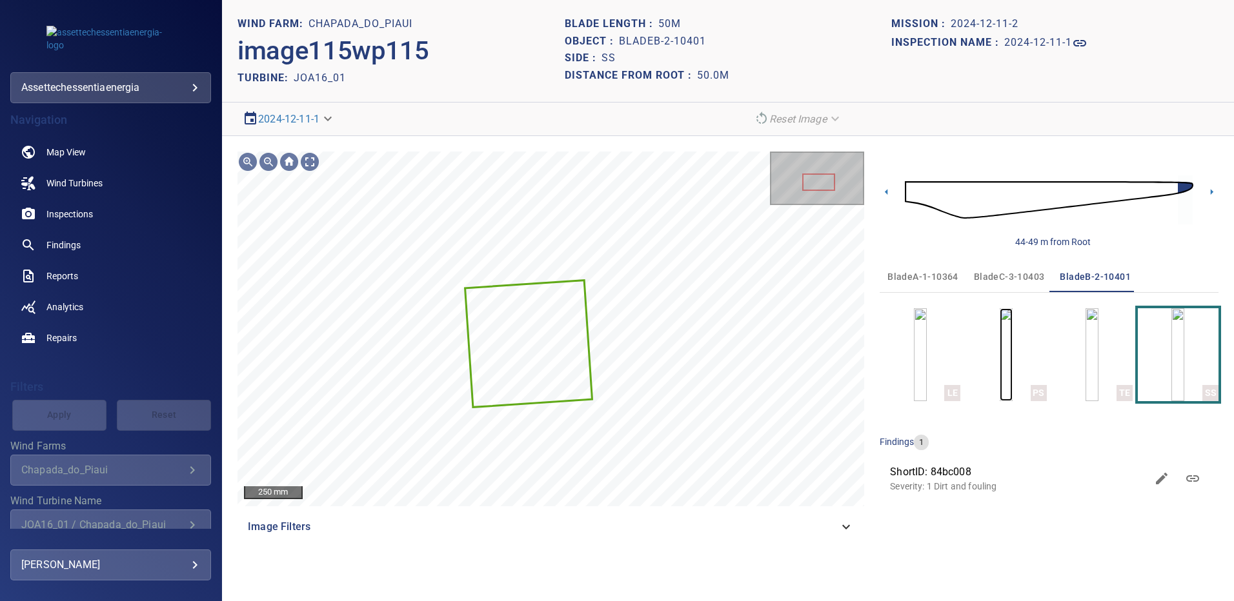
click at [1008, 377] on img "button" at bounding box center [1005, 354] width 13 height 93
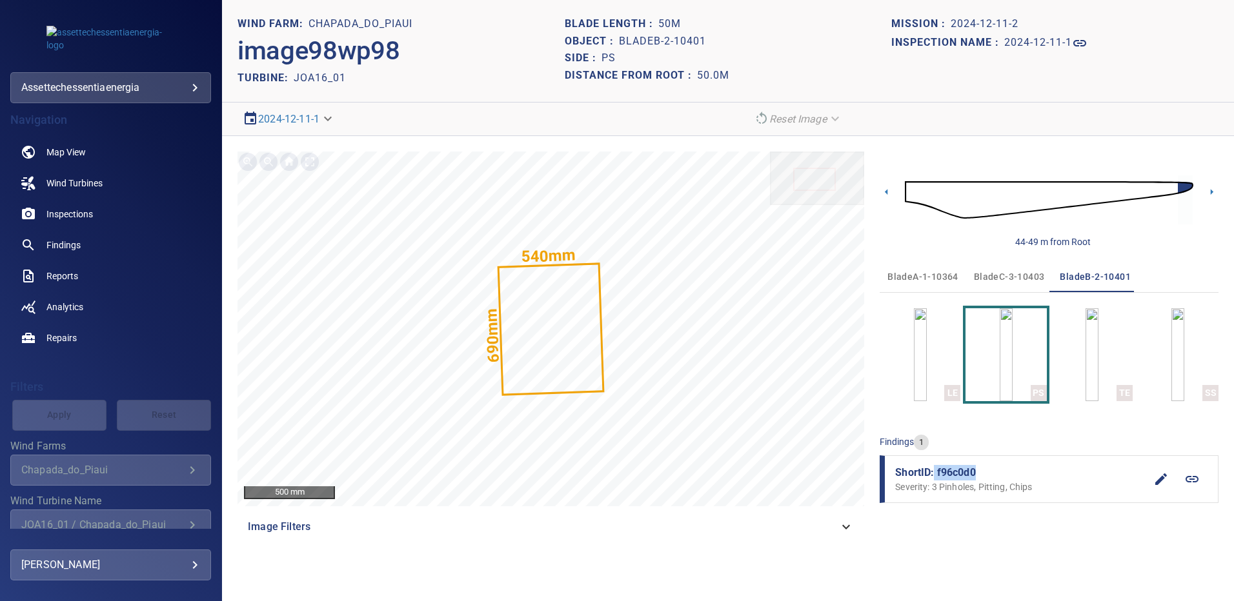
drag, startPoint x: 979, startPoint y: 473, endPoint x: 934, endPoint y: 477, distance: 44.7
click at [934, 477] on span "ShortID: f96c0d0" at bounding box center [1020, 472] width 250 height 15
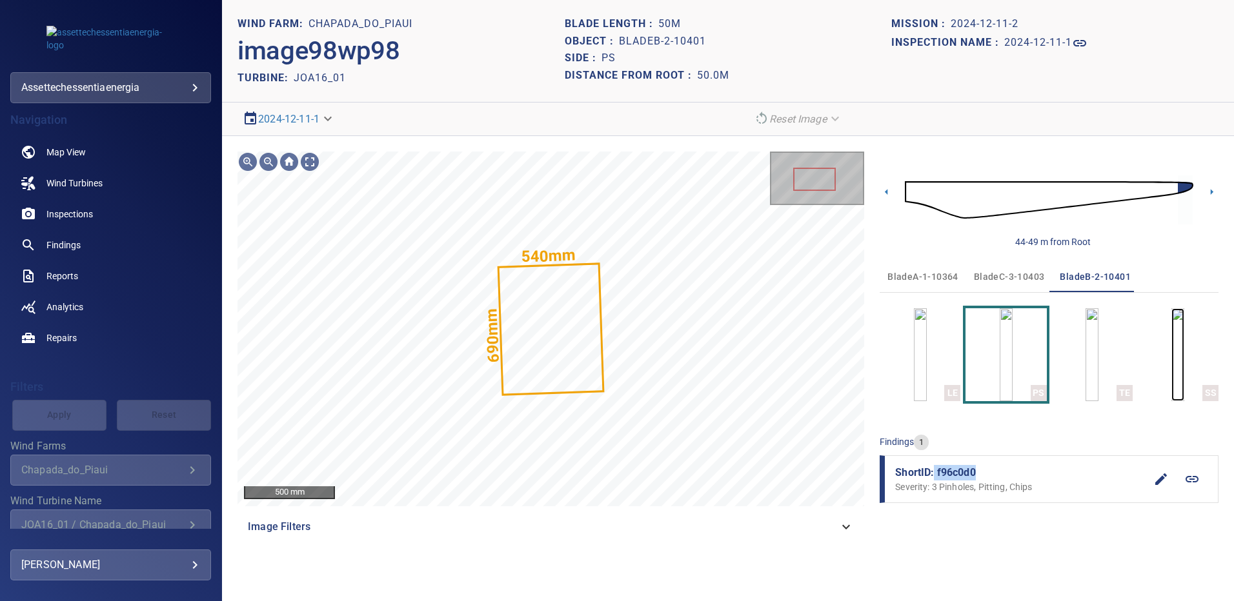
click at [1175, 358] on img "button" at bounding box center [1177, 354] width 13 height 93
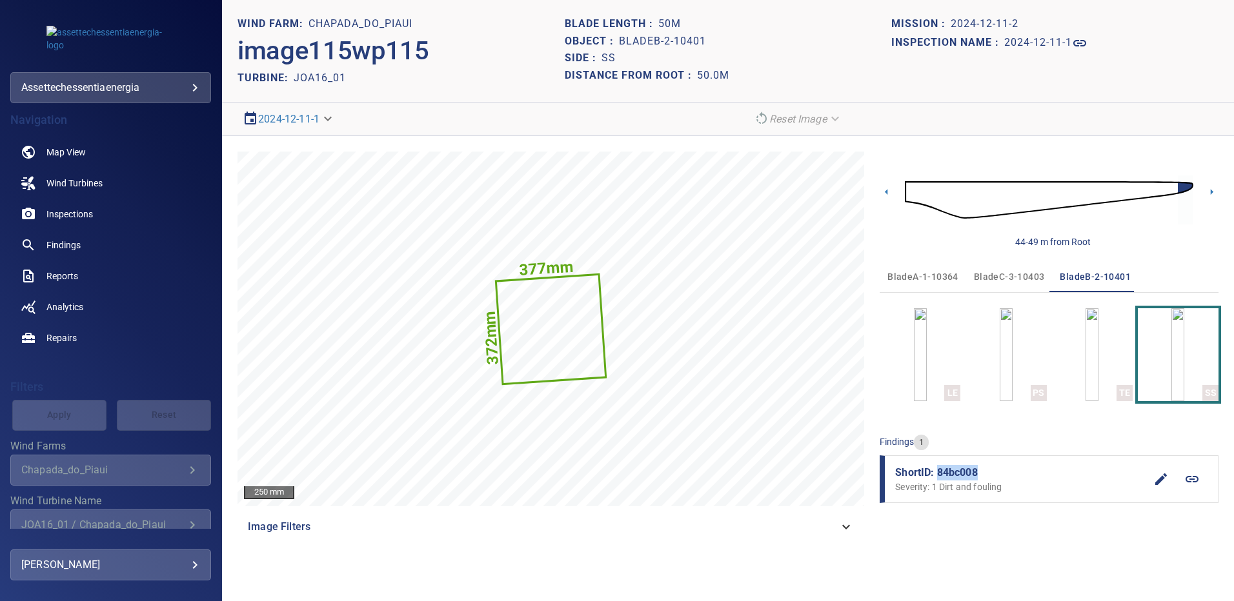
drag, startPoint x: 972, startPoint y: 473, endPoint x: 938, endPoint y: 472, distance: 34.2
click at [938, 473] on span "ShortID: 84bc008" at bounding box center [1020, 472] width 250 height 15
copy span "84bc008"
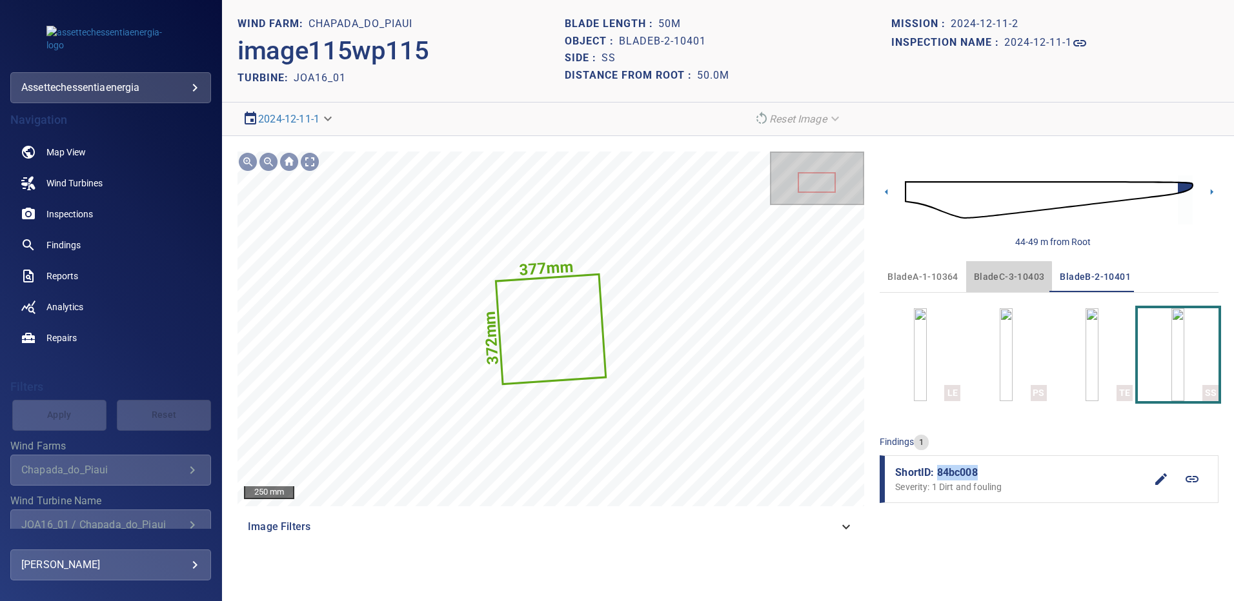
drag, startPoint x: 994, startPoint y: 277, endPoint x: 1004, endPoint y: 277, distance: 10.3
click at [994, 277] on span "bladeC-3-10403" at bounding box center [1009, 277] width 71 height 16
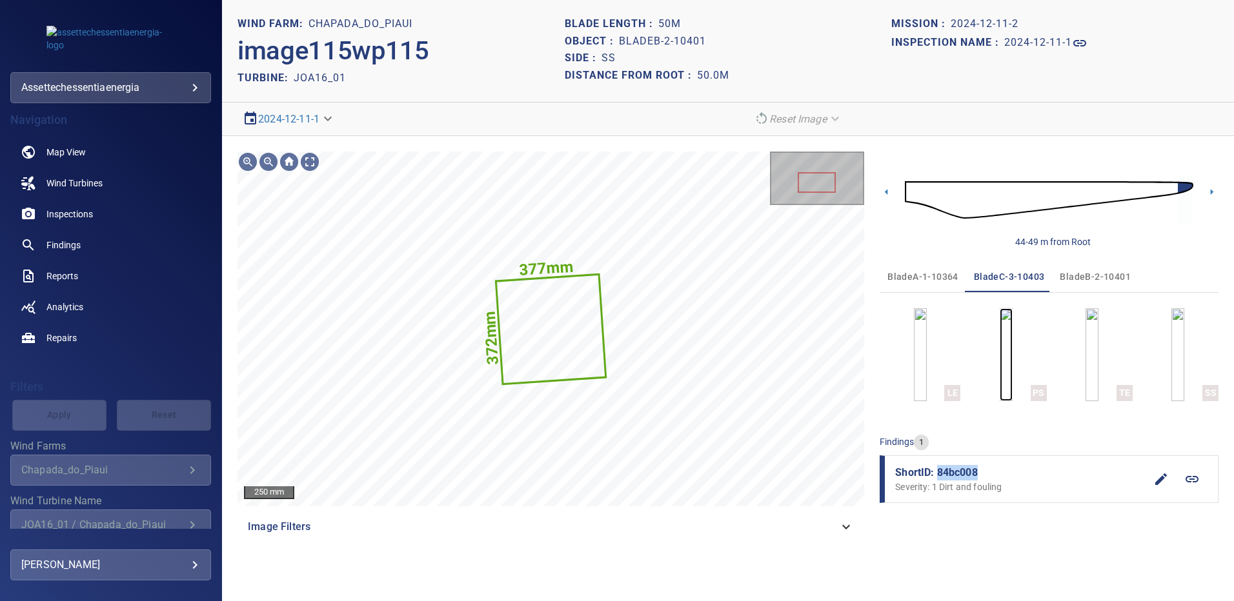
click at [1004, 349] on img "button" at bounding box center [1005, 354] width 13 height 93
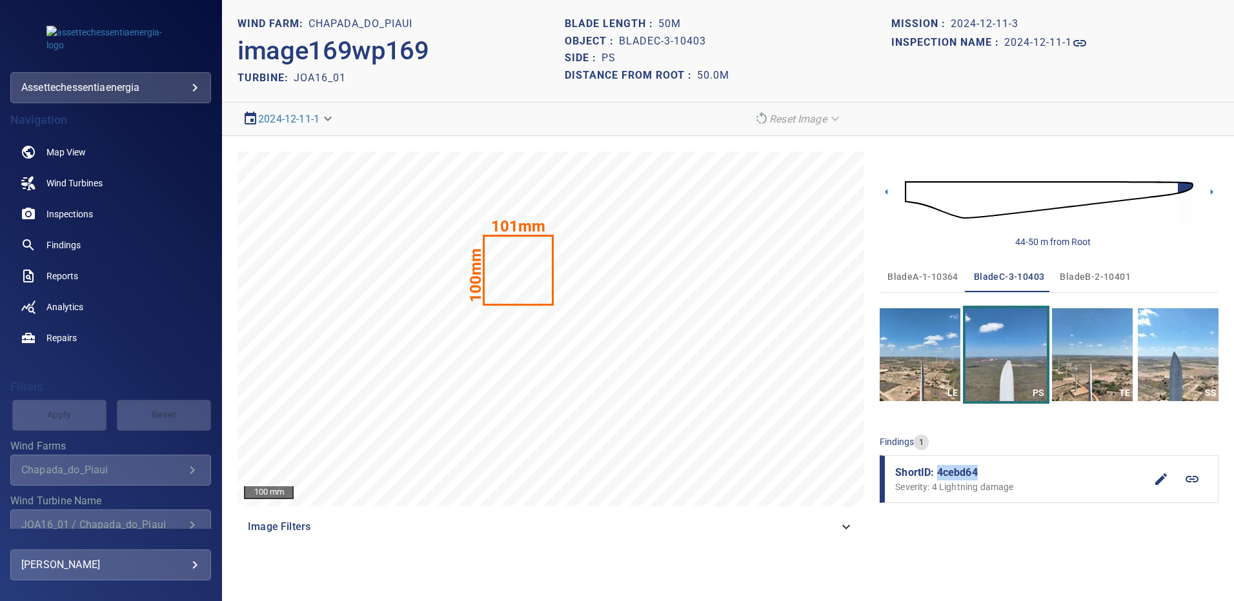
drag, startPoint x: 978, startPoint y: 475, endPoint x: 936, endPoint y: 475, distance: 41.9
click at [936, 475] on span "ShortID: 4cebd64" at bounding box center [1020, 472] width 250 height 15
copy span "4cebd64"
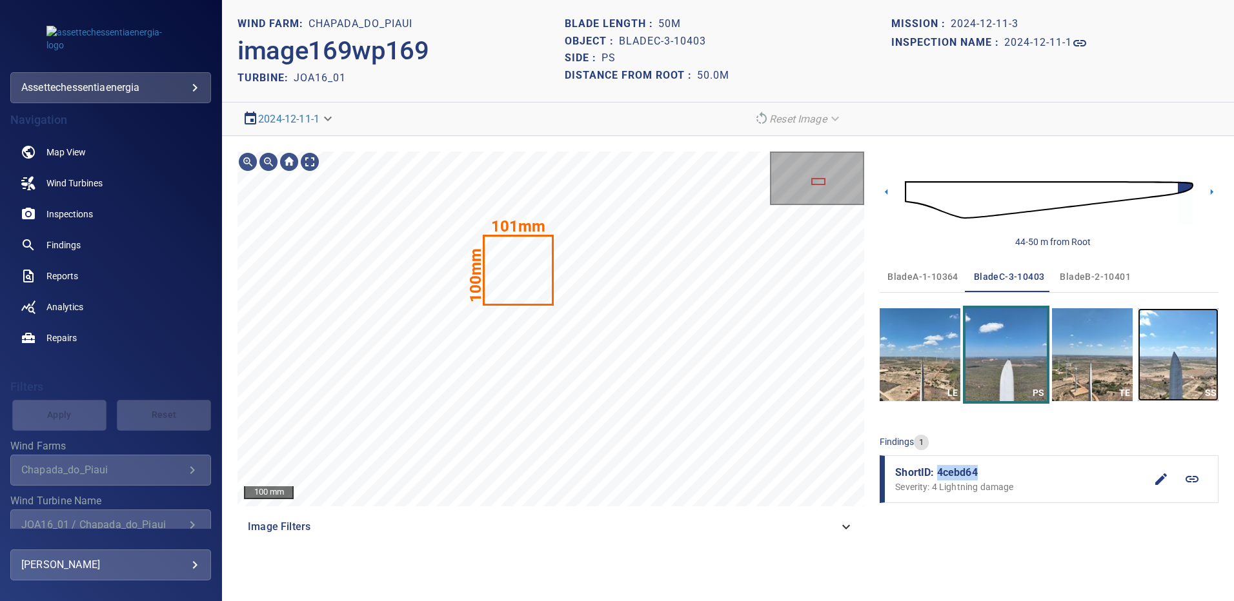
click at [1177, 351] on img "button" at bounding box center [1177, 354] width 81 height 93
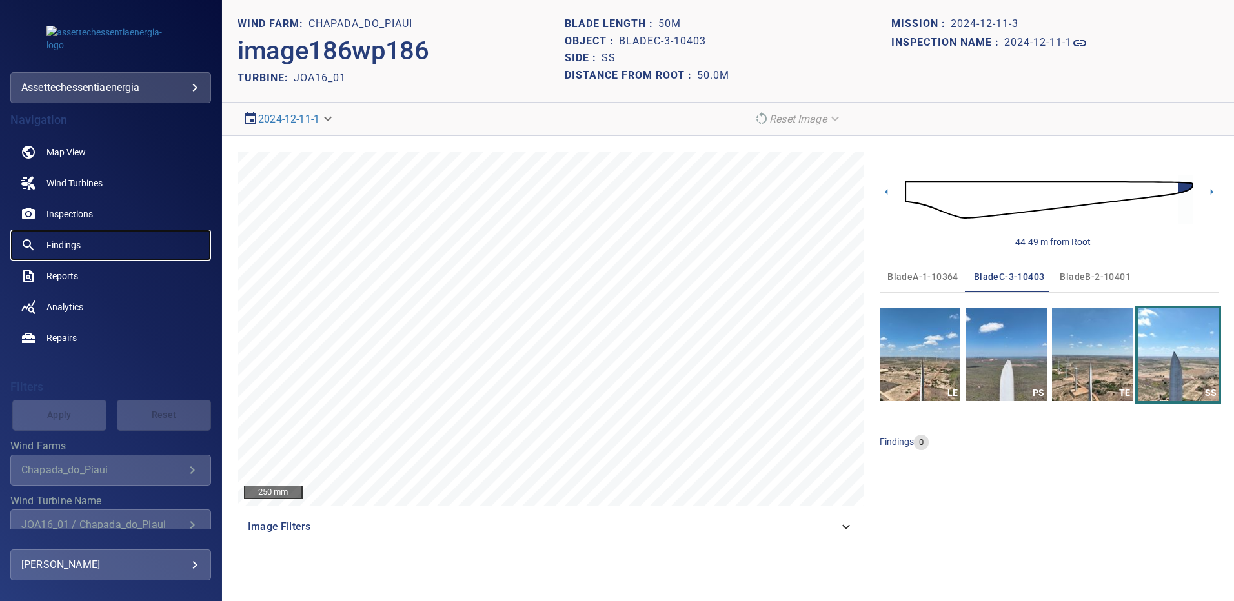
click at [61, 247] on span "Findings" at bounding box center [63, 245] width 34 height 13
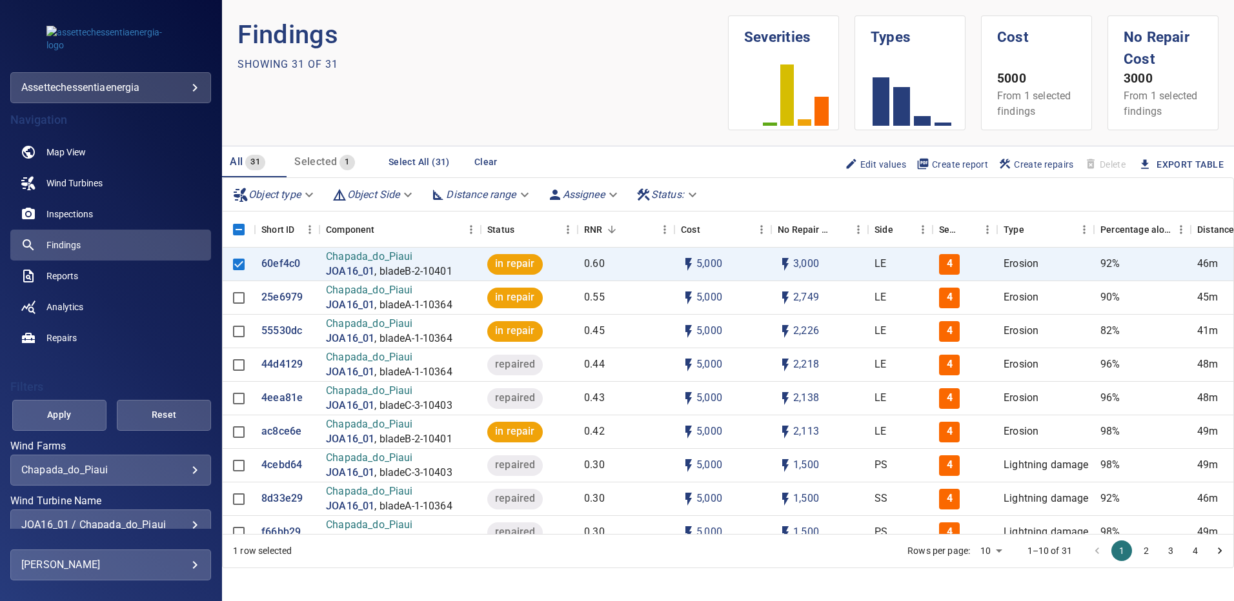
click at [186, 521] on div "JOA16_01 / Chapada_do_Piaui" at bounding box center [110, 525] width 179 height 12
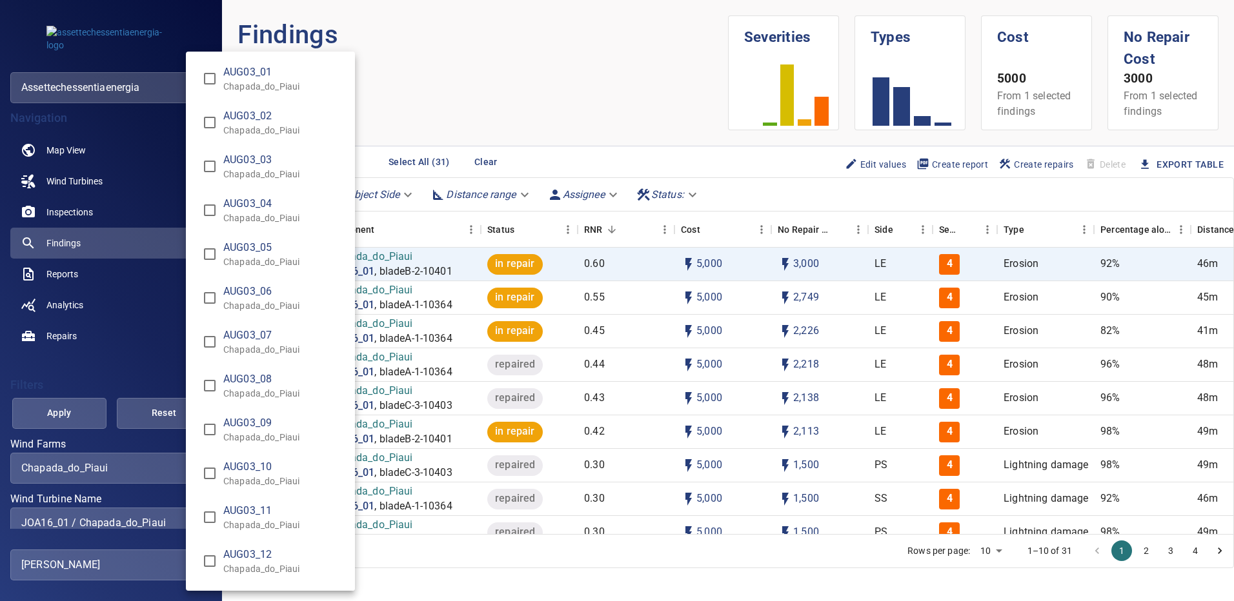
scroll to position [9850, 0]
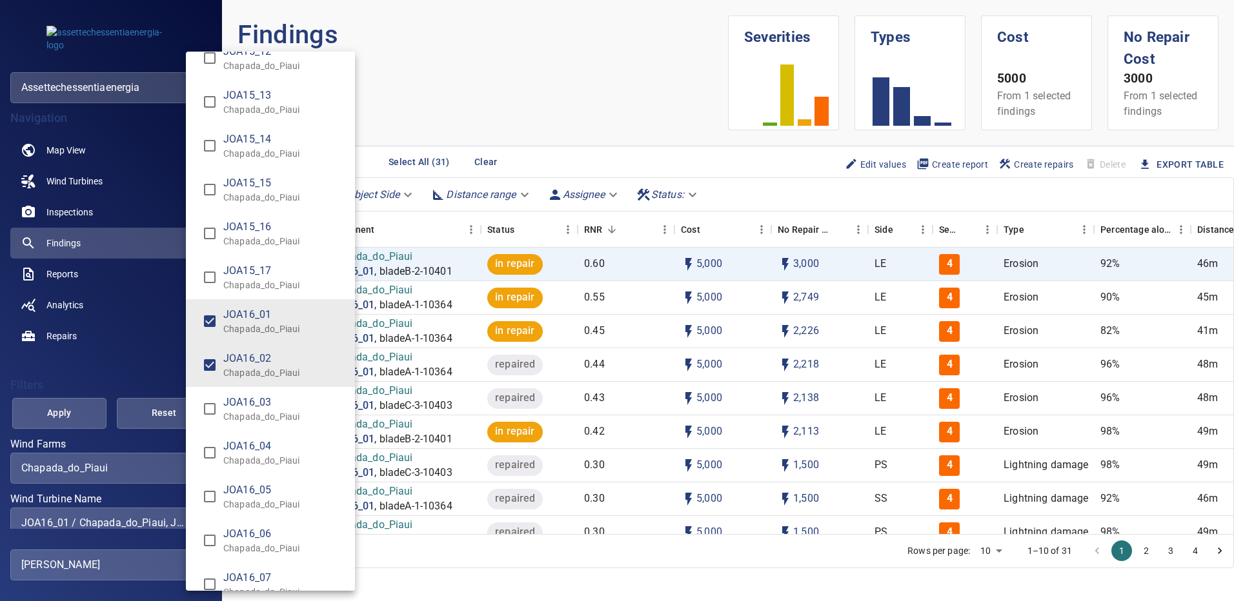
type input "**********"
click at [68, 412] on div "Wind Turbine Name" at bounding box center [617, 300] width 1234 height 601
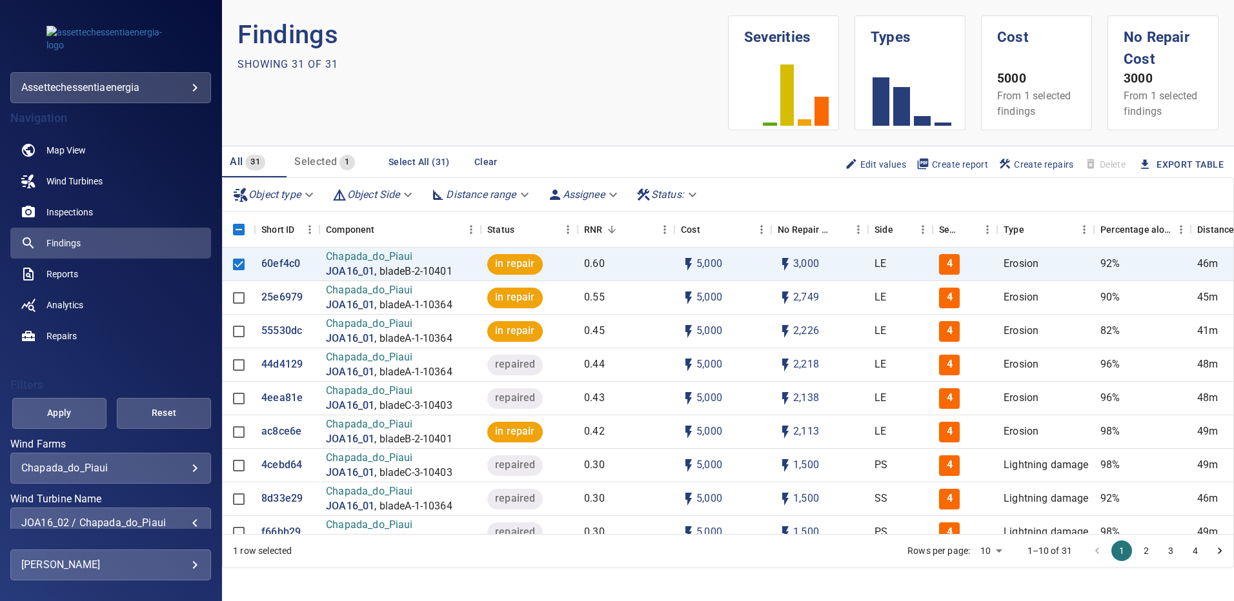
click at [69, 412] on span "Apply" at bounding box center [59, 413] width 62 height 16
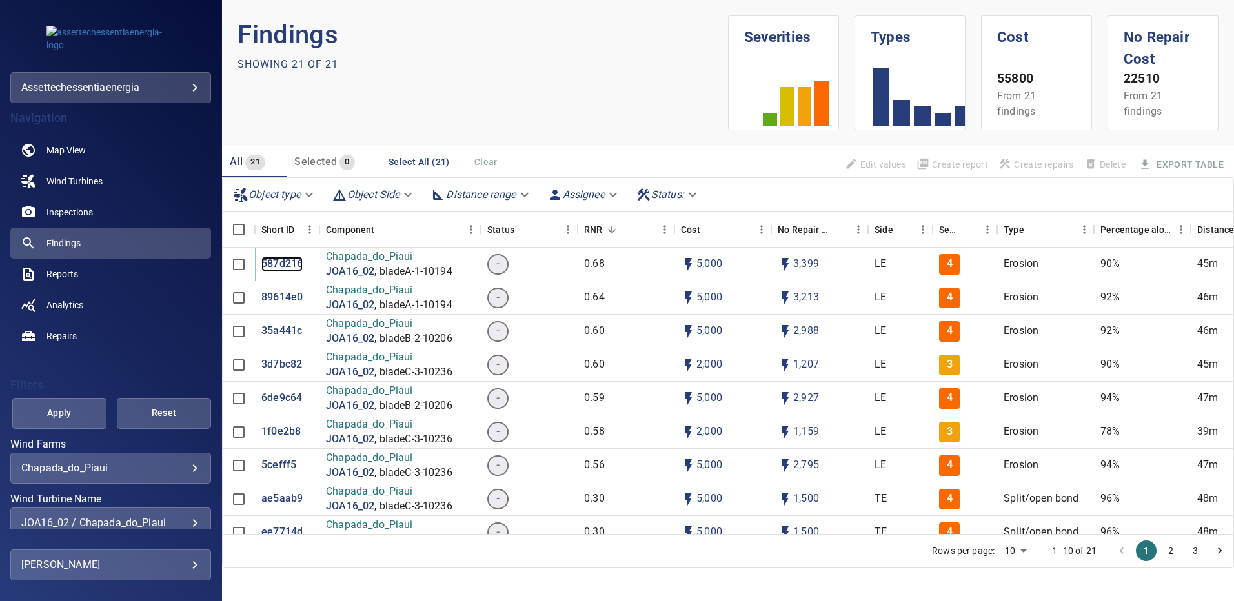
click at [274, 265] on p "587d216" at bounding box center [281, 264] width 41 height 15
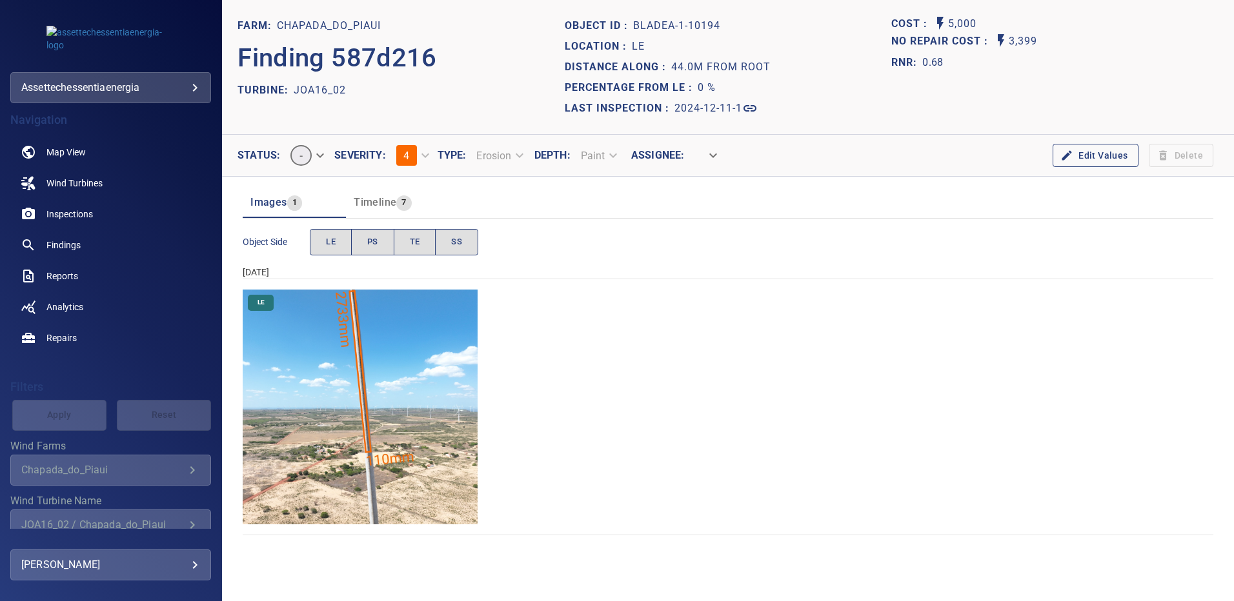
click at [371, 350] on img "Chapada_do_Piaui/JOA16_02/2024-12-11-1/2024-12-11-1/image16wp16.jpg" at bounding box center [360, 407] width 235 height 235
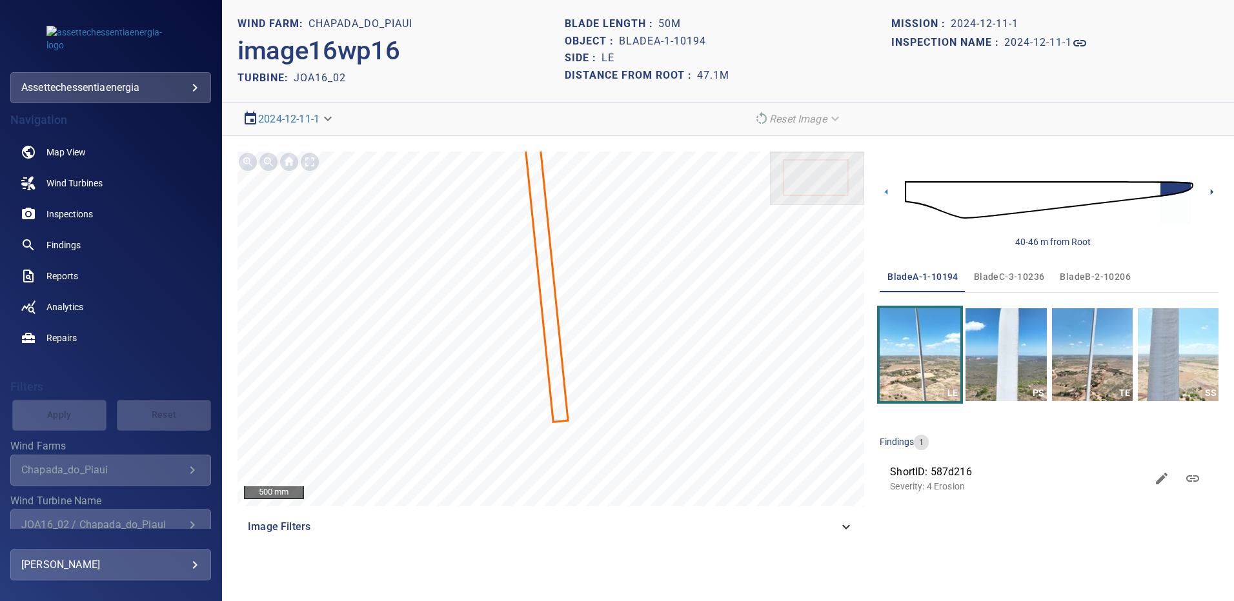
drag, startPoint x: 1211, startPoint y: 189, endPoint x: 1153, endPoint y: 292, distance: 117.9
click at [1211, 189] on icon at bounding box center [1212, 192] width 14 height 14
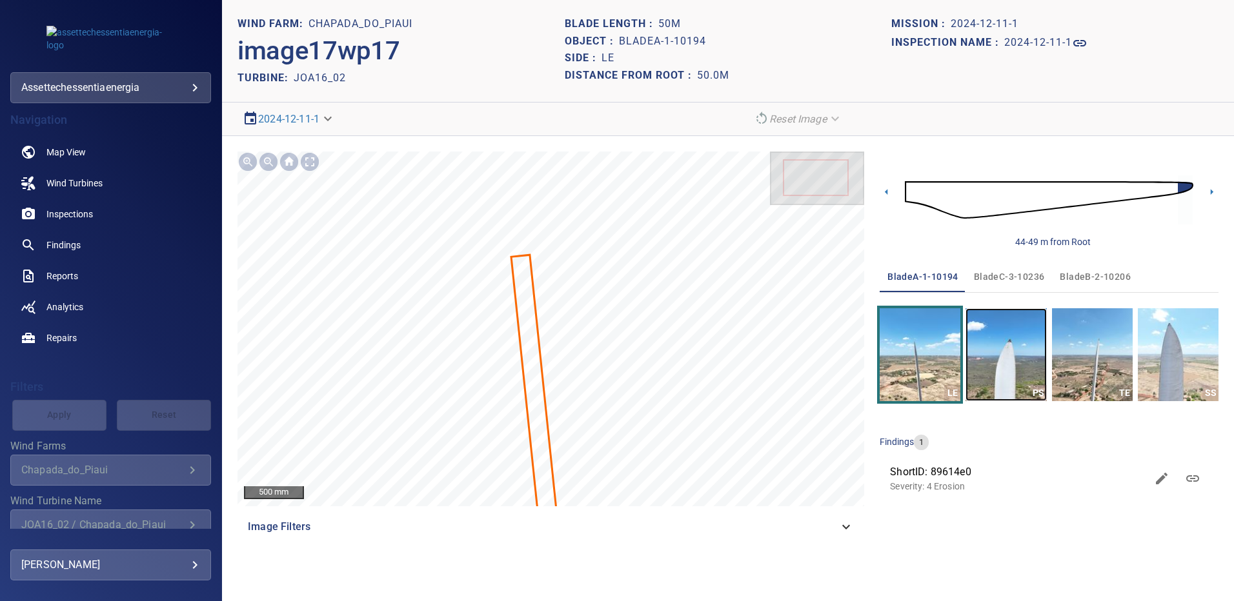
click at [1008, 359] on img "button" at bounding box center [1005, 354] width 81 height 93
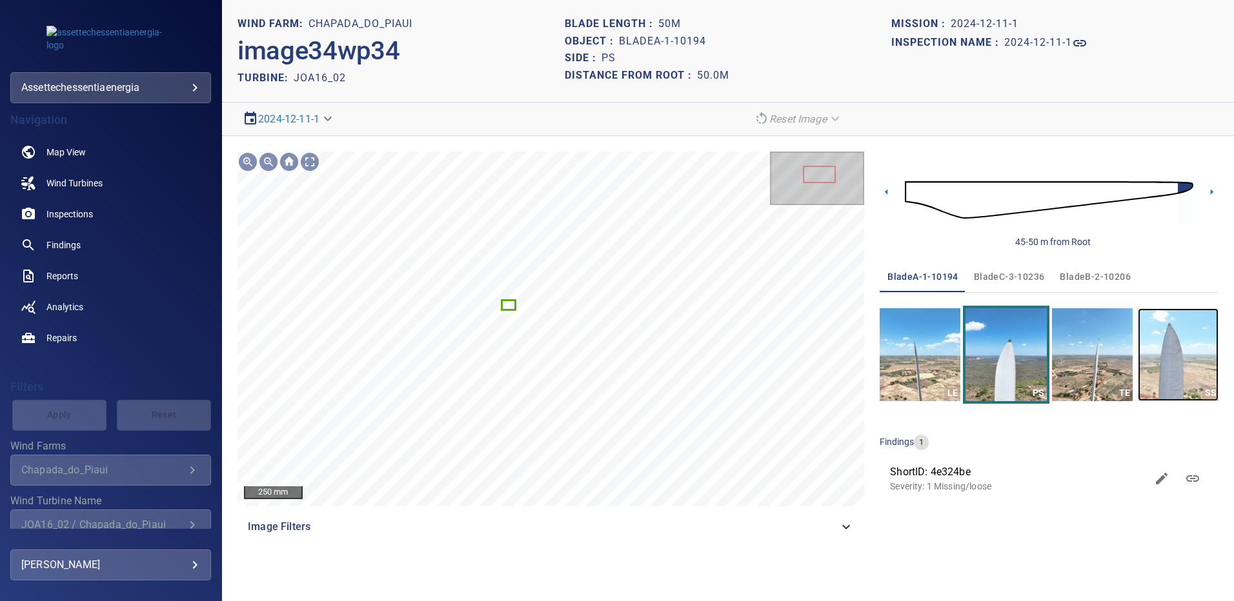
click at [1174, 363] on img "button" at bounding box center [1177, 354] width 81 height 93
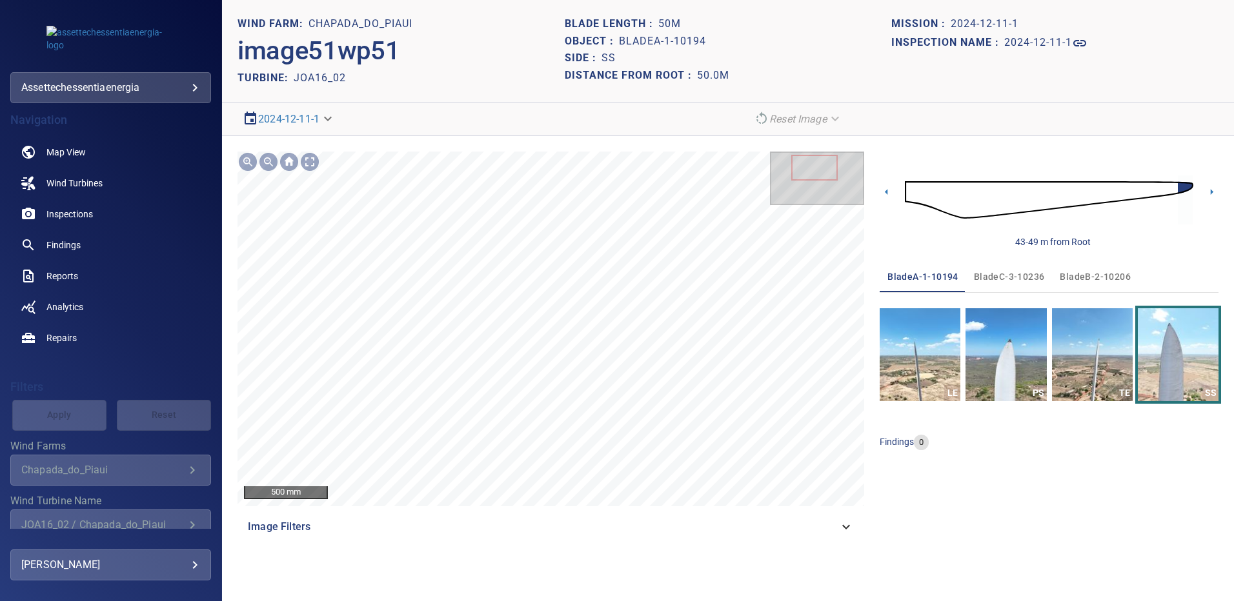
drag, startPoint x: 1076, startPoint y: 279, endPoint x: 1076, endPoint y: 288, distance: 9.7
click at [1076, 279] on span "bladeB-2-10206" at bounding box center [1094, 277] width 71 height 16
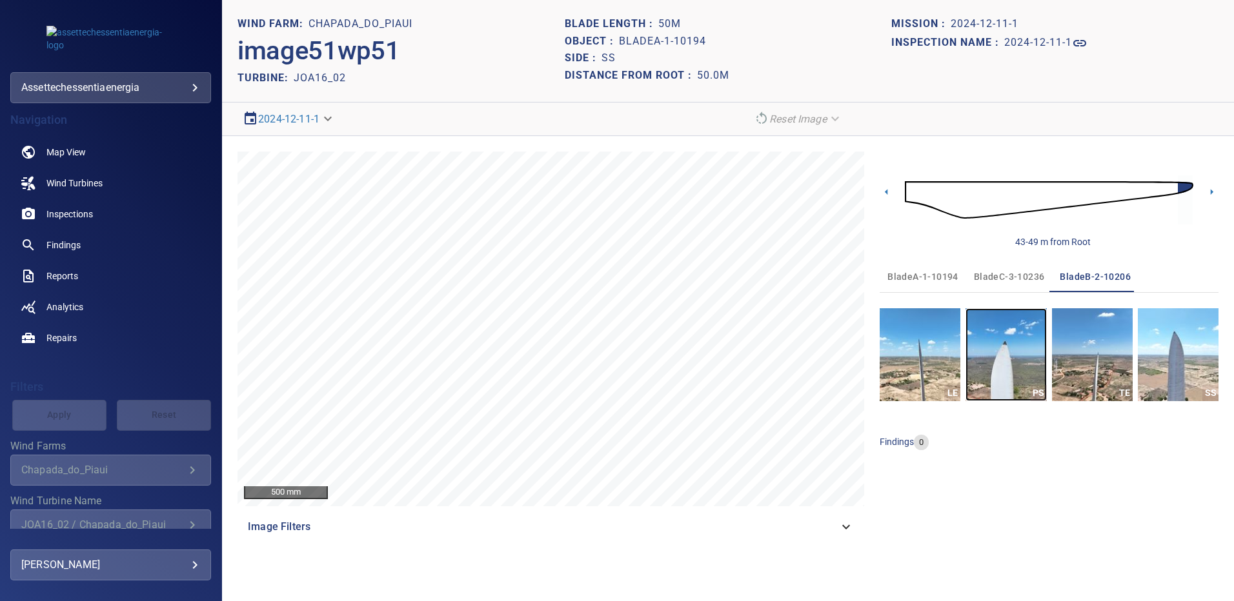
click at [1003, 370] on img "button" at bounding box center [1005, 354] width 81 height 93
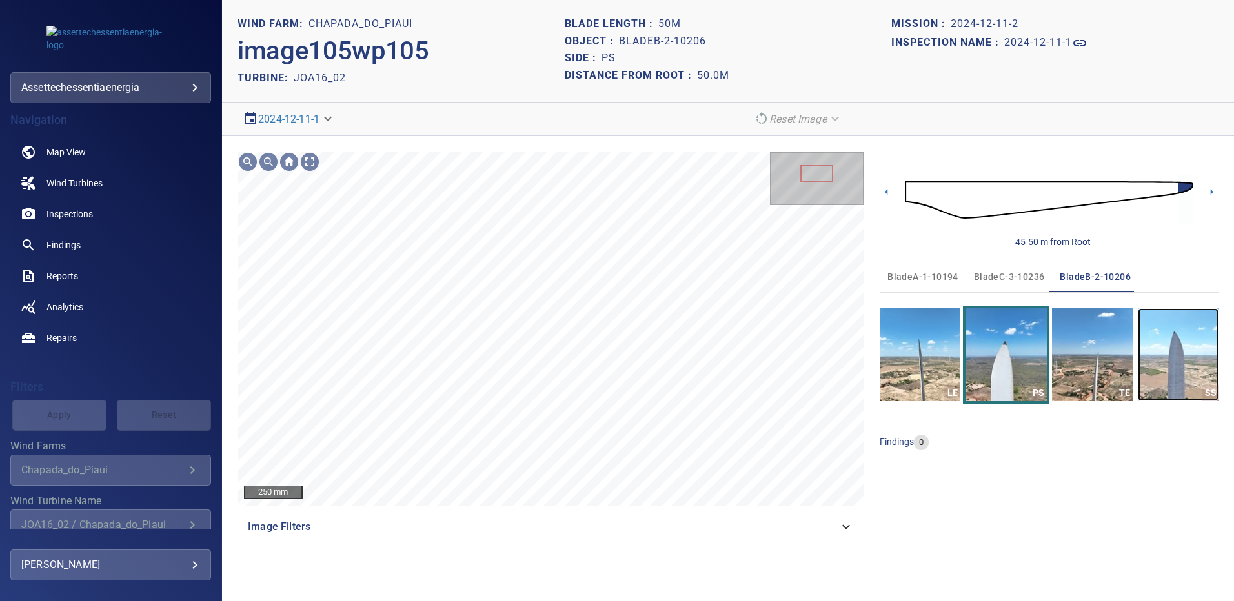
click at [1159, 359] on img "button" at bounding box center [1177, 354] width 81 height 93
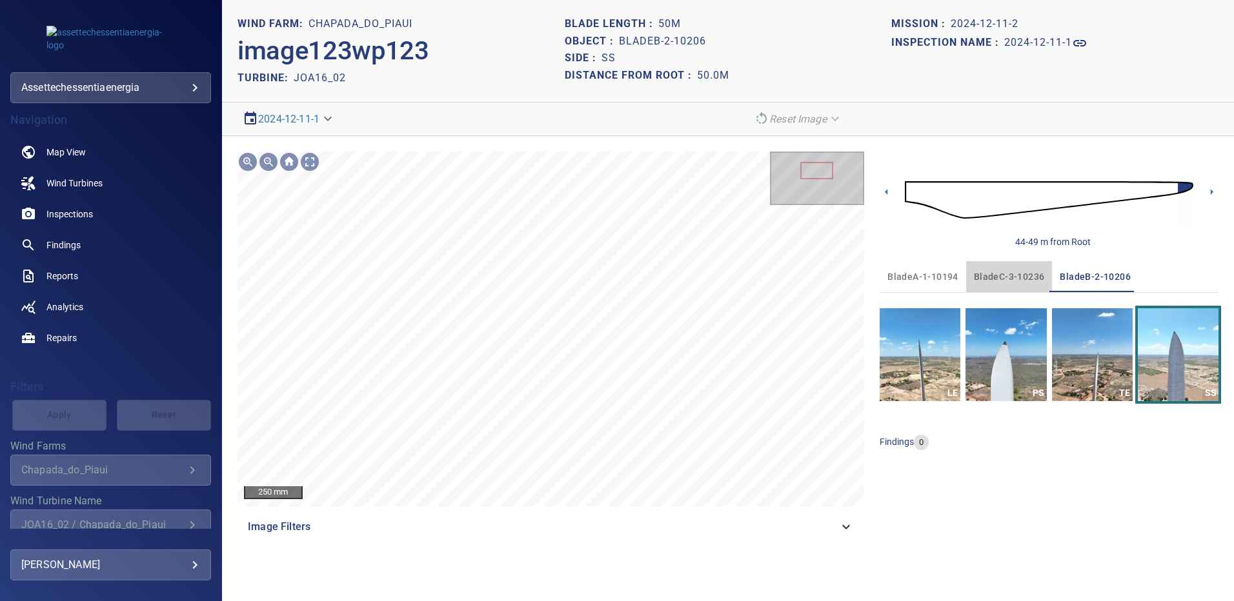
drag, startPoint x: 1000, startPoint y: 270, endPoint x: 998, endPoint y: 300, distance: 29.7
click at [1000, 270] on span "bladeC-3-10236" at bounding box center [1009, 277] width 71 height 16
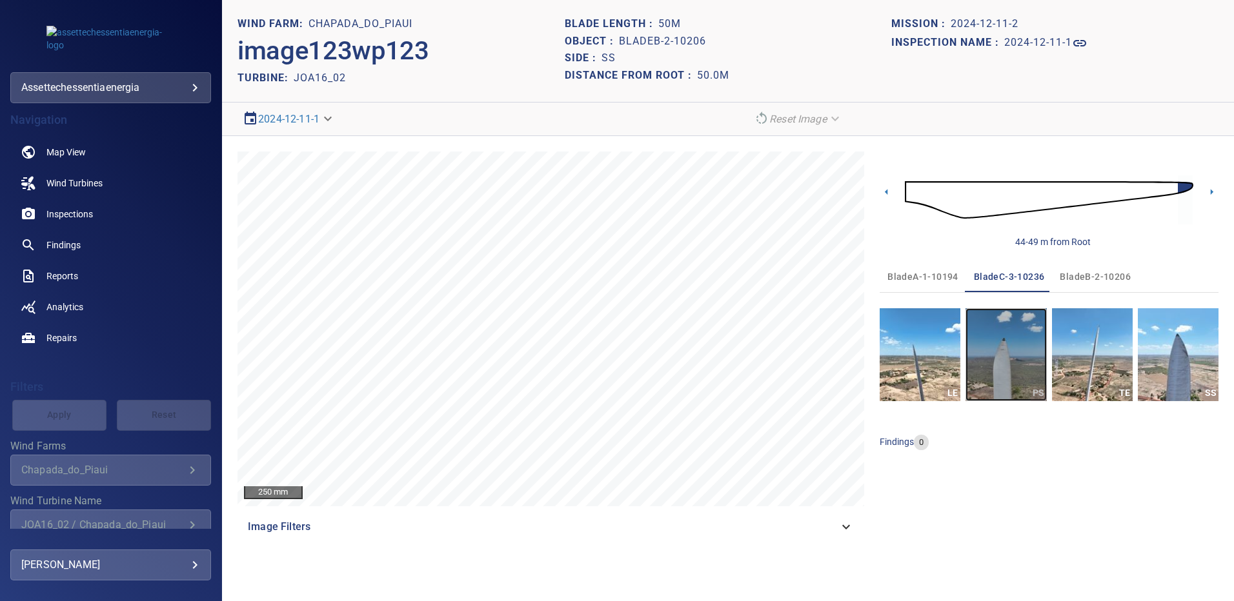
click at [1002, 361] on img "button" at bounding box center [1005, 354] width 81 height 93
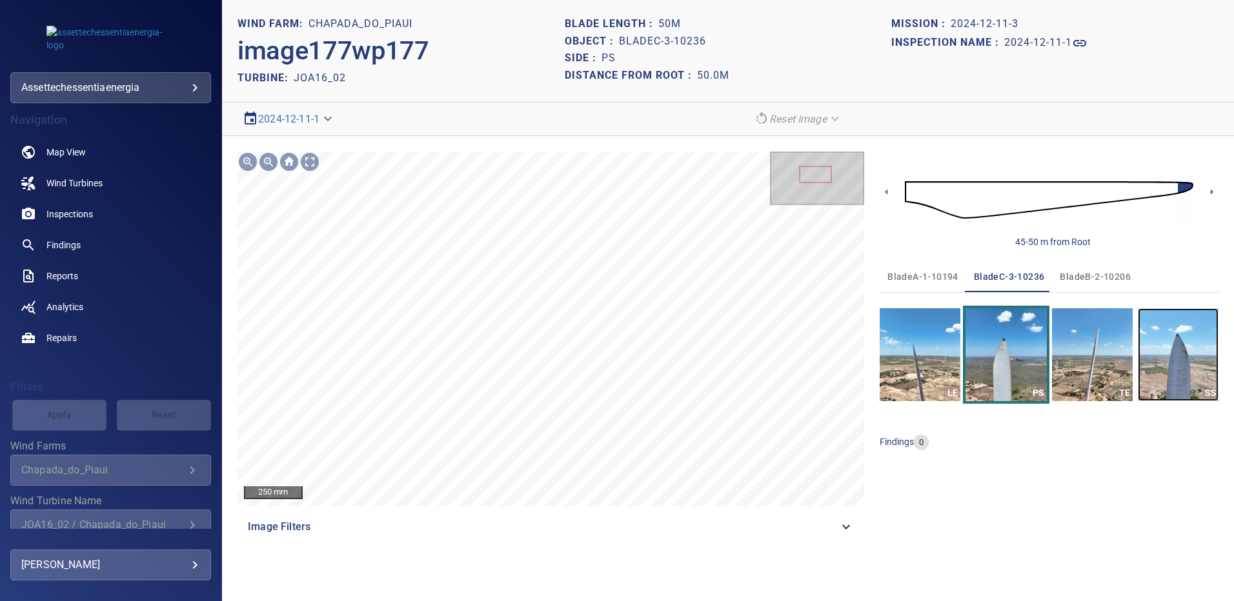
click at [1155, 358] on img "button" at bounding box center [1177, 354] width 81 height 93
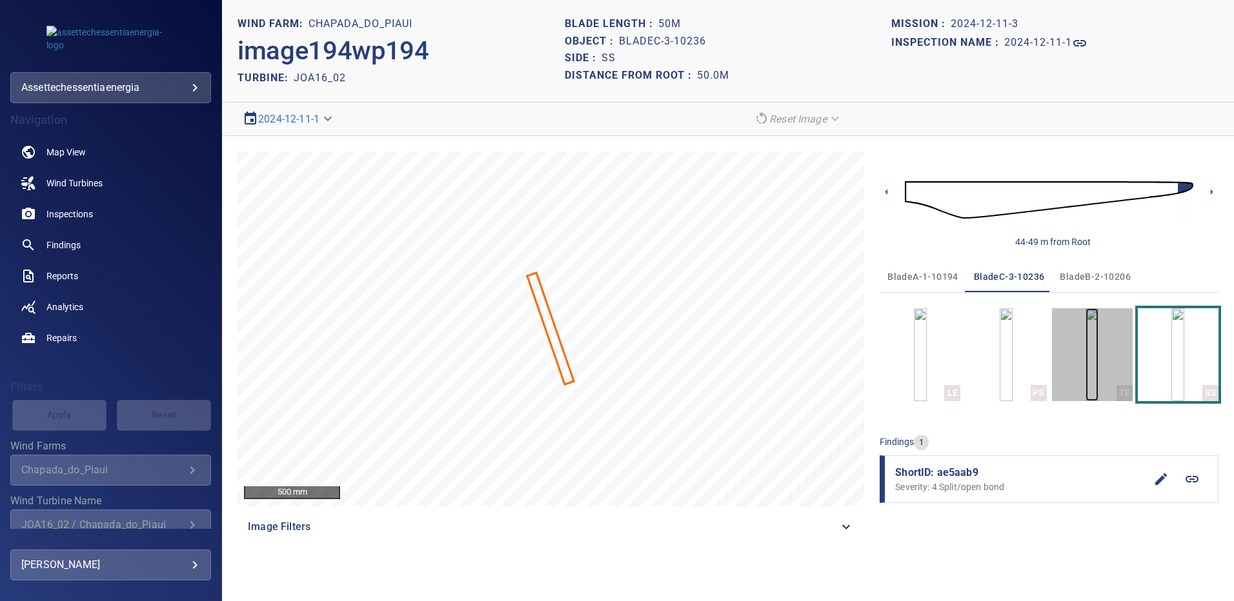
click at [1085, 363] on img "button" at bounding box center [1091, 354] width 13 height 93
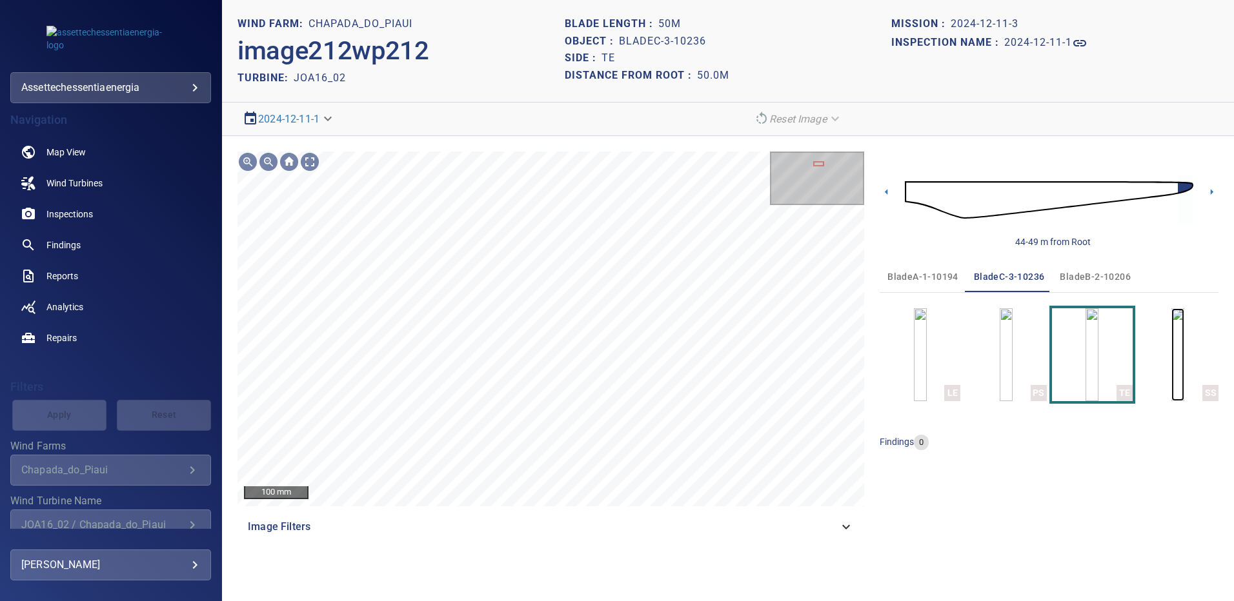
click at [1184, 355] on img "button" at bounding box center [1177, 354] width 13 height 93
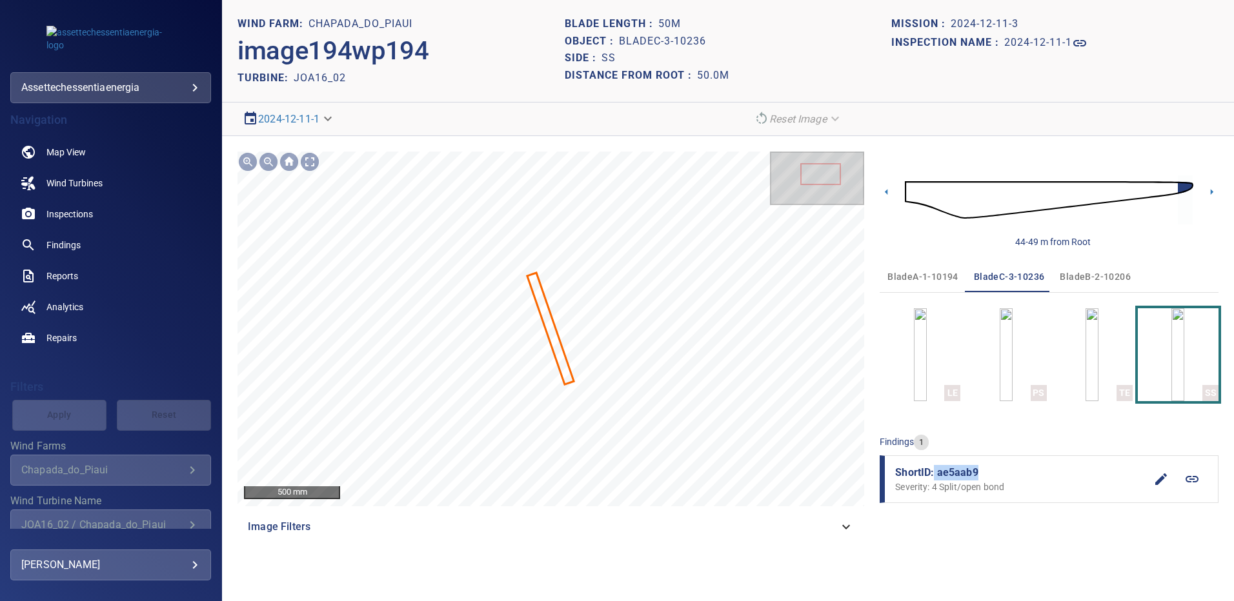
drag, startPoint x: 984, startPoint y: 472, endPoint x: 934, endPoint y: 478, distance: 50.7
click at [934, 478] on span "ShortID: ae5aab9" at bounding box center [1020, 472] width 250 height 15
copy span "ae5aab9"
click at [58, 243] on span "Findings" at bounding box center [63, 245] width 34 height 13
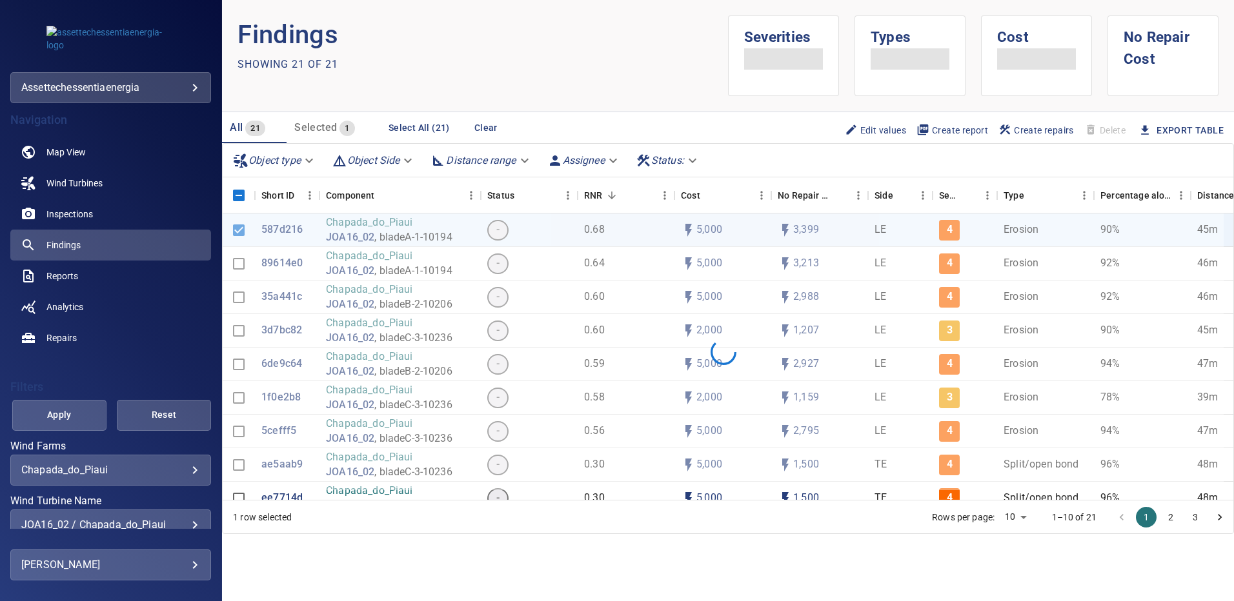
click at [184, 520] on div "JOA16_02 / Chapada_do_Piaui" at bounding box center [110, 525] width 179 height 12
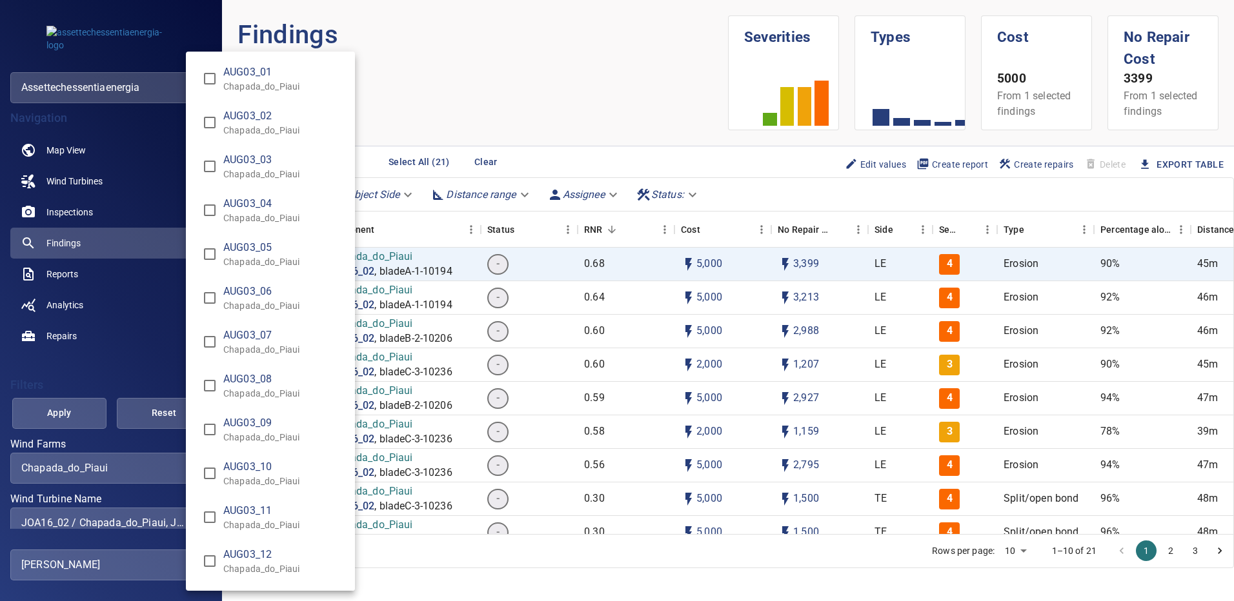
scroll to position [9894, 0]
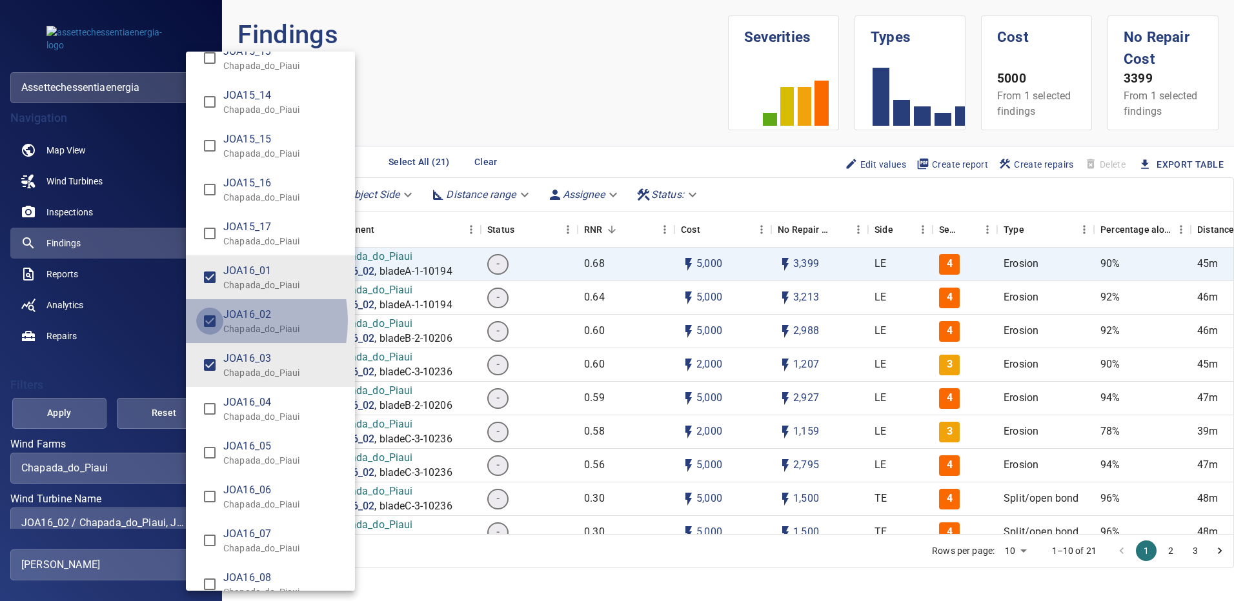
type input "**********"
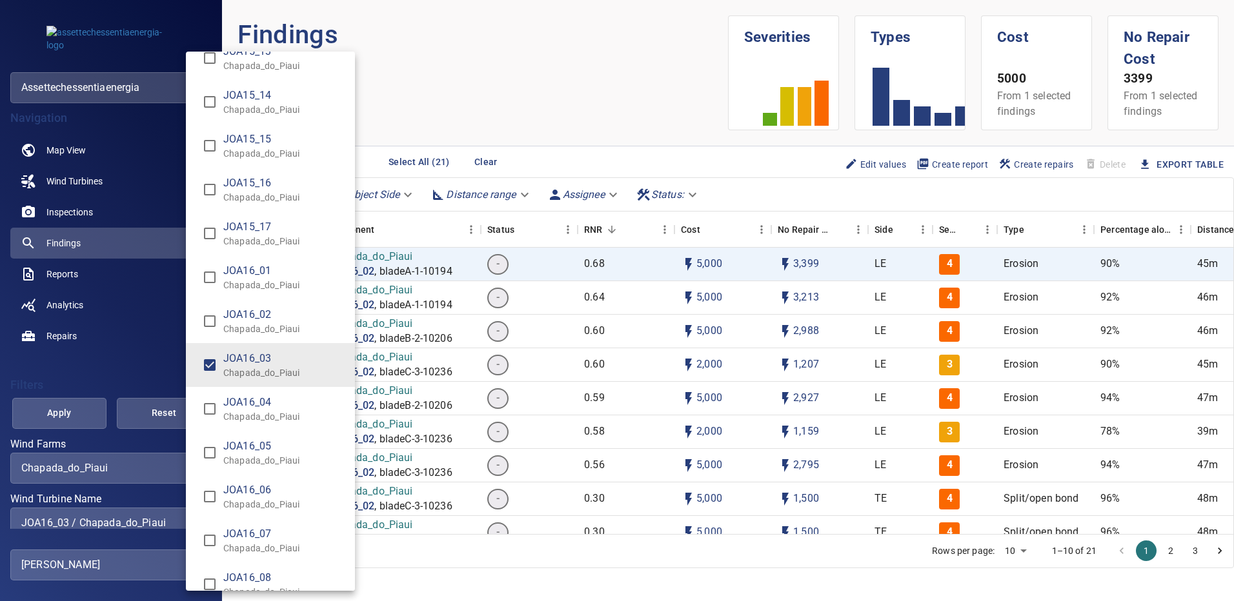
click at [85, 415] on div "Wind Turbine Name" at bounding box center [617, 300] width 1234 height 601
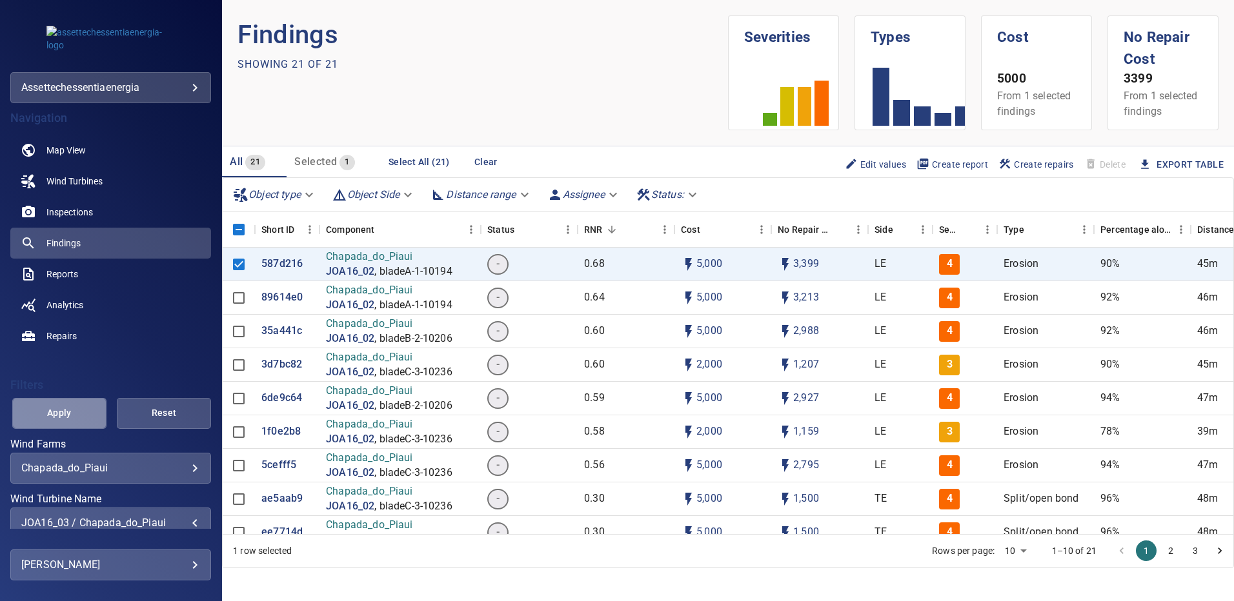
click at [85, 414] on button "Apply" at bounding box center [59, 413] width 94 height 31
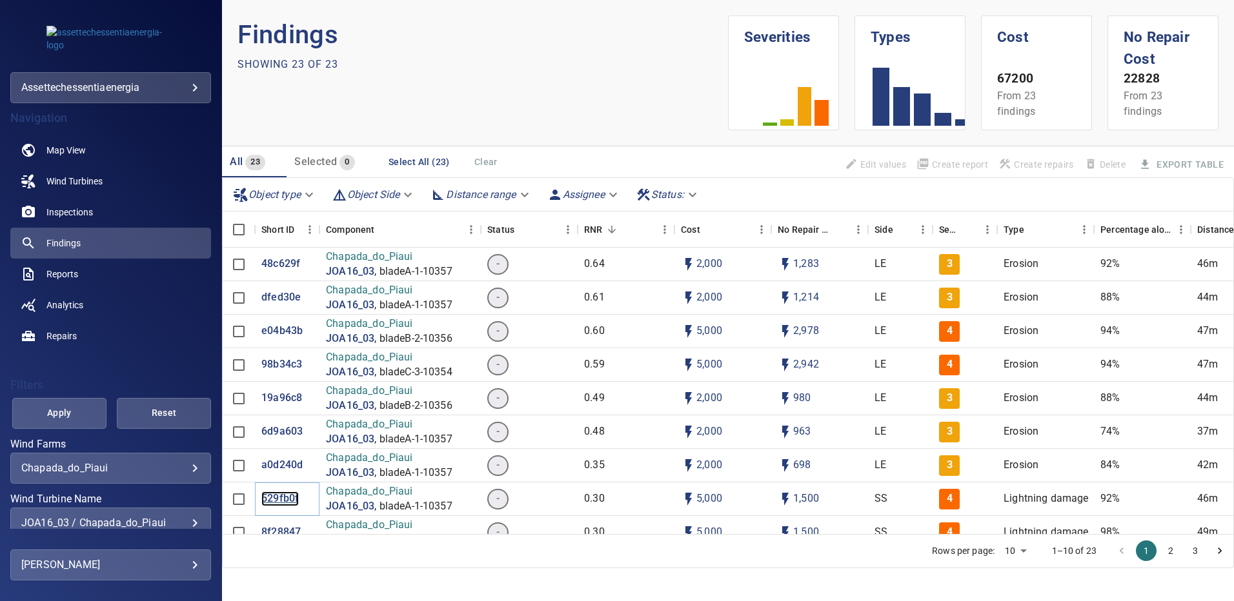
click at [292, 502] on p "529fb0f" at bounding box center [279, 499] width 37 height 15
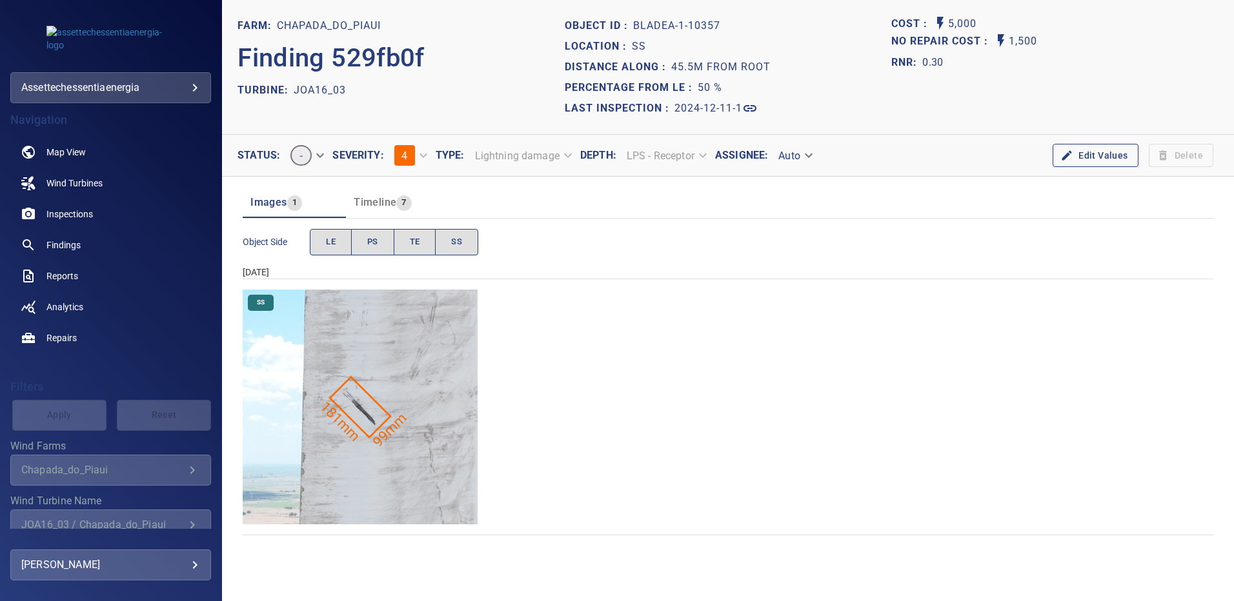
click at [405, 388] on img "Chapada_do_Piaui/JOA16_03/2024-12-11-1/2024-12-11-1/image53wp53.jpg" at bounding box center [360, 407] width 235 height 235
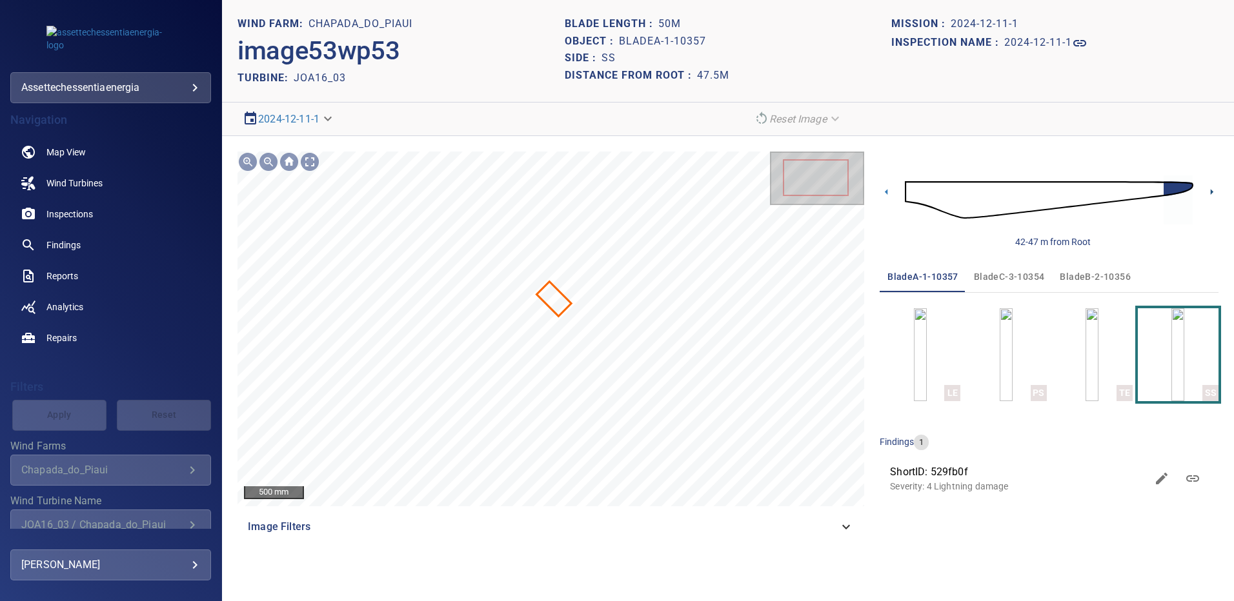
click at [1210, 188] on icon at bounding box center [1212, 192] width 14 height 14
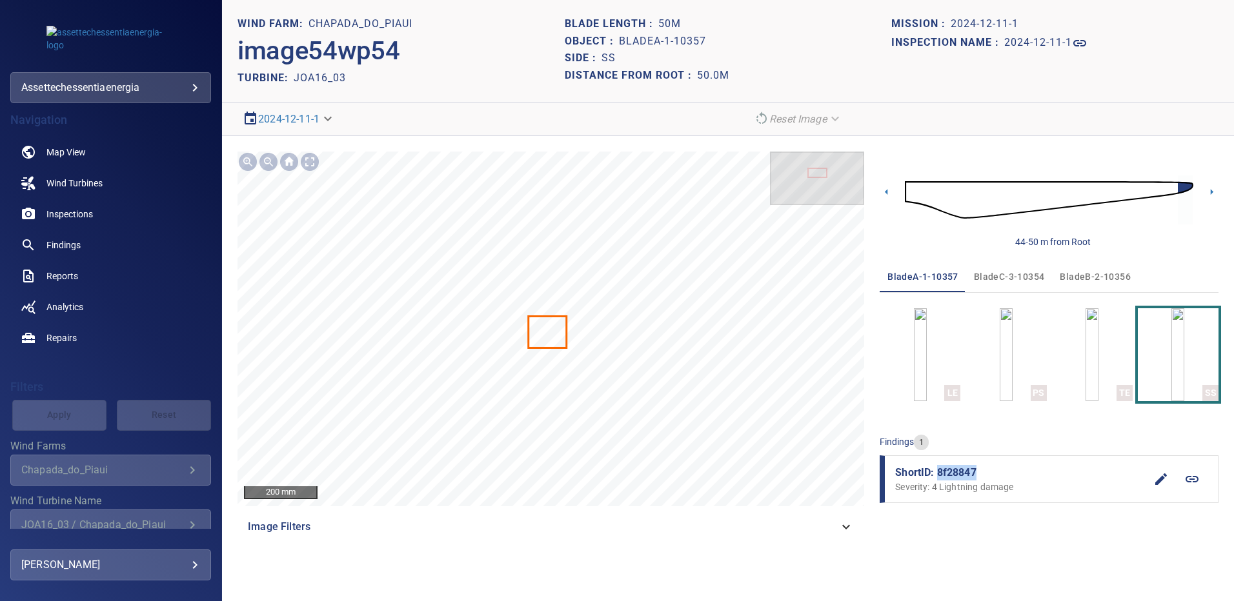
drag, startPoint x: 979, startPoint y: 475, endPoint x: 937, endPoint y: 468, distance: 41.8
click at [937, 468] on span "ShortID: 8f28847" at bounding box center [1020, 472] width 250 height 15
copy span "8f28847"
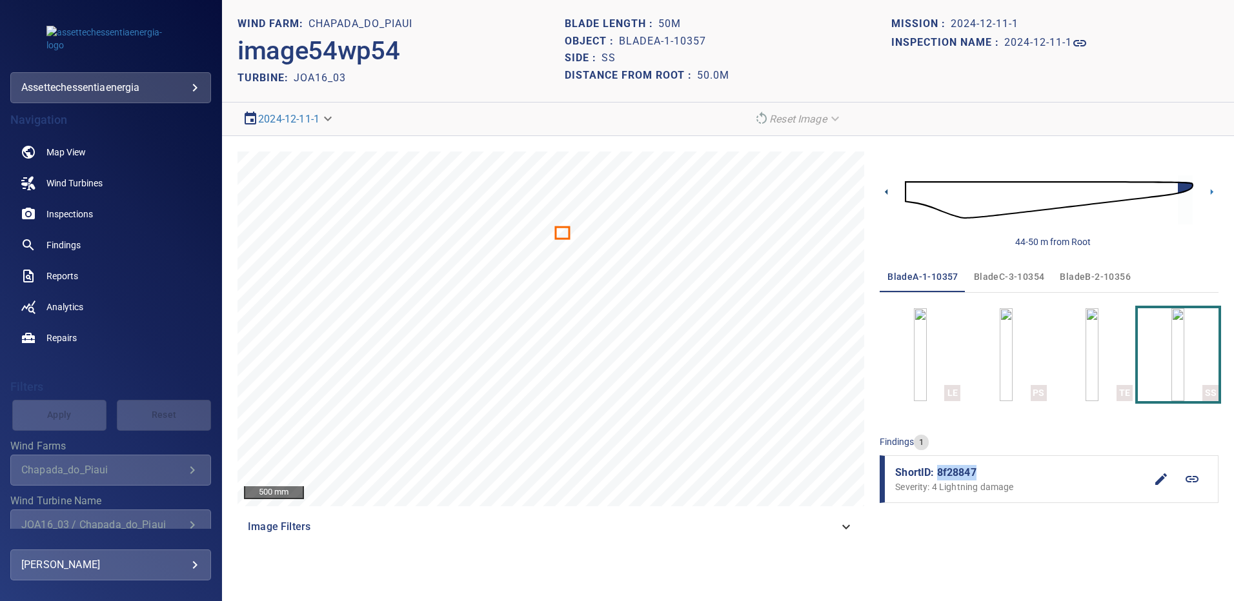
click at [885, 195] on icon at bounding box center [886, 192] width 14 height 14
drag, startPoint x: 957, startPoint y: 474, endPoint x: 937, endPoint y: 476, distance: 19.5
click at [937, 476] on span "ShortID: 529fb0f" at bounding box center [1020, 472] width 250 height 15
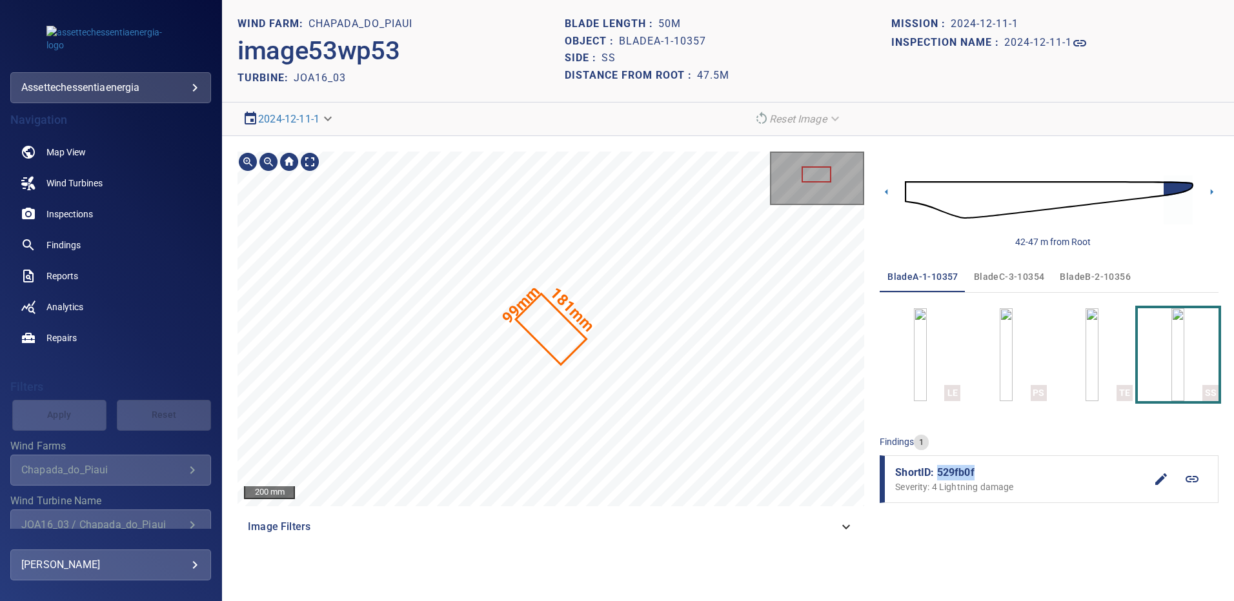
copy span "529fb0f"
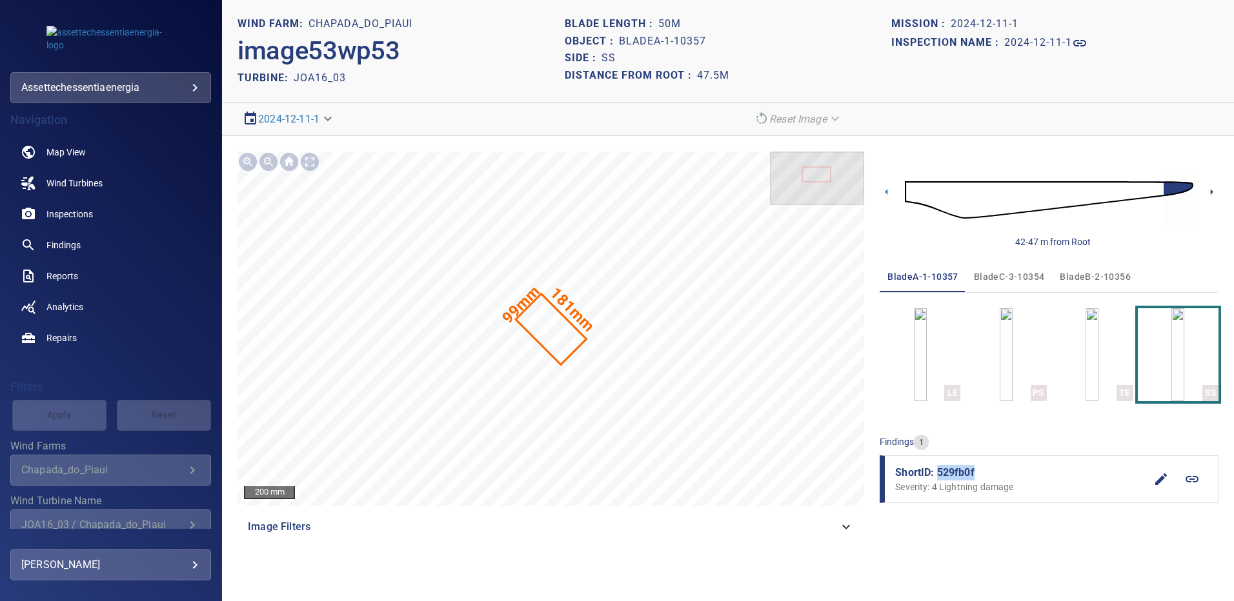
click at [1206, 195] on icon at bounding box center [1212, 192] width 14 height 14
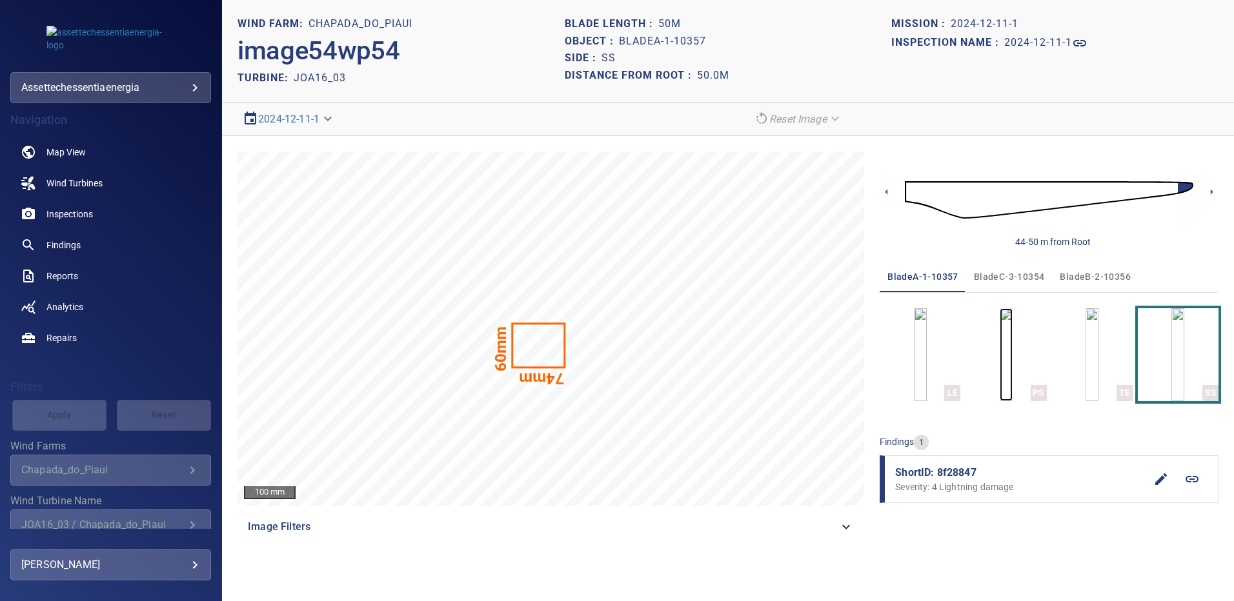
click at [1012, 366] on img "button" at bounding box center [1005, 354] width 13 height 93
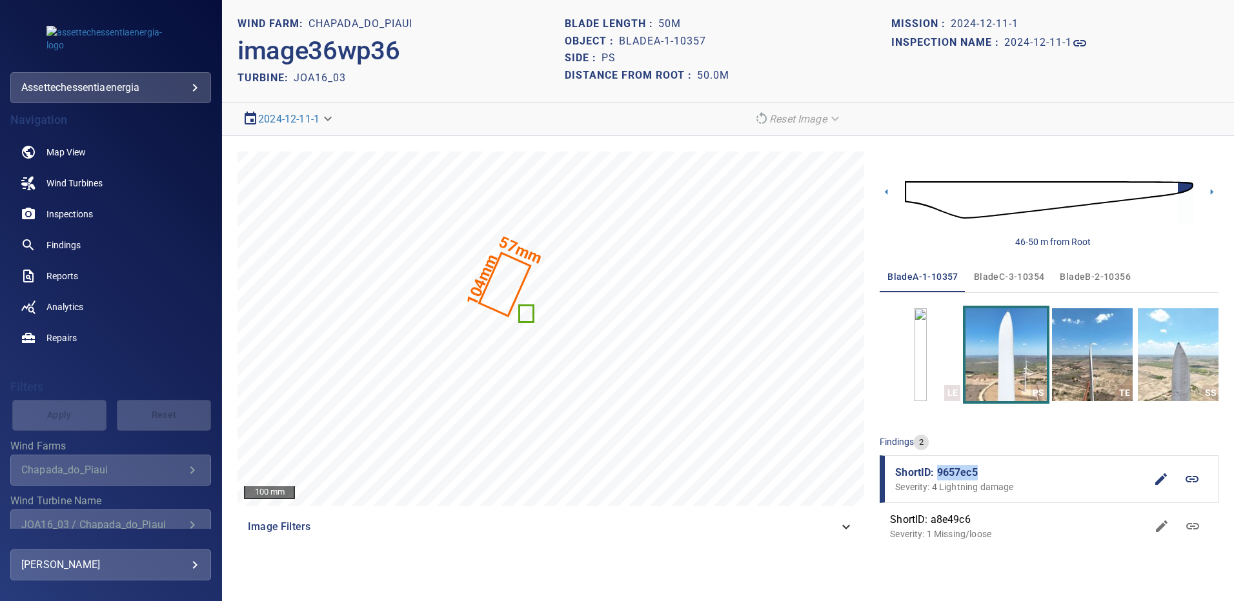
drag, startPoint x: 979, startPoint y: 474, endPoint x: 938, endPoint y: 476, distance: 41.3
click at [938, 476] on span "ShortID: 9657ec5" at bounding box center [1020, 472] width 250 height 15
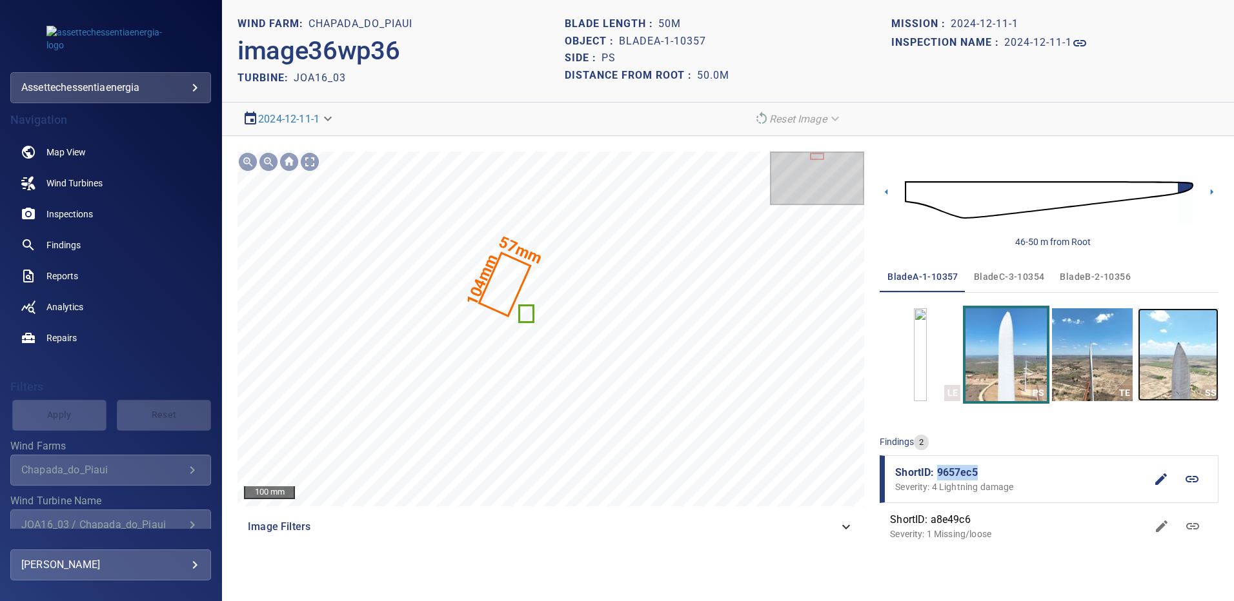
click at [1151, 373] on img "button" at bounding box center [1177, 354] width 81 height 93
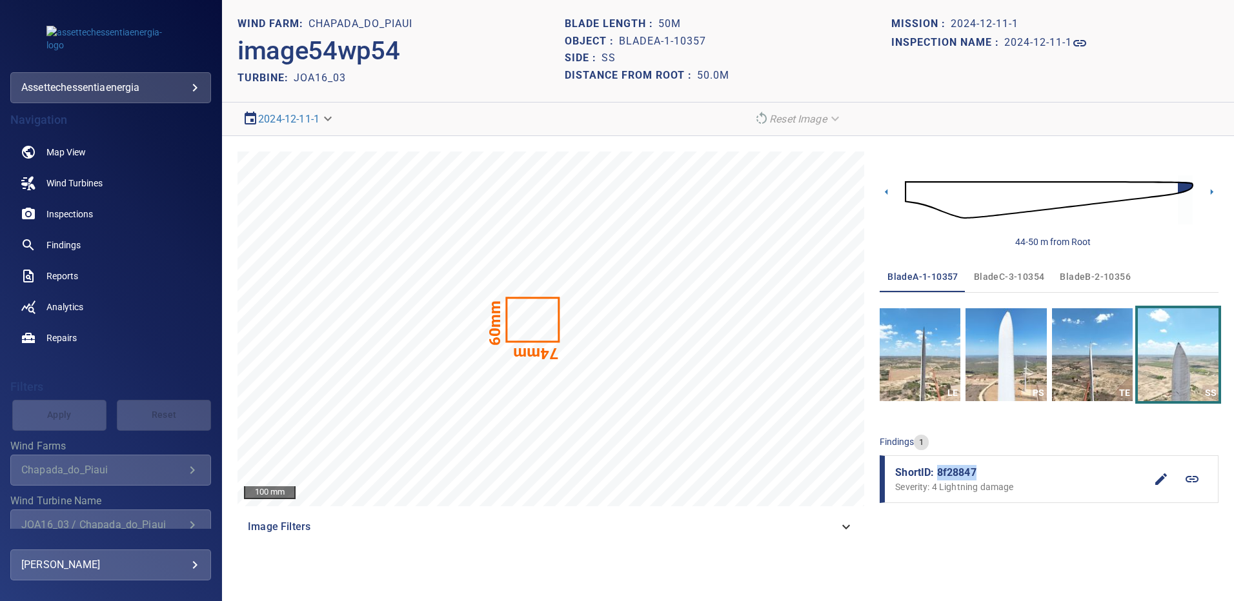
drag, startPoint x: 970, startPoint y: 472, endPoint x: 939, endPoint y: 478, distance: 31.5
click at [939, 478] on span "ShortID: 8f28847" at bounding box center [1020, 472] width 250 height 15
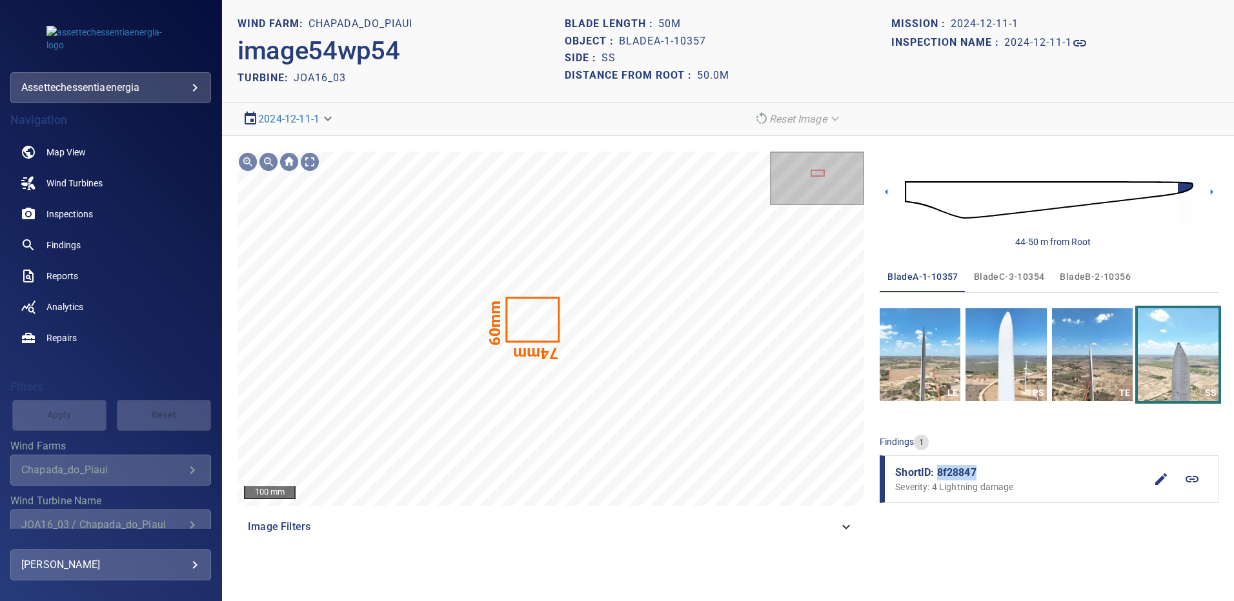
click at [1074, 277] on span "bladeB-2-10356" at bounding box center [1094, 277] width 71 height 16
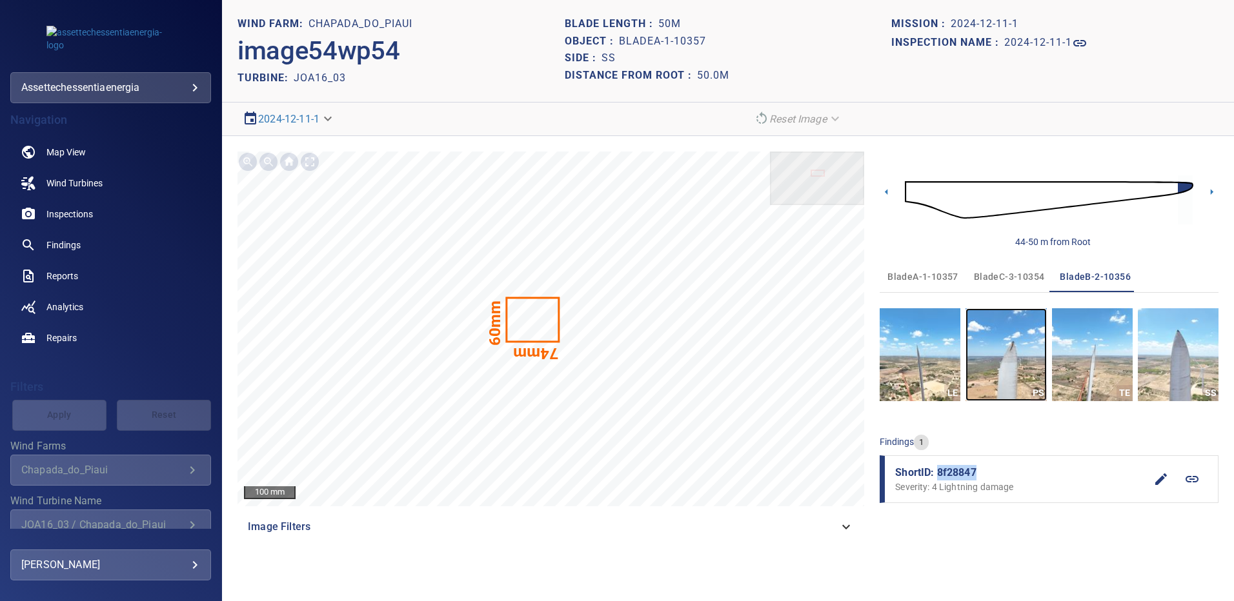
click at [1015, 354] on img "button" at bounding box center [1005, 354] width 81 height 93
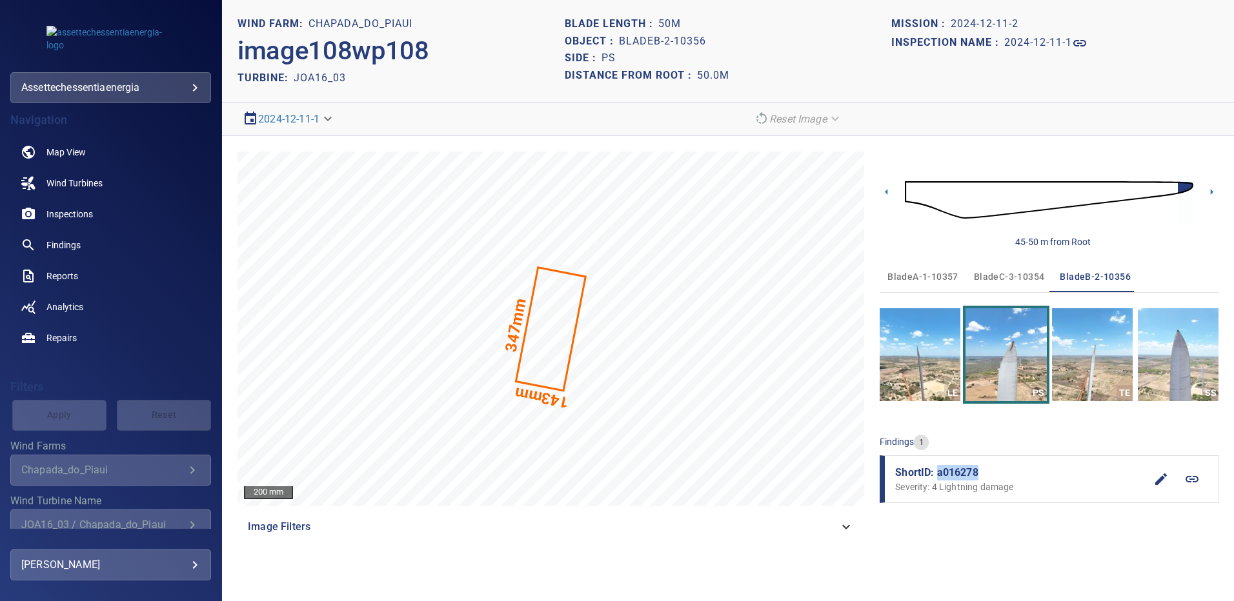
drag, startPoint x: 984, startPoint y: 472, endPoint x: 939, endPoint y: 472, distance: 45.2
click at [939, 472] on span "ShortID: a016278" at bounding box center [1020, 472] width 250 height 15
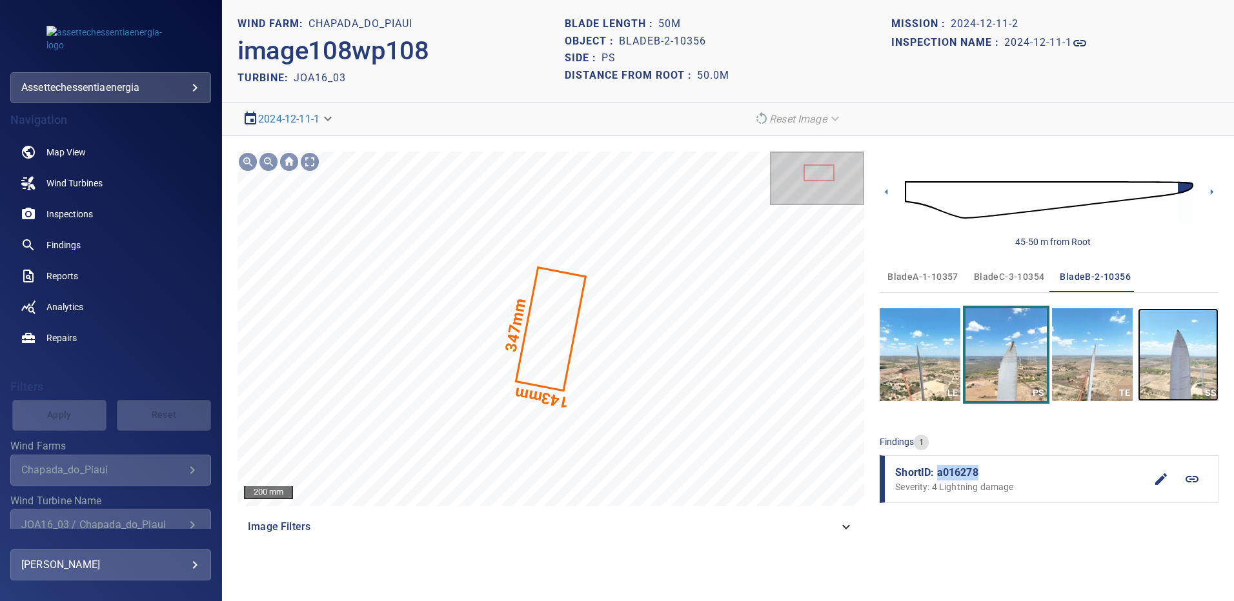
click at [1213, 359] on img "button" at bounding box center [1177, 354] width 81 height 93
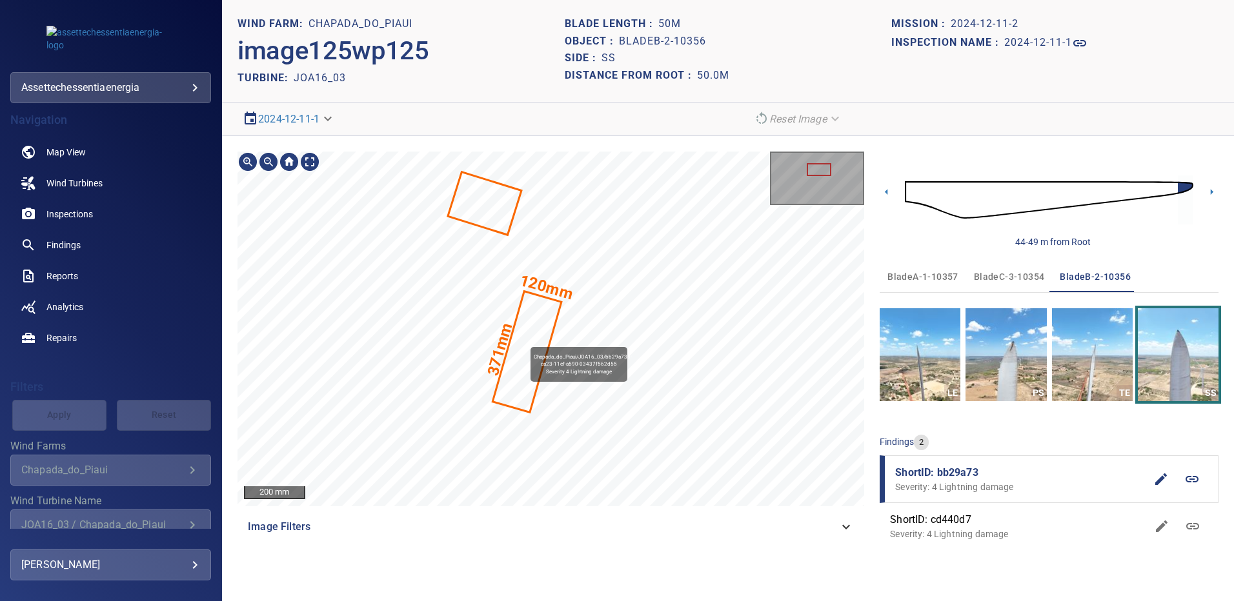
click at [517, 337] on icon at bounding box center [527, 352] width 66 height 119
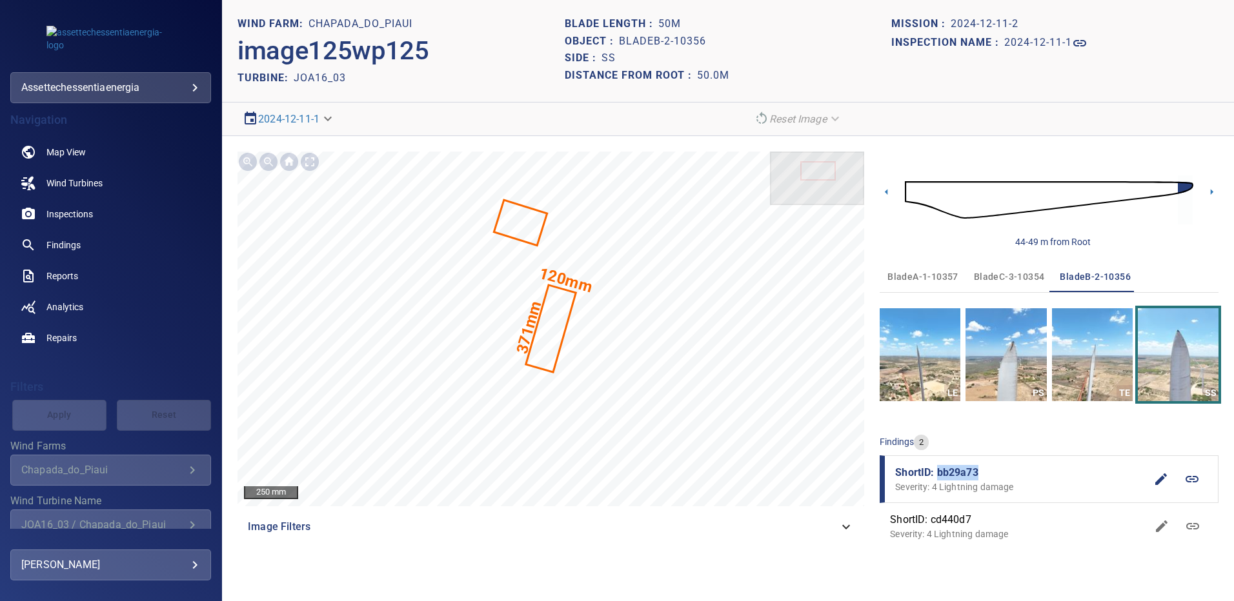
drag, startPoint x: 969, startPoint y: 469, endPoint x: 937, endPoint y: 472, distance: 31.8
click at [937, 472] on span "ShortID: bb29a73" at bounding box center [1020, 472] width 250 height 15
click at [1005, 284] on span "bladeC-3-10354" at bounding box center [1009, 277] width 71 height 16
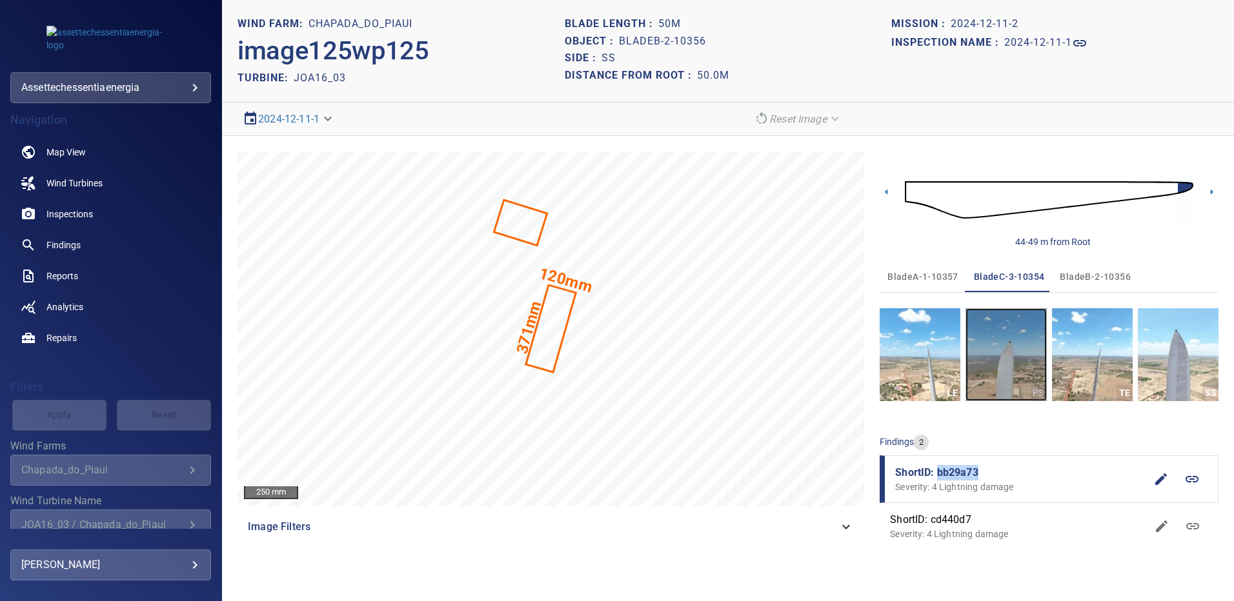
click at [1011, 357] on img "button" at bounding box center [1005, 354] width 81 height 93
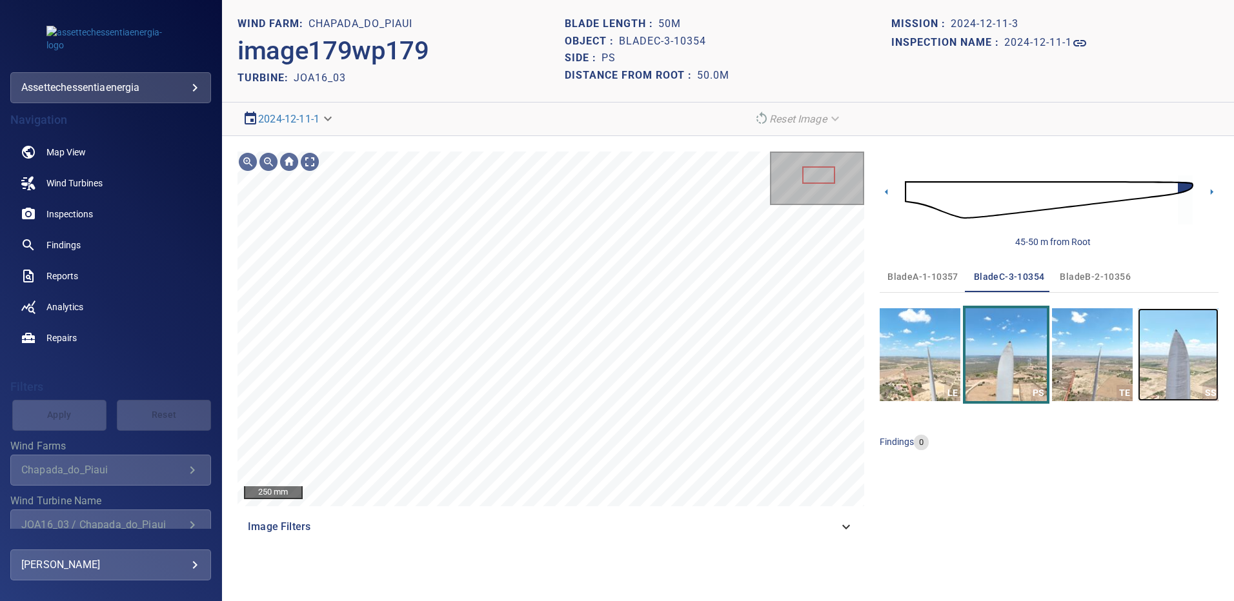
click at [1198, 335] on img "button" at bounding box center [1177, 354] width 81 height 93
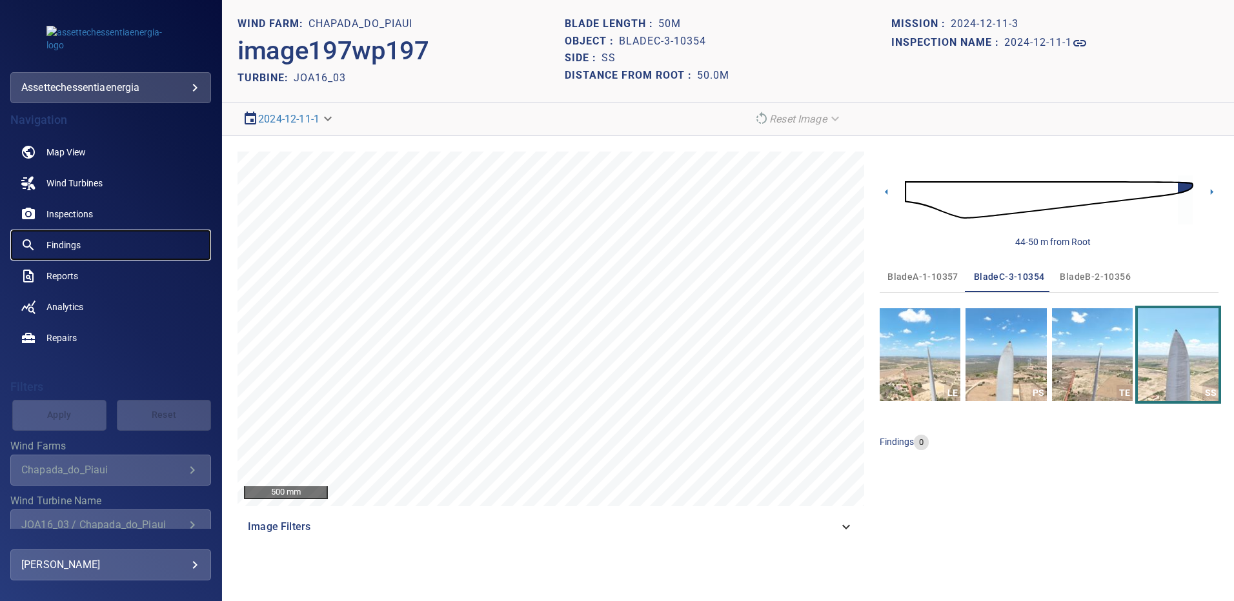
click at [75, 239] on span "Findings" at bounding box center [63, 245] width 34 height 13
